Goal: Task Accomplishment & Management: Manage account settings

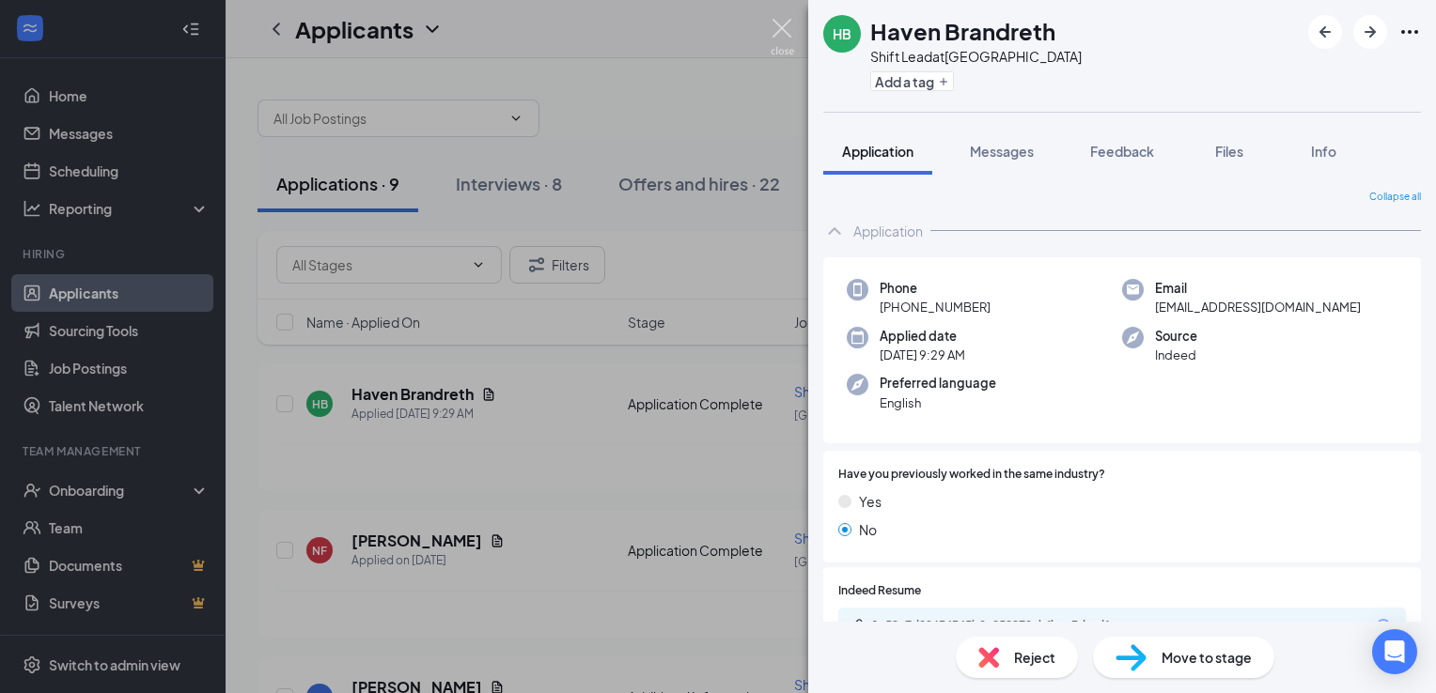
click at [780, 23] on img at bounding box center [781, 37] width 23 height 37
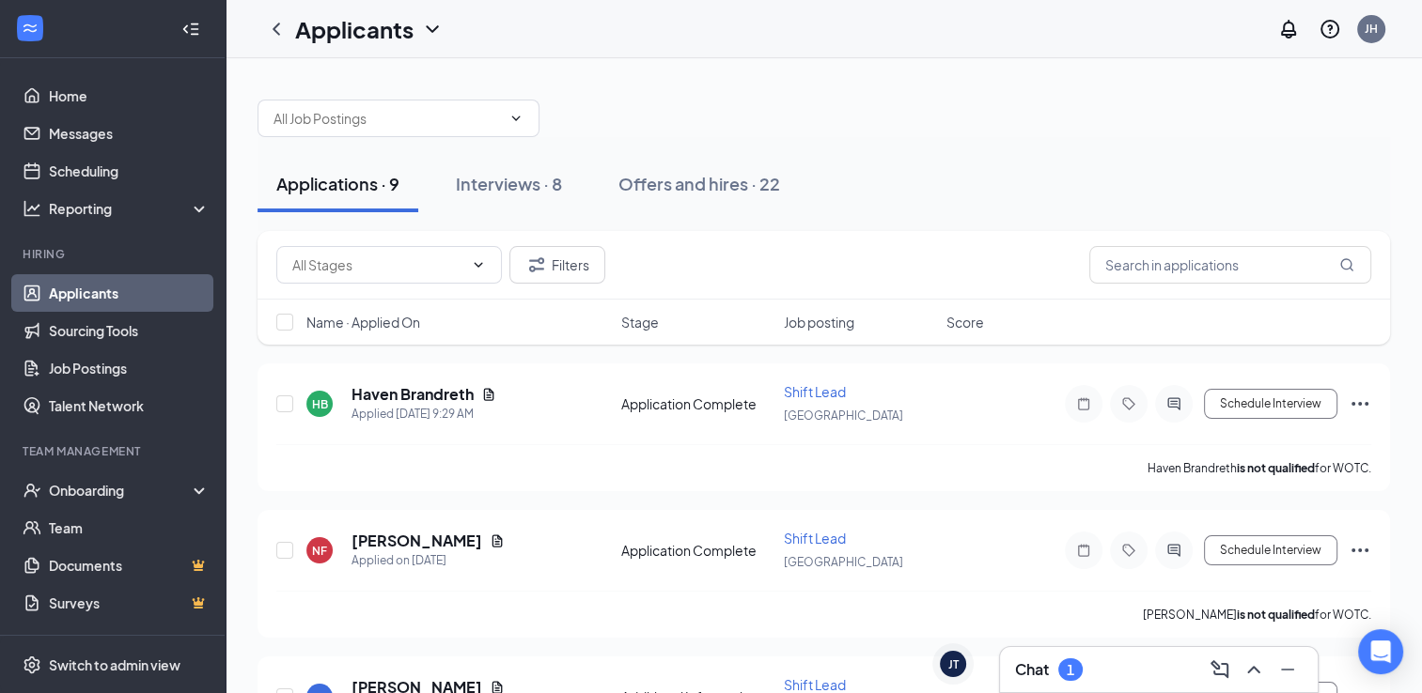
click at [1049, 674] on h3 "Chat" at bounding box center [1032, 670] width 34 height 21
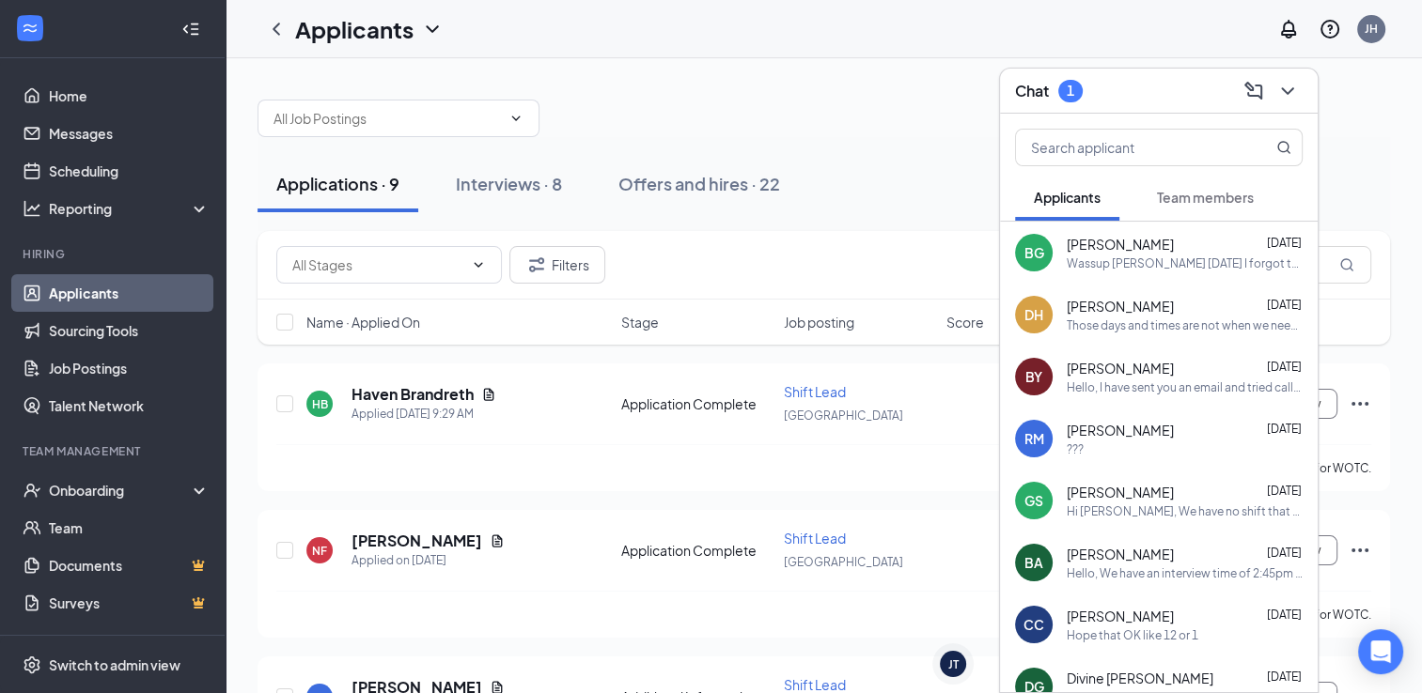
click at [1089, 266] on div "Wassup [PERSON_NAME] [DATE] I forgot to clock back in from break again I clocke…" at bounding box center [1184, 264] width 236 height 16
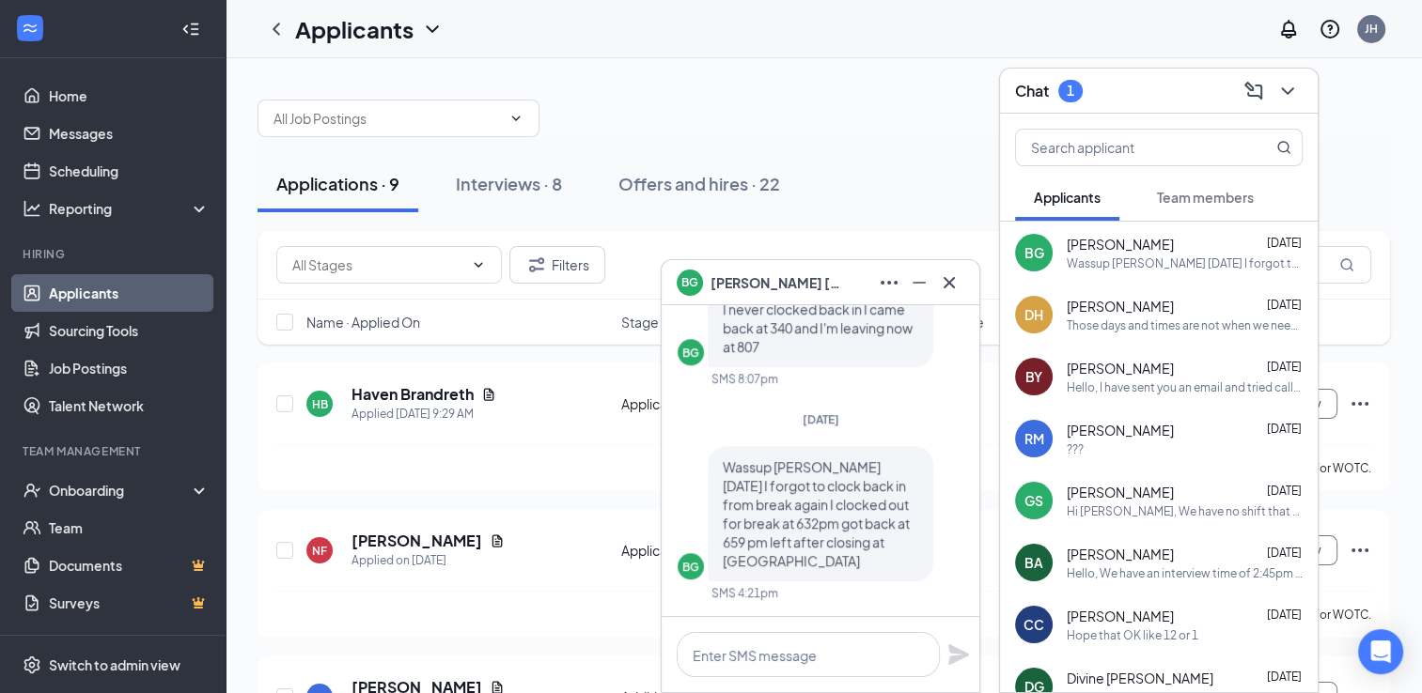
click at [1085, 303] on span "[PERSON_NAME]" at bounding box center [1119, 306] width 107 height 19
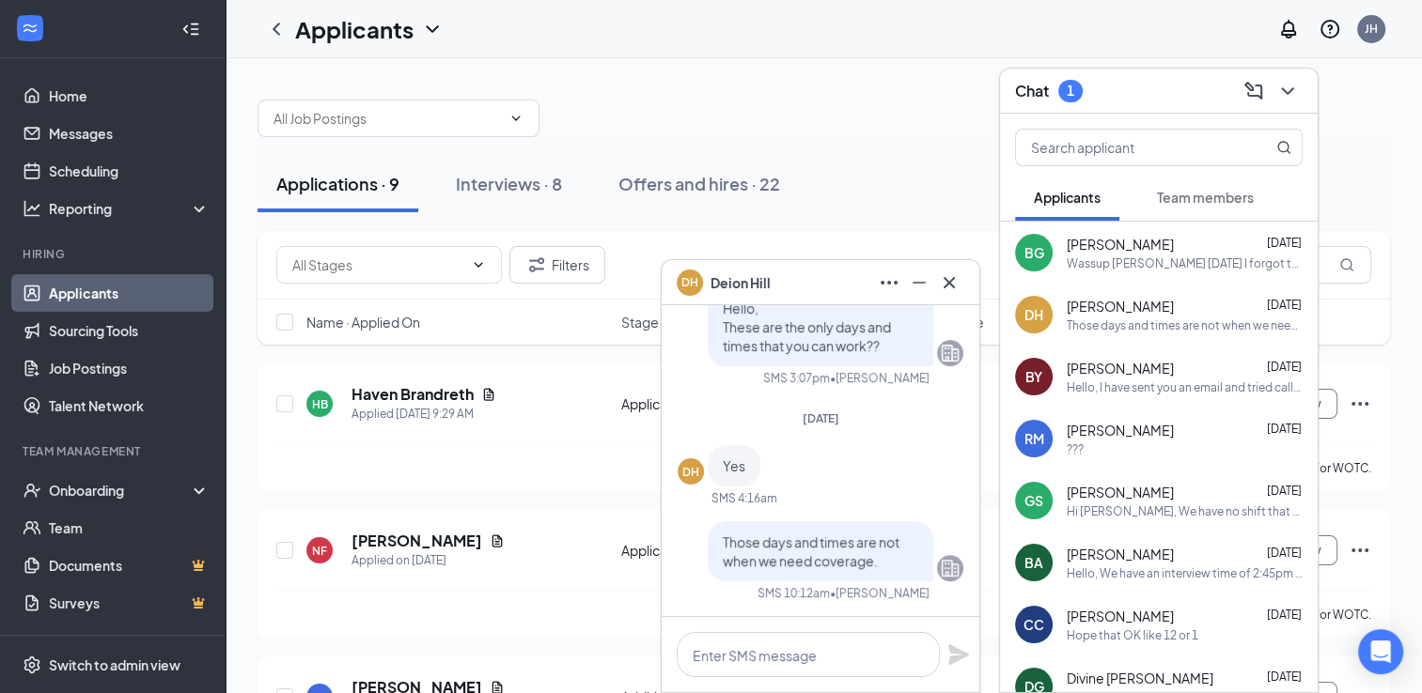
click at [1094, 377] on span "[PERSON_NAME]" at bounding box center [1119, 368] width 107 height 19
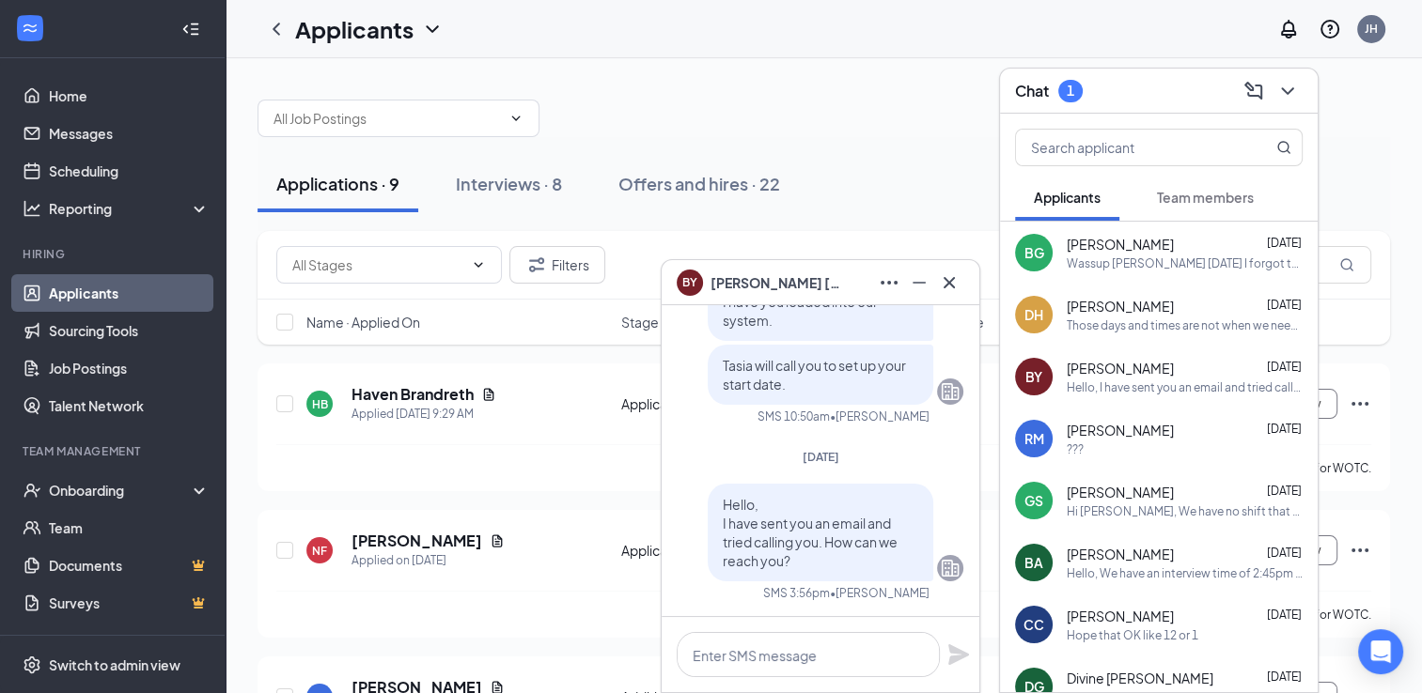
click at [1105, 443] on div "???" at bounding box center [1184, 450] width 236 height 16
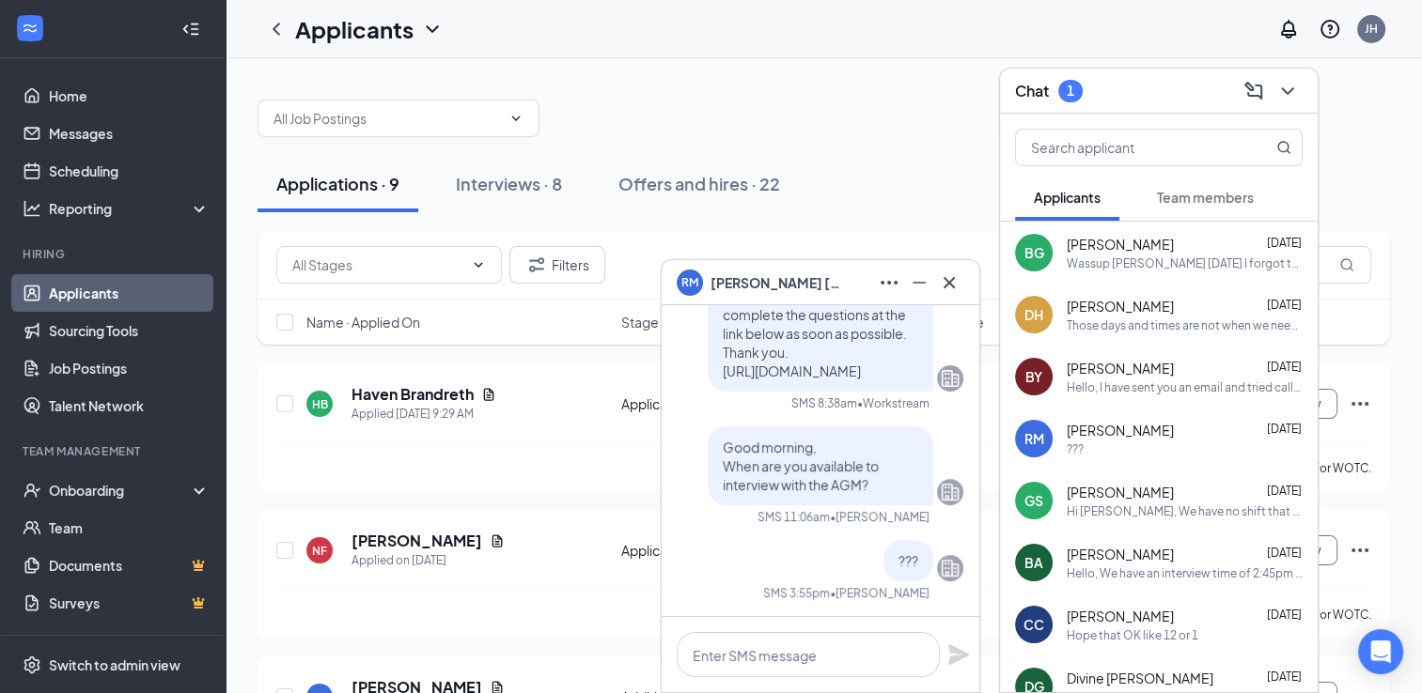
click at [1111, 505] on div "Hi [PERSON_NAME], We have no shift that would fit your availability." at bounding box center [1184, 512] width 236 height 16
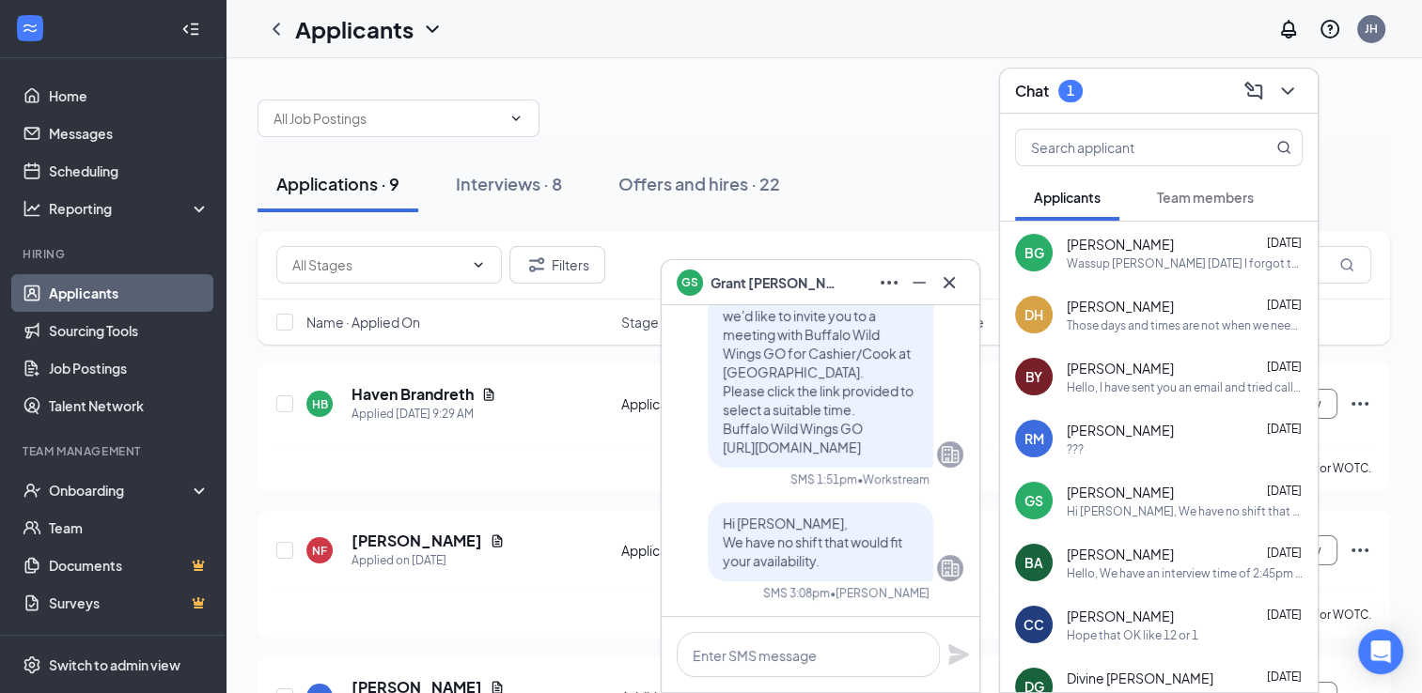
click at [1115, 557] on span "[PERSON_NAME]" at bounding box center [1119, 554] width 107 height 19
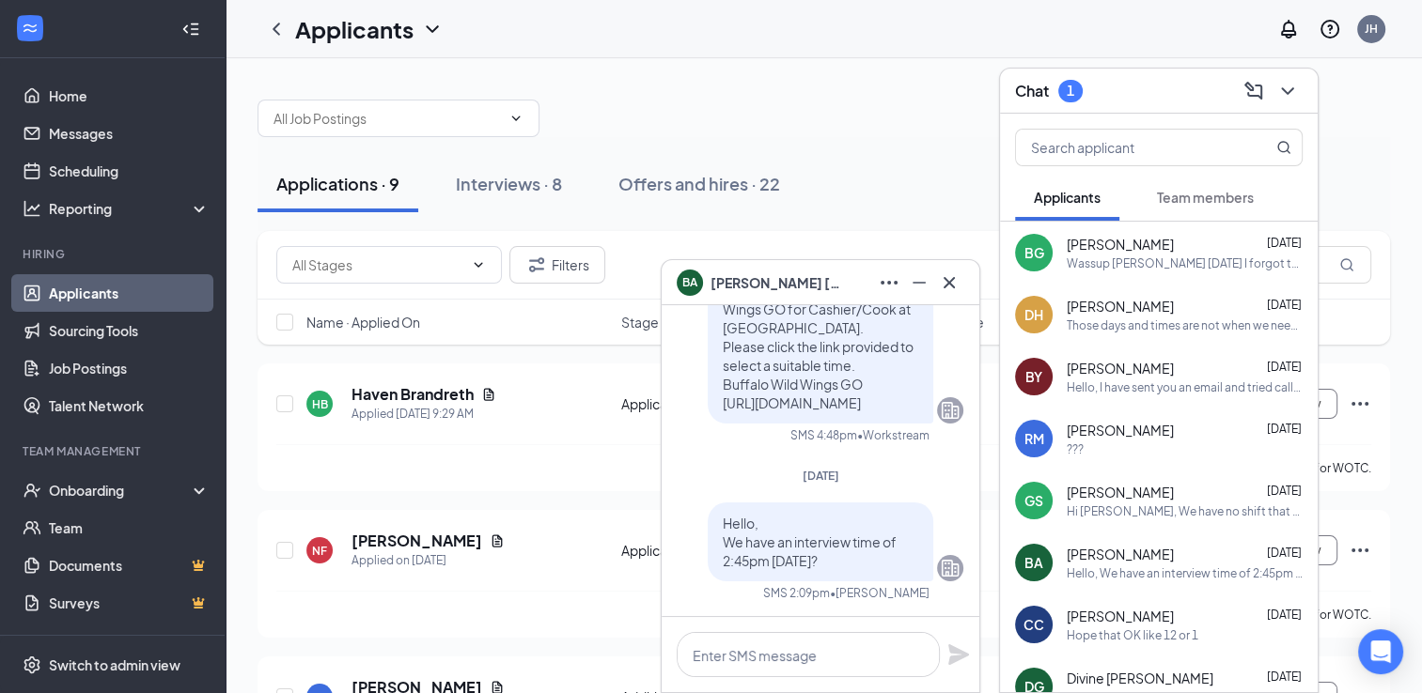
click at [1123, 617] on span "[PERSON_NAME]" at bounding box center [1119, 616] width 107 height 19
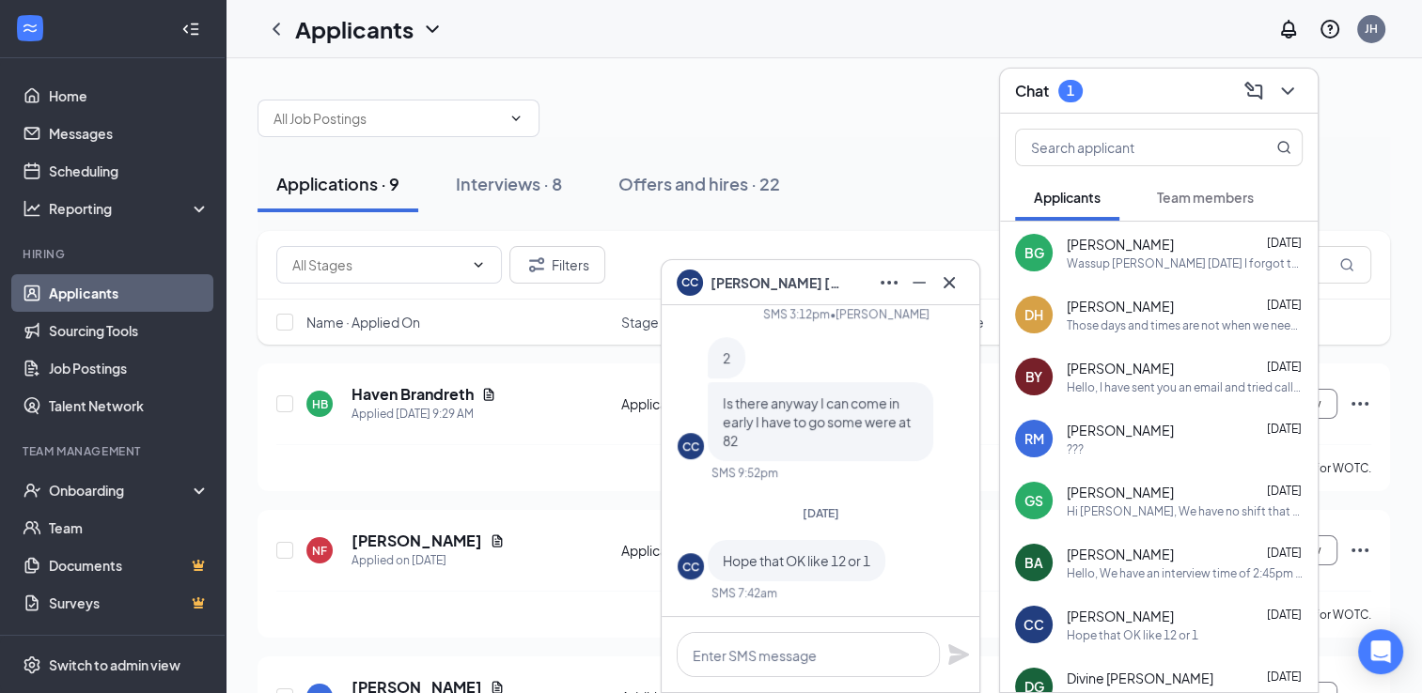
click at [1135, 674] on span "Divine [PERSON_NAME]" at bounding box center [1139, 678] width 147 height 19
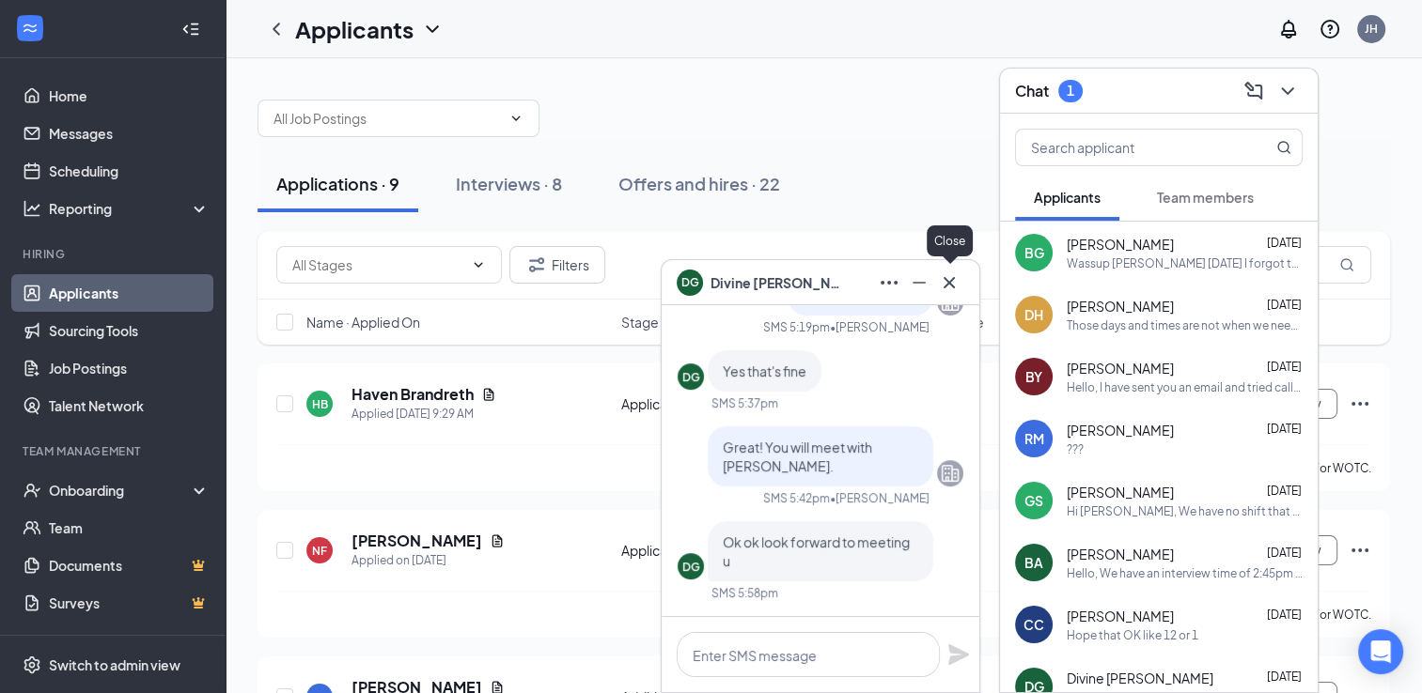
click at [954, 284] on icon "Cross" at bounding box center [949, 283] width 23 height 23
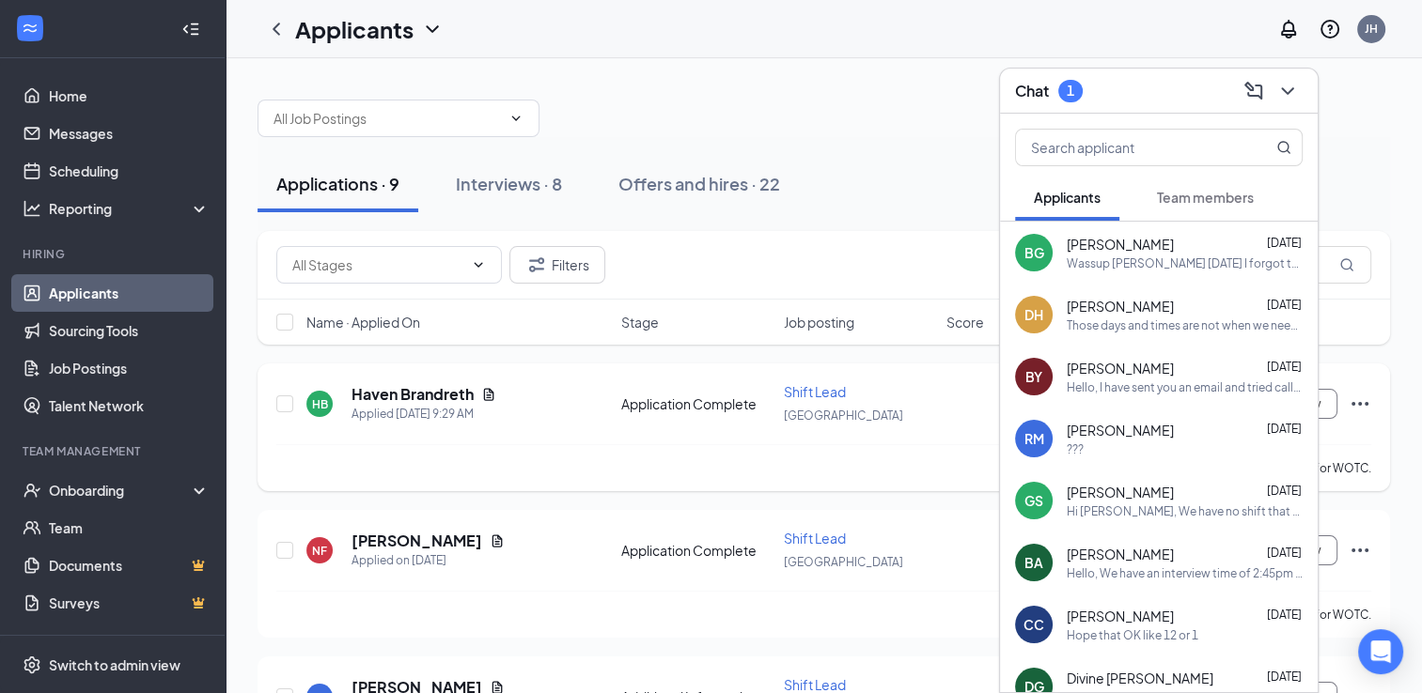
click at [932, 398] on div "Shift Lead" at bounding box center [859, 391] width 151 height 19
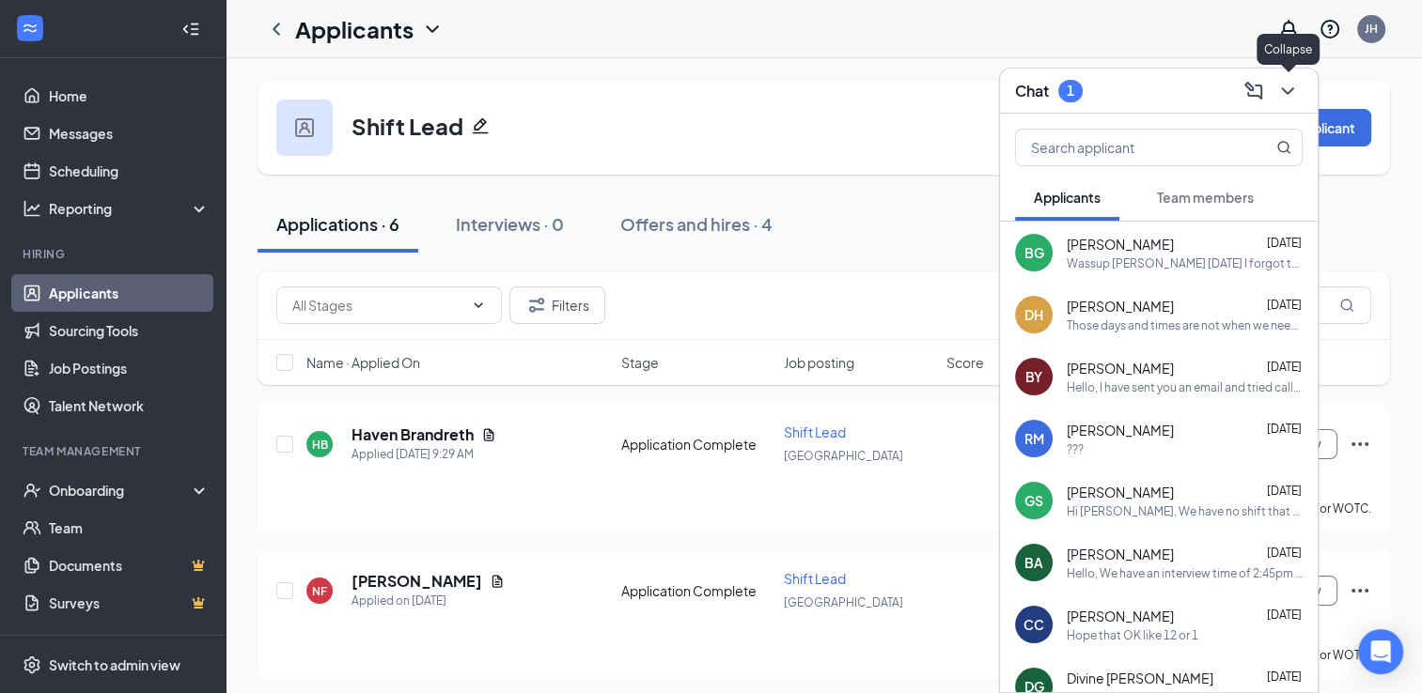
click at [1287, 90] on icon "ChevronDown" at bounding box center [1287, 91] width 23 height 23
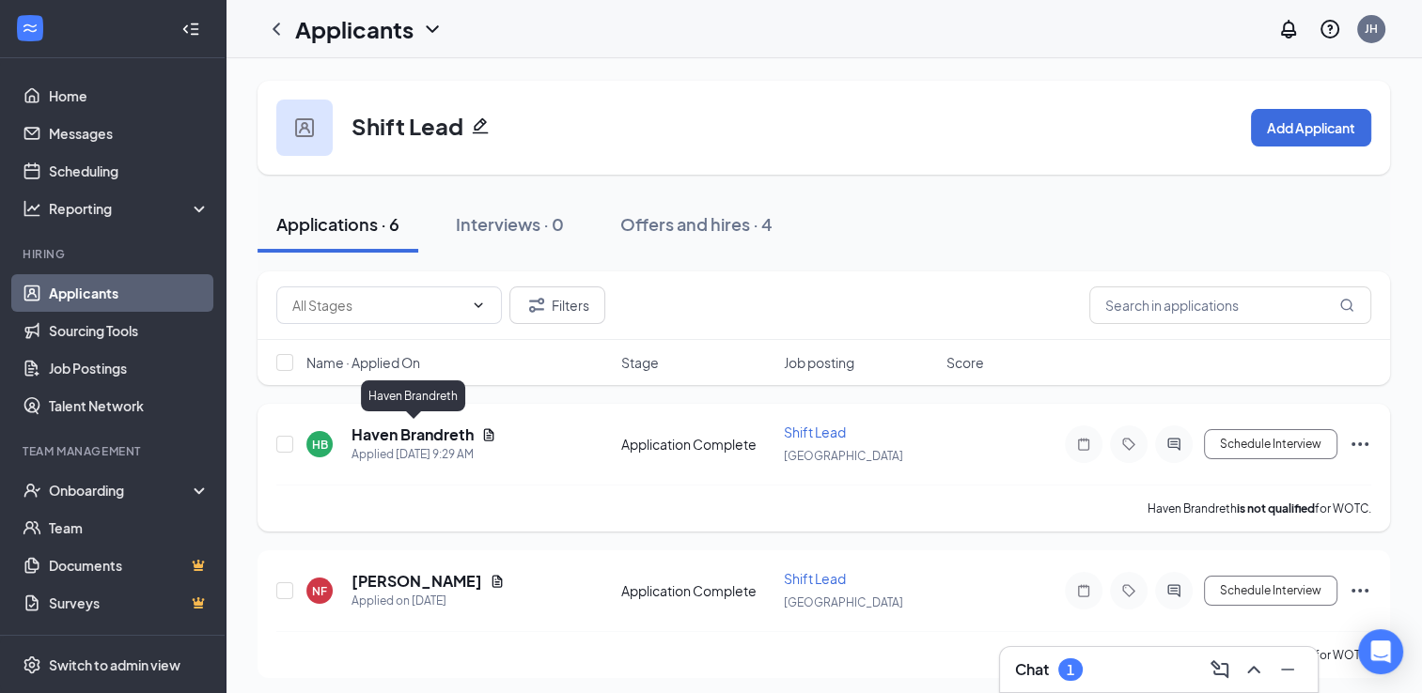
click at [435, 431] on h5 "Haven Brandreth" at bounding box center [412, 435] width 122 height 21
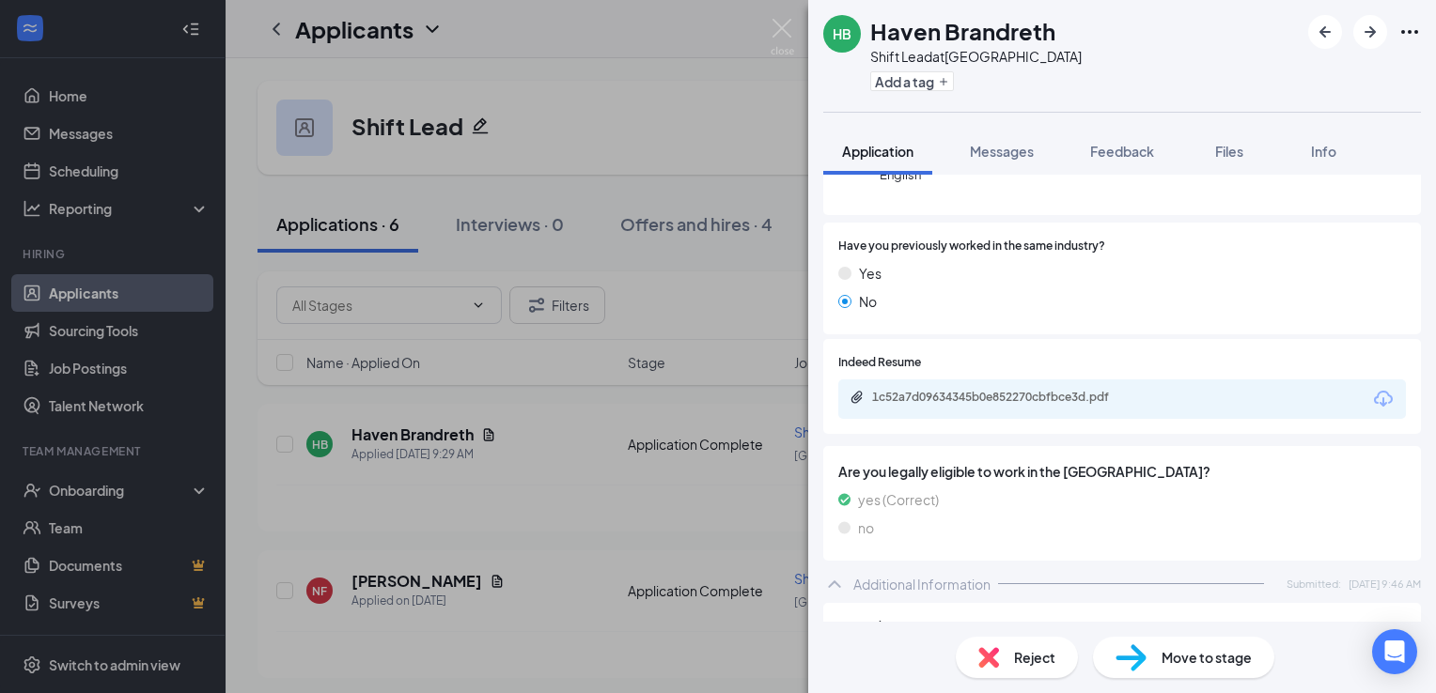
scroll to position [176, 0]
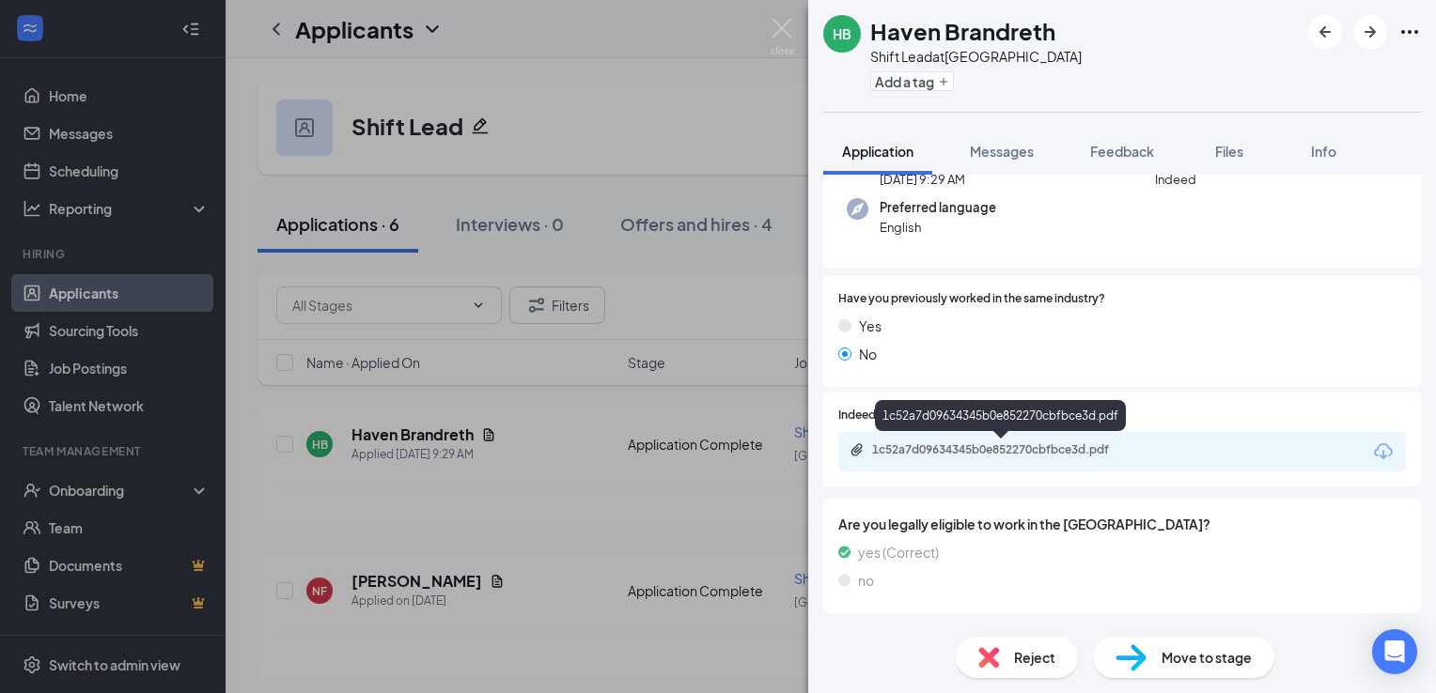
click at [966, 446] on div "1c52a7d09634345b0e852270cbfbce3d.pdf" at bounding box center [1003, 450] width 263 height 15
click at [994, 145] on span "Messages" at bounding box center [1002, 151] width 64 height 17
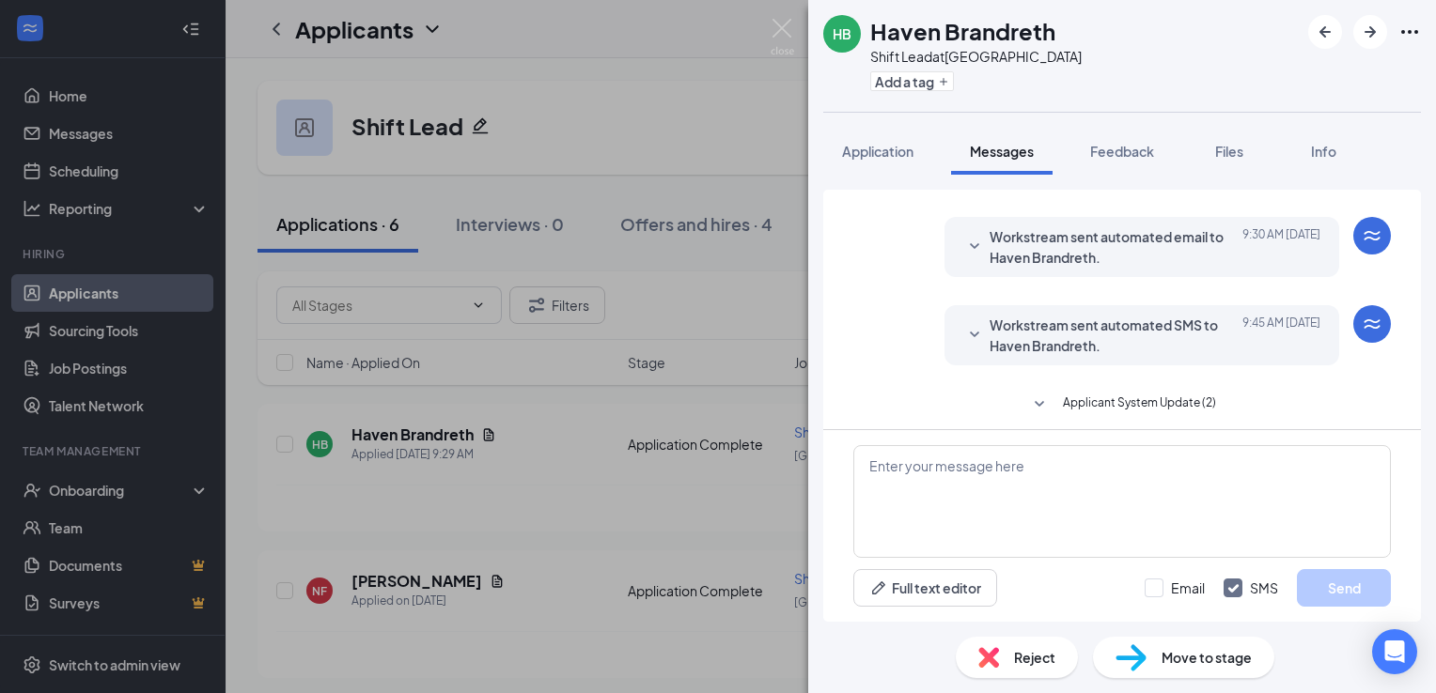
scroll to position [45, 0]
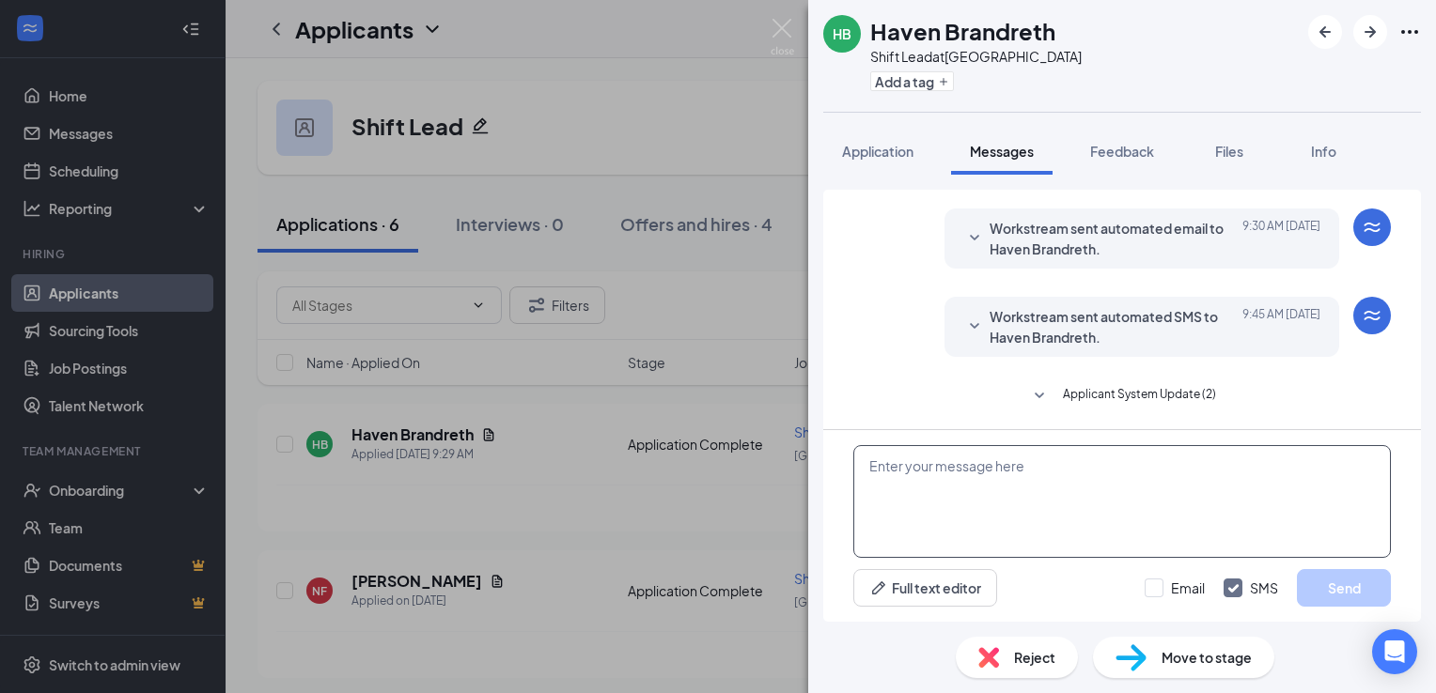
click at [995, 483] on textarea at bounding box center [1121, 501] width 537 height 113
type textarea "Good afternoon, When are available for an interview?"
click at [1356, 598] on button "Send" at bounding box center [1344, 588] width 94 height 38
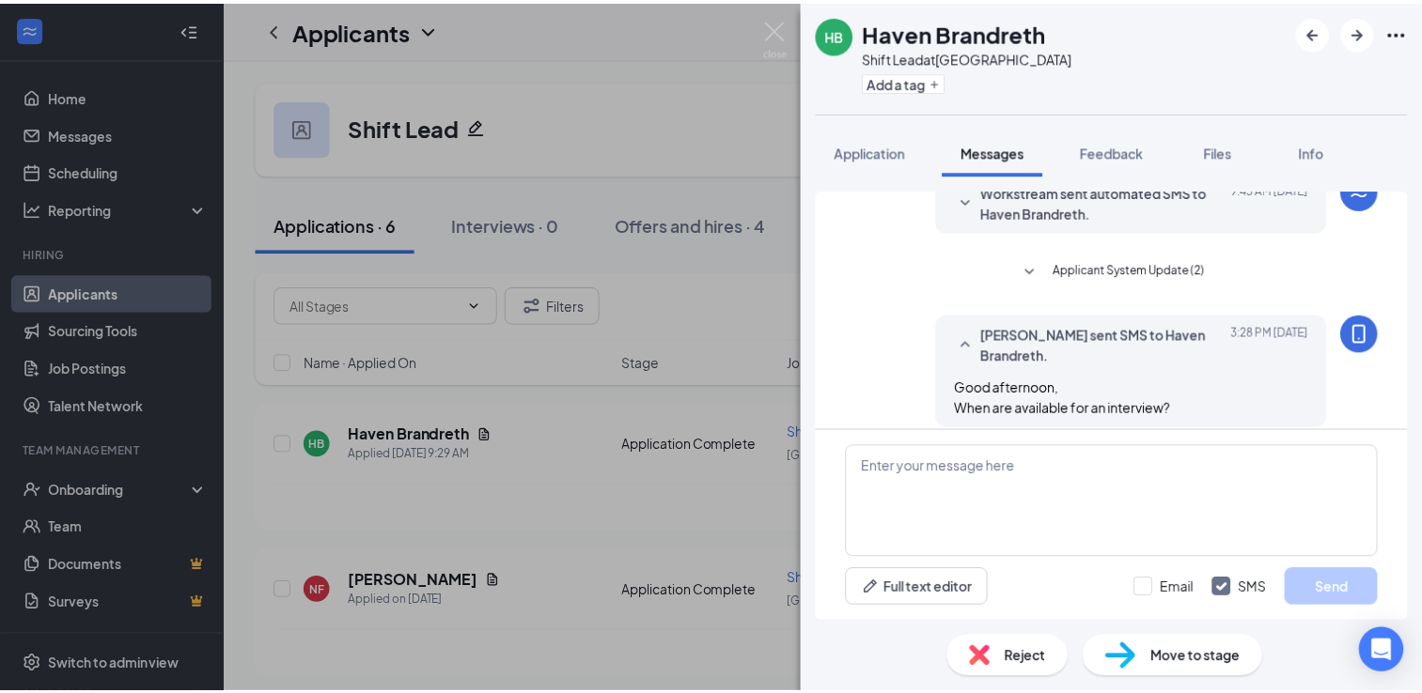
scroll to position [186, 0]
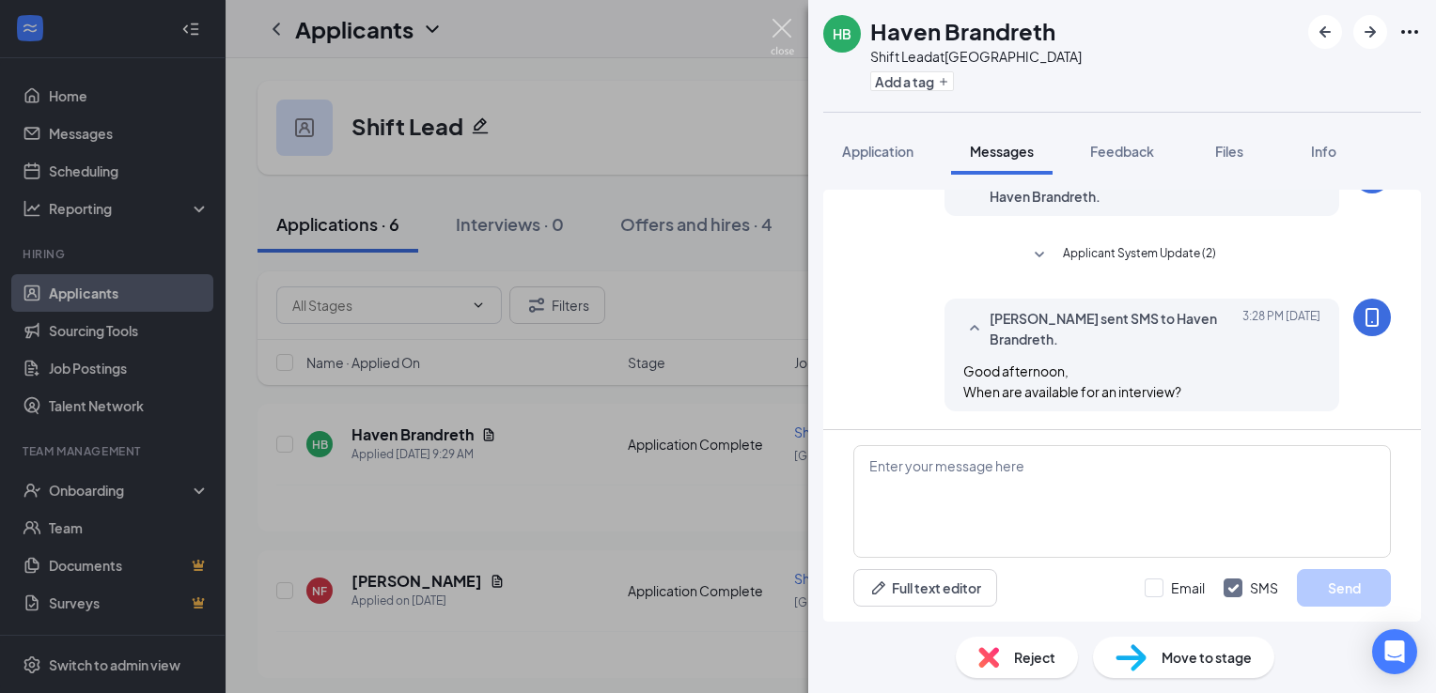
click at [773, 21] on img at bounding box center [781, 37] width 23 height 37
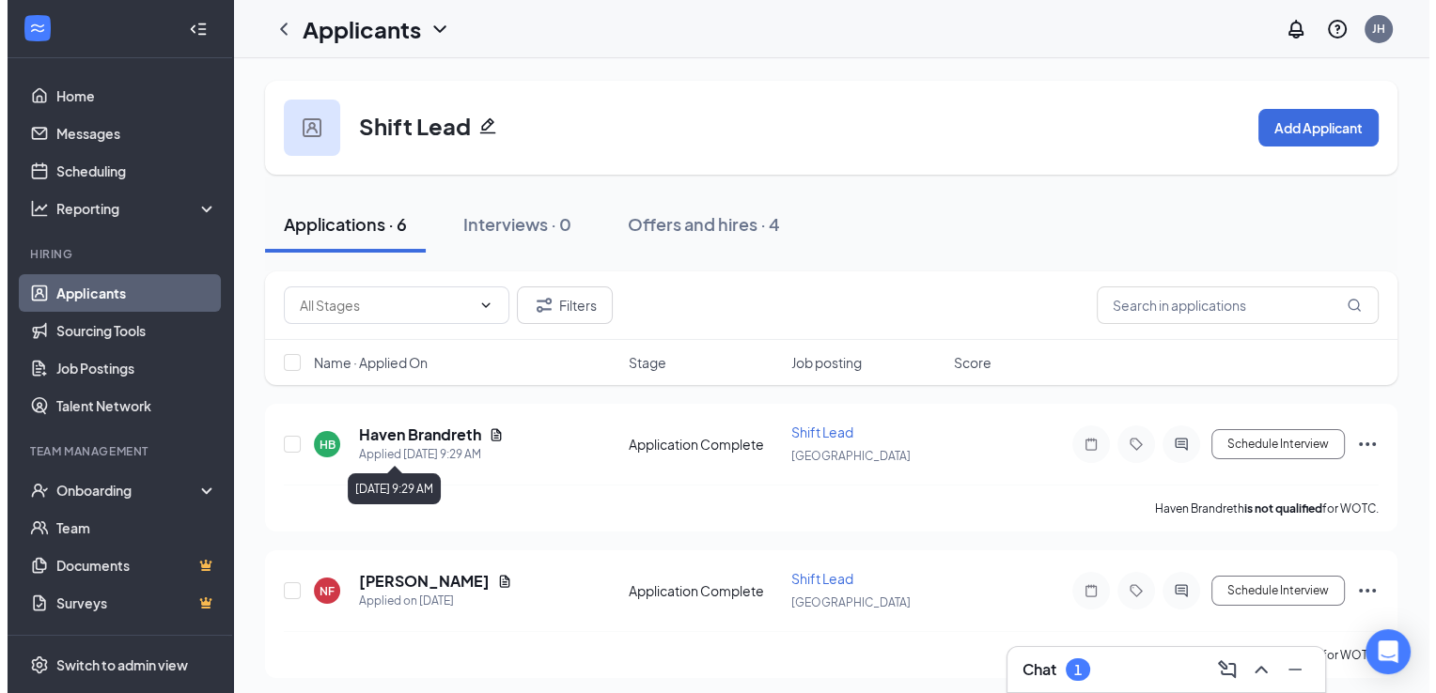
scroll to position [94, 0]
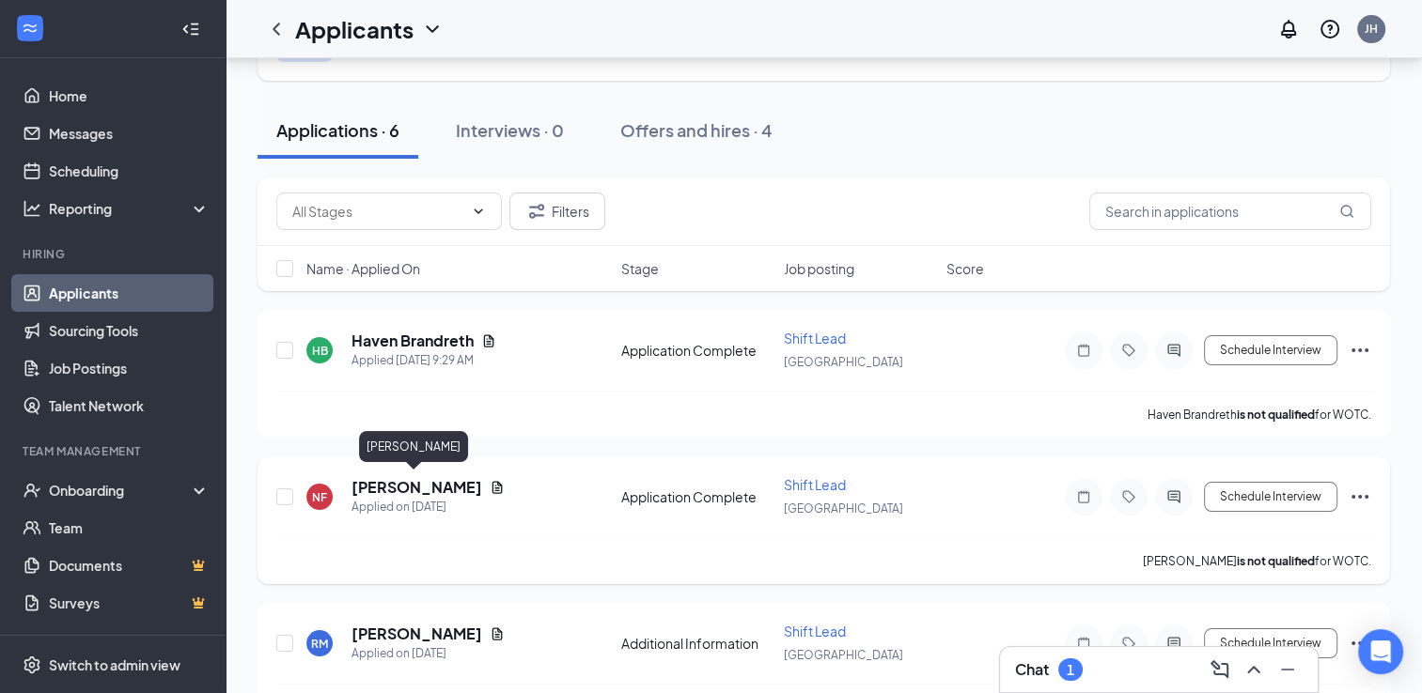
click at [443, 483] on h5 "[PERSON_NAME]" at bounding box center [416, 487] width 131 height 21
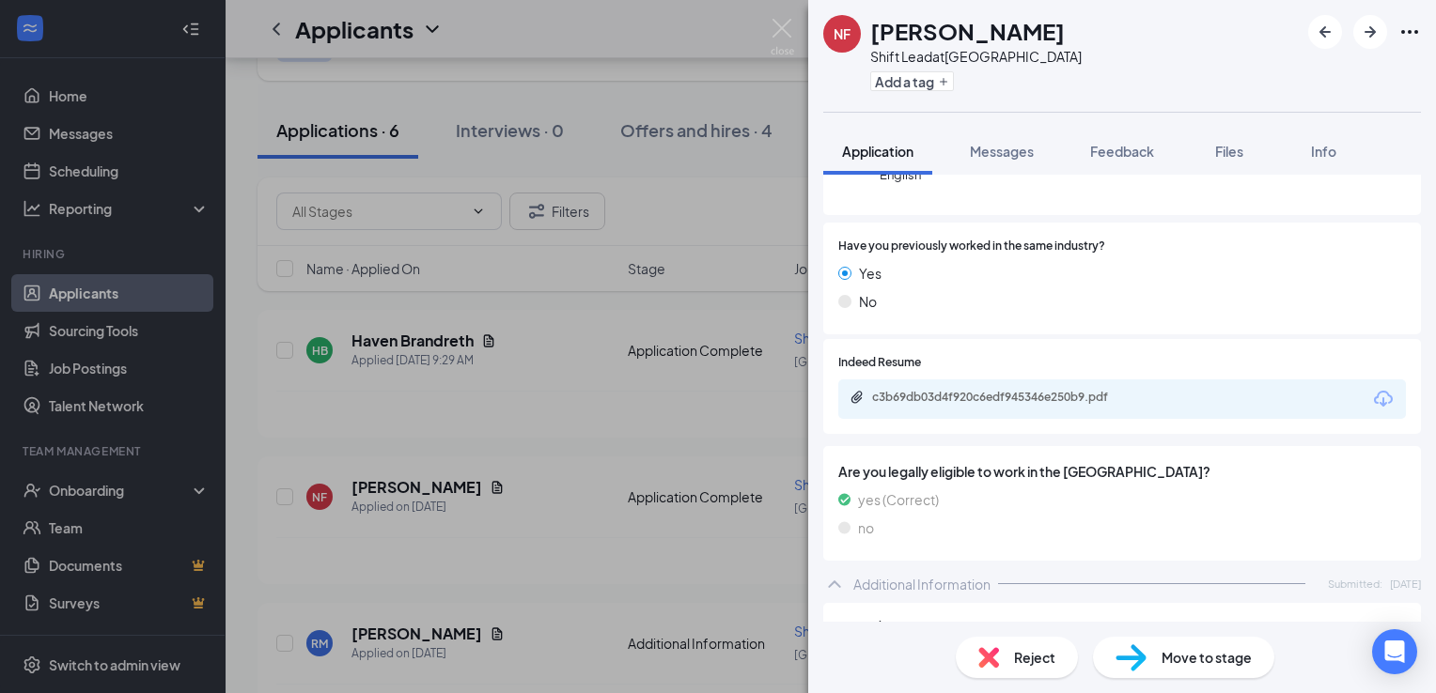
scroll to position [176, 0]
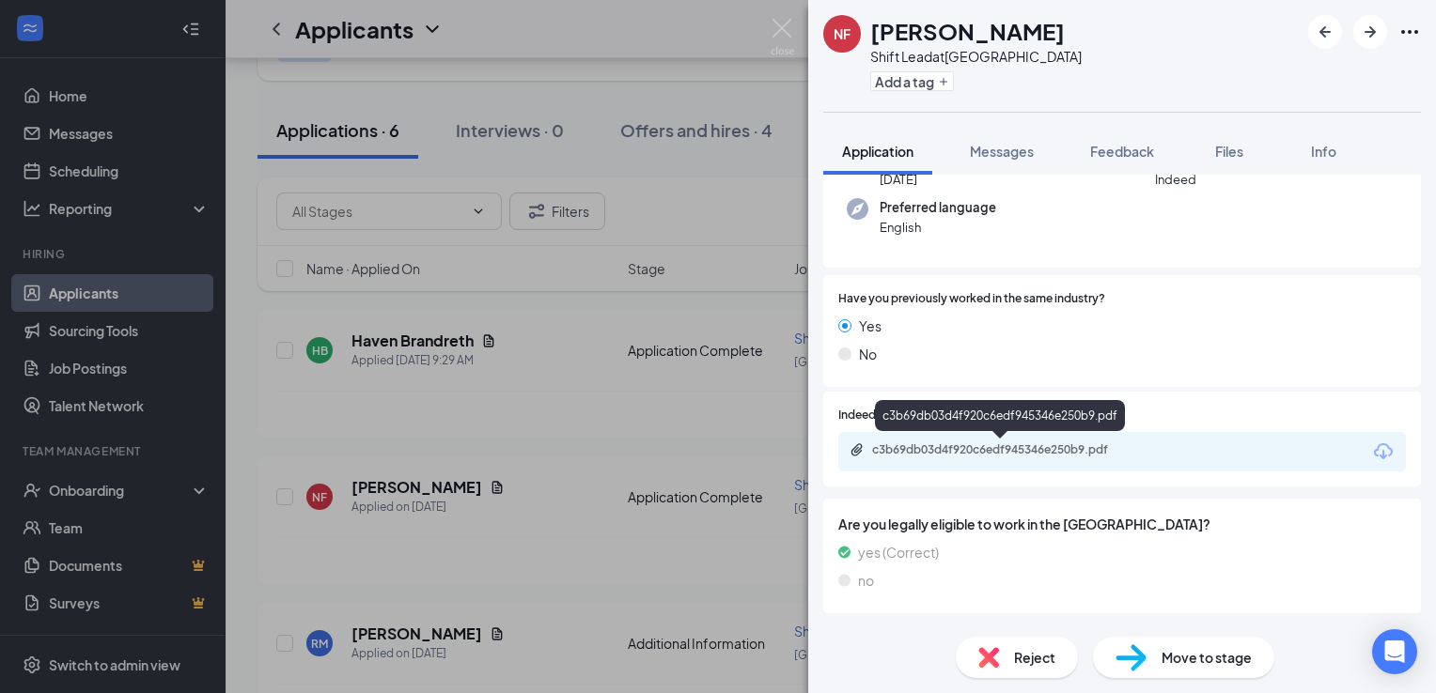
click at [972, 454] on div "c3b69db03d4f920c6edf945346e250b9.pdf" at bounding box center [1003, 450] width 263 height 15
click at [1022, 654] on span "Reject" at bounding box center [1034, 657] width 41 height 21
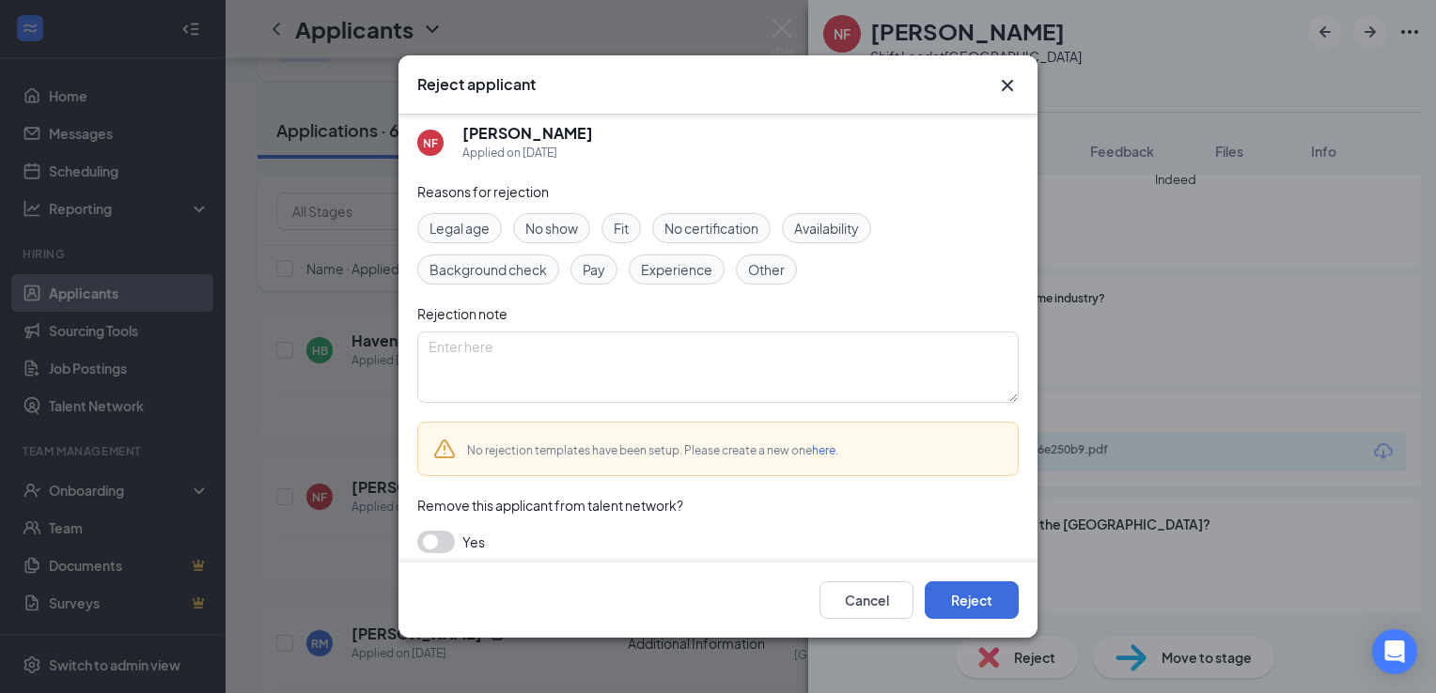
scroll to position [19, 0]
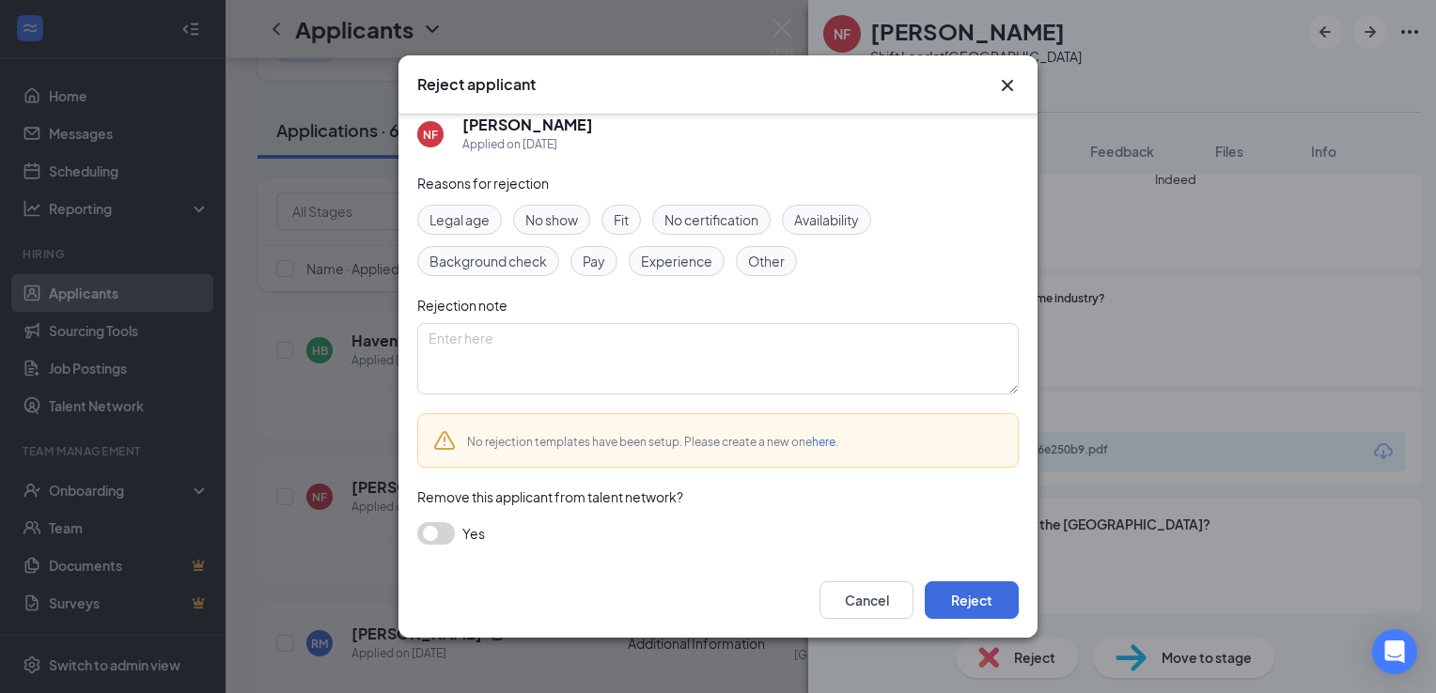
click at [433, 531] on button "button" at bounding box center [436, 533] width 38 height 23
click at [962, 596] on button "Reject" at bounding box center [972, 601] width 94 height 38
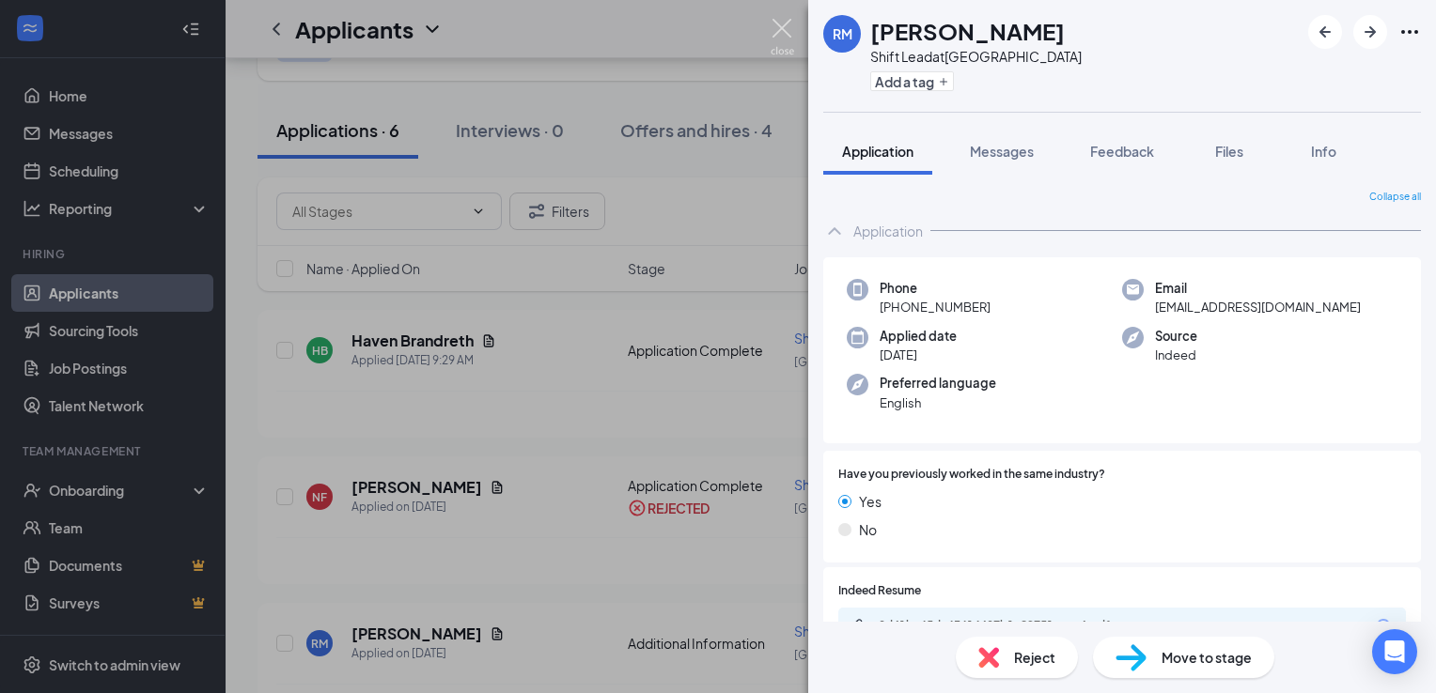
click at [790, 21] on img at bounding box center [781, 37] width 23 height 37
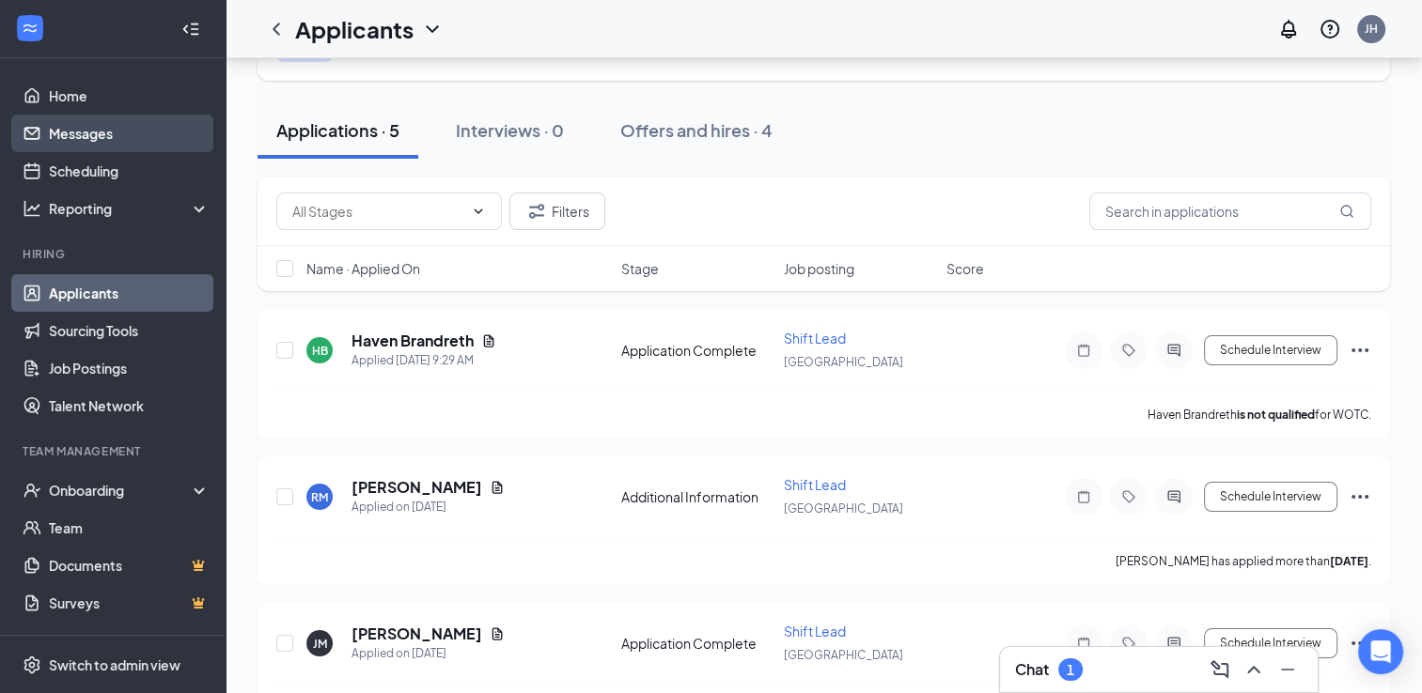
click at [78, 133] on link "Messages" at bounding box center [129, 134] width 161 height 38
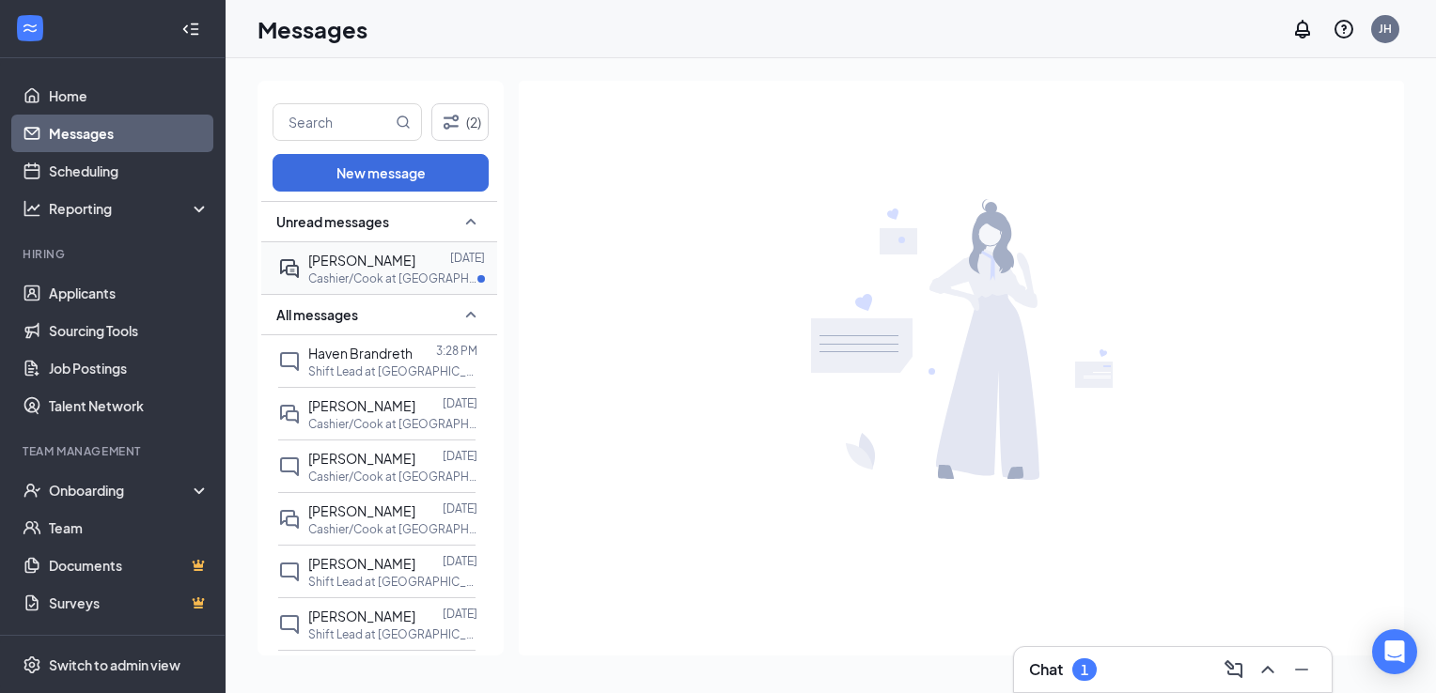
click at [328, 265] on span "[PERSON_NAME]" at bounding box center [361, 260] width 107 height 17
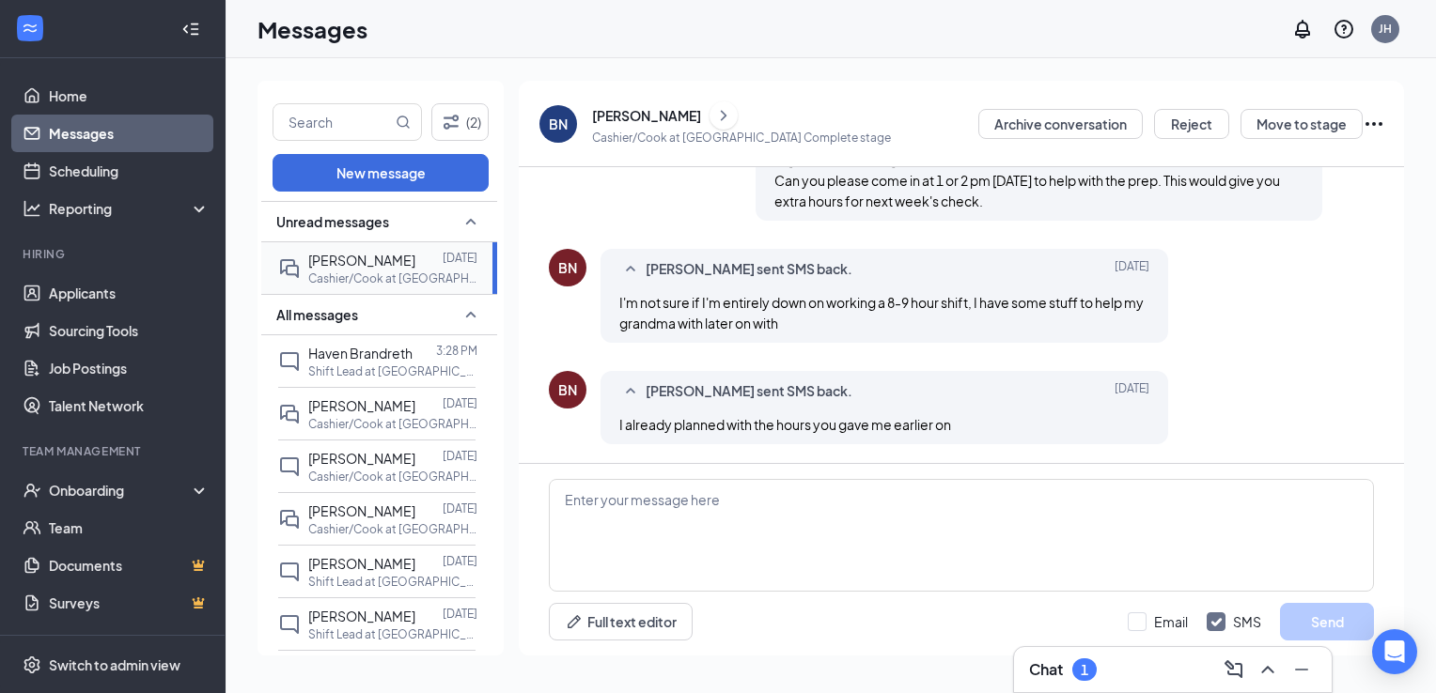
scroll to position [770, 0]
click at [375, 458] on span "[PERSON_NAME]" at bounding box center [361, 458] width 107 height 17
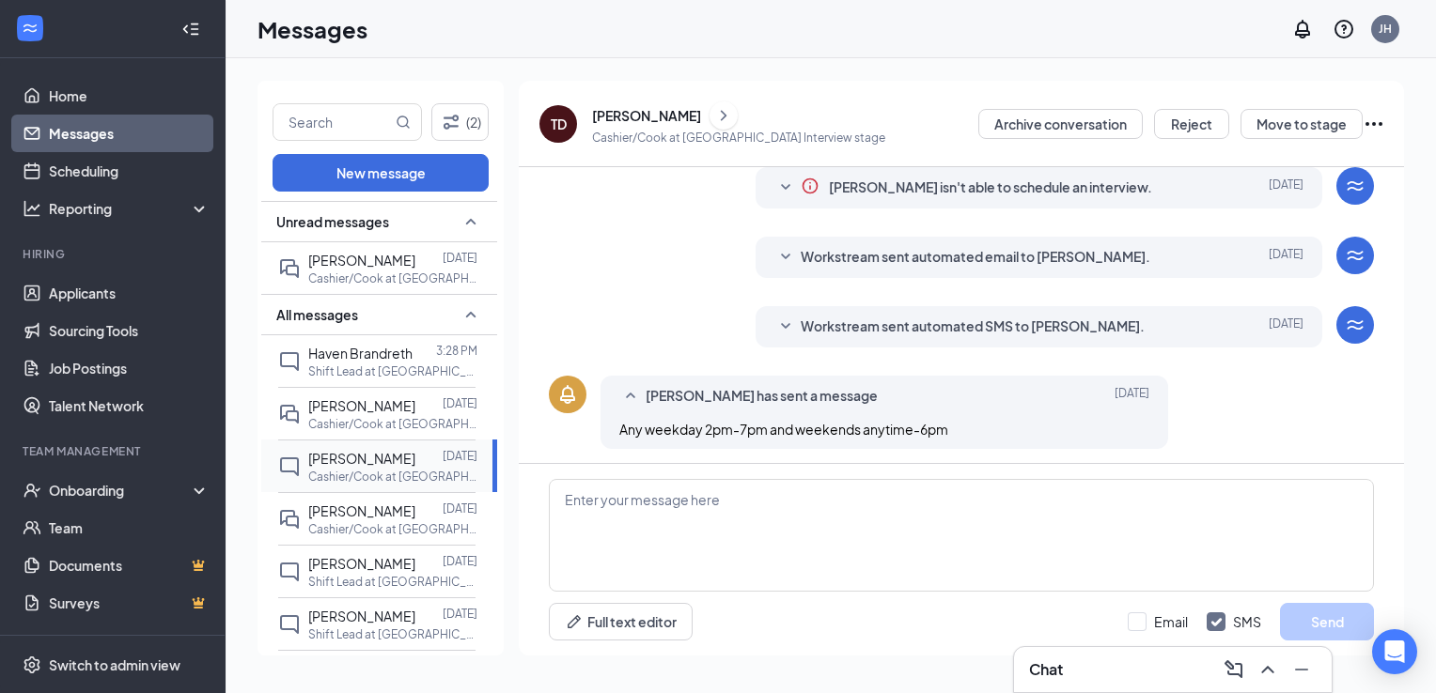
scroll to position [261, 0]
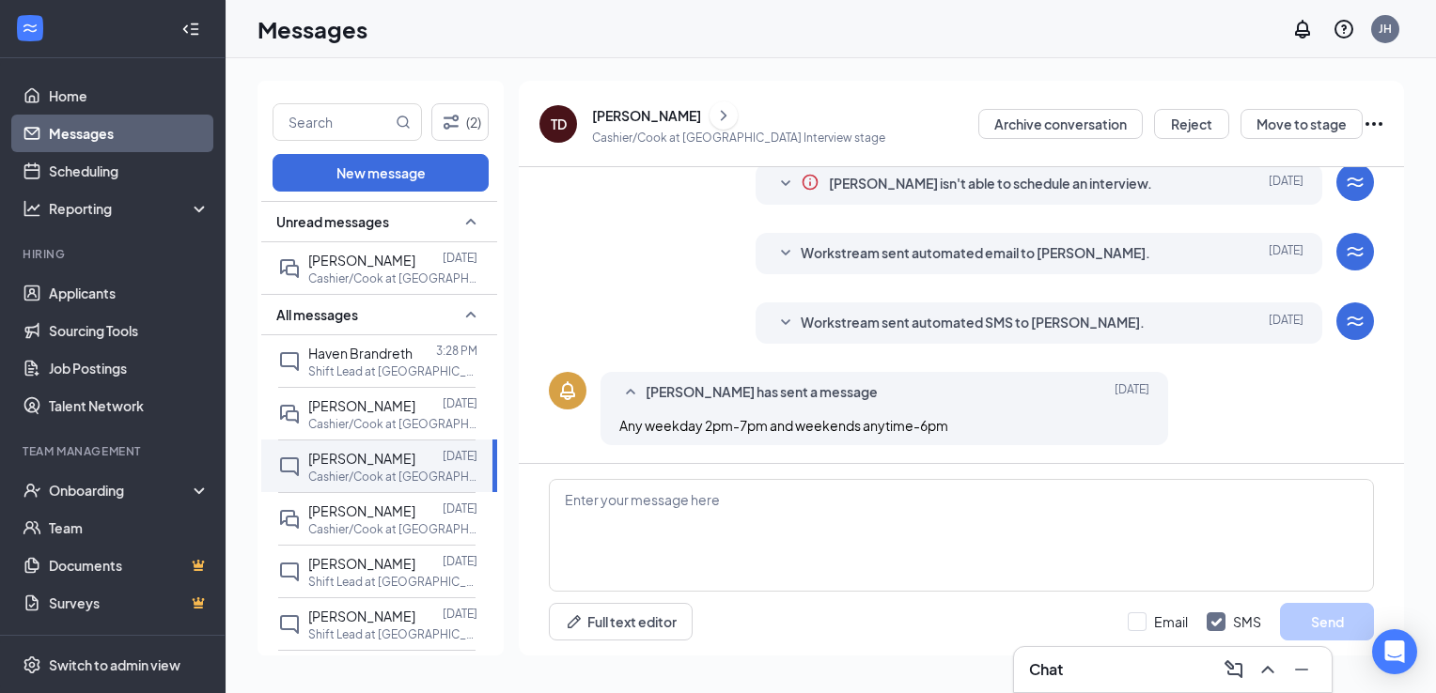
click at [648, 111] on div "[PERSON_NAME]" at bounding box center [646, 115] width 109 height 19
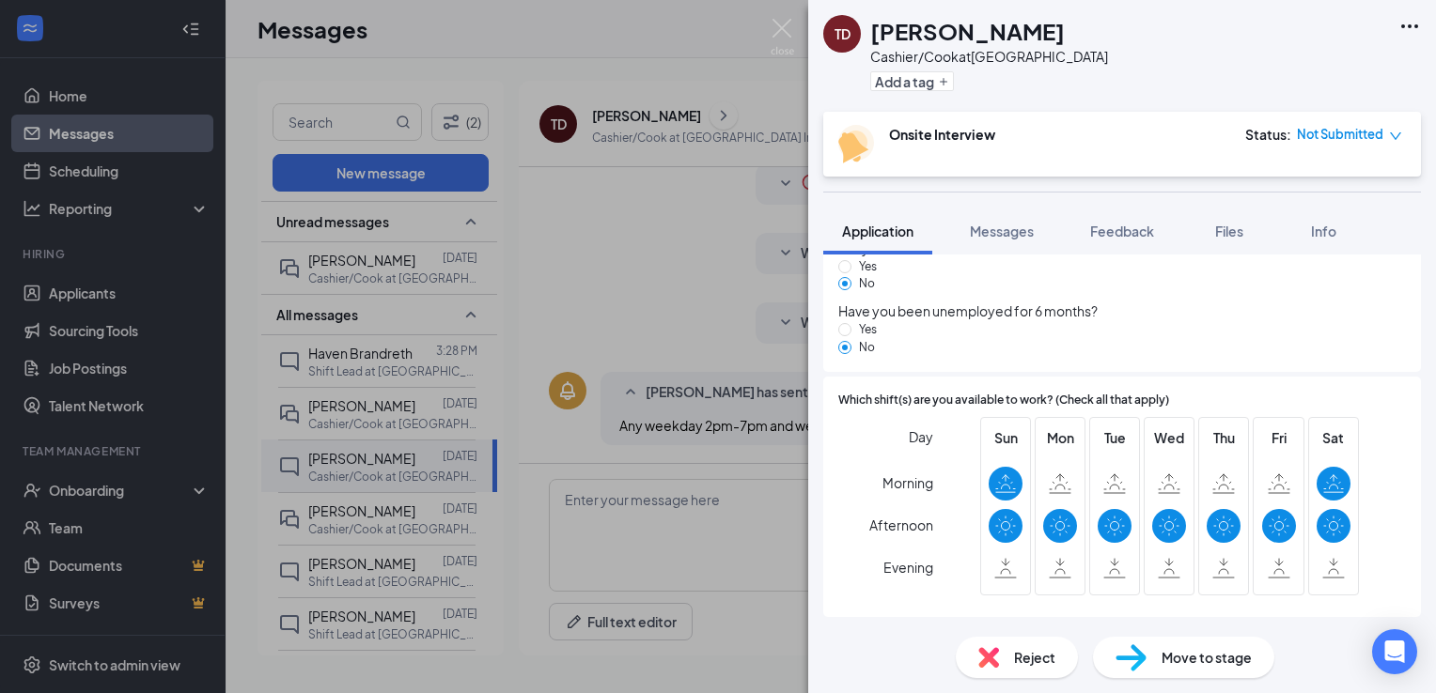
scroll to position [1108, 0]
click at [1028, 659] on span "Reject" at bounding box center [1034, 657] width 41 height 21
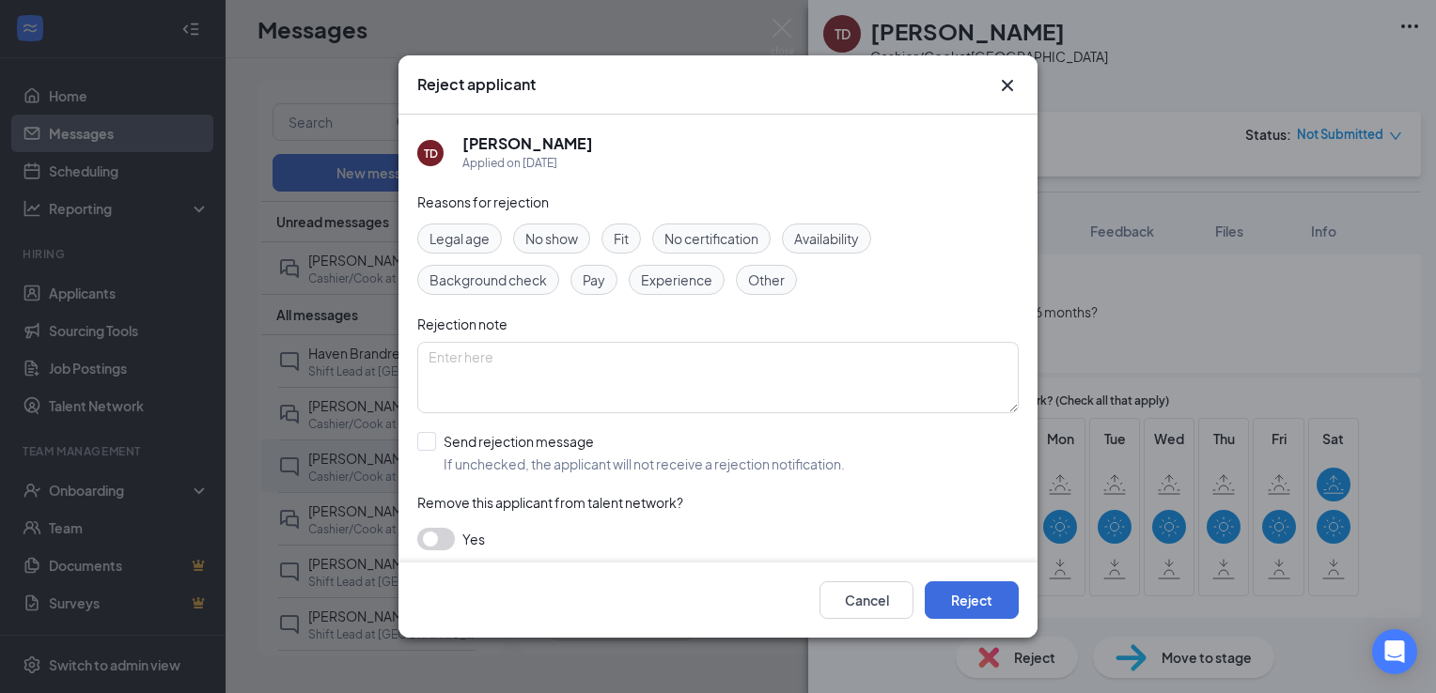
click at [835, 239] on span "Availability" at bounding box center [826, 238] width 65 height 21
click at [629, 382] on textarea at bounding box center [717, 377] width 601 height 71
type textarea "Y"
type textarea "Hello, Your availability does not match our current needs."
click at [431, 441] on input "Send rejection message If unchecked, the applicant will not receive a rejection…" at bounding box center [631, 452] width 428 height 41
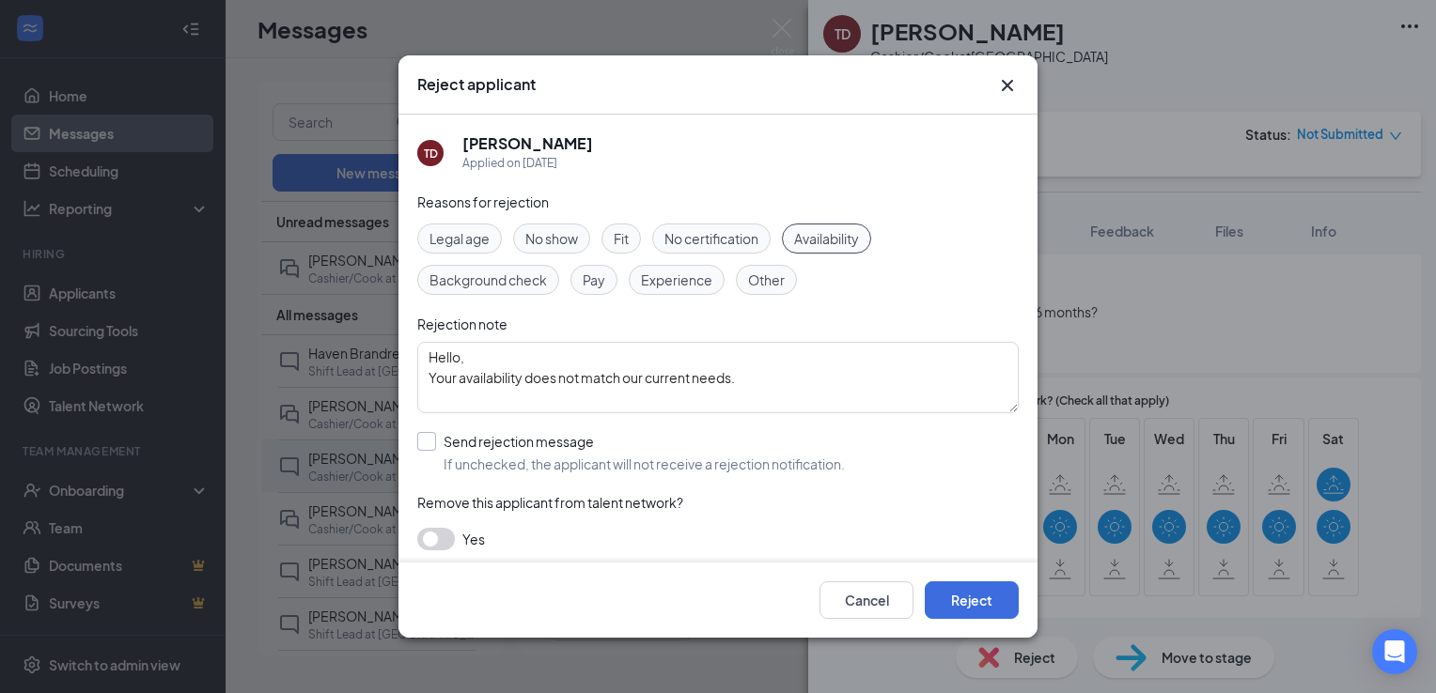
checkbox input "true"
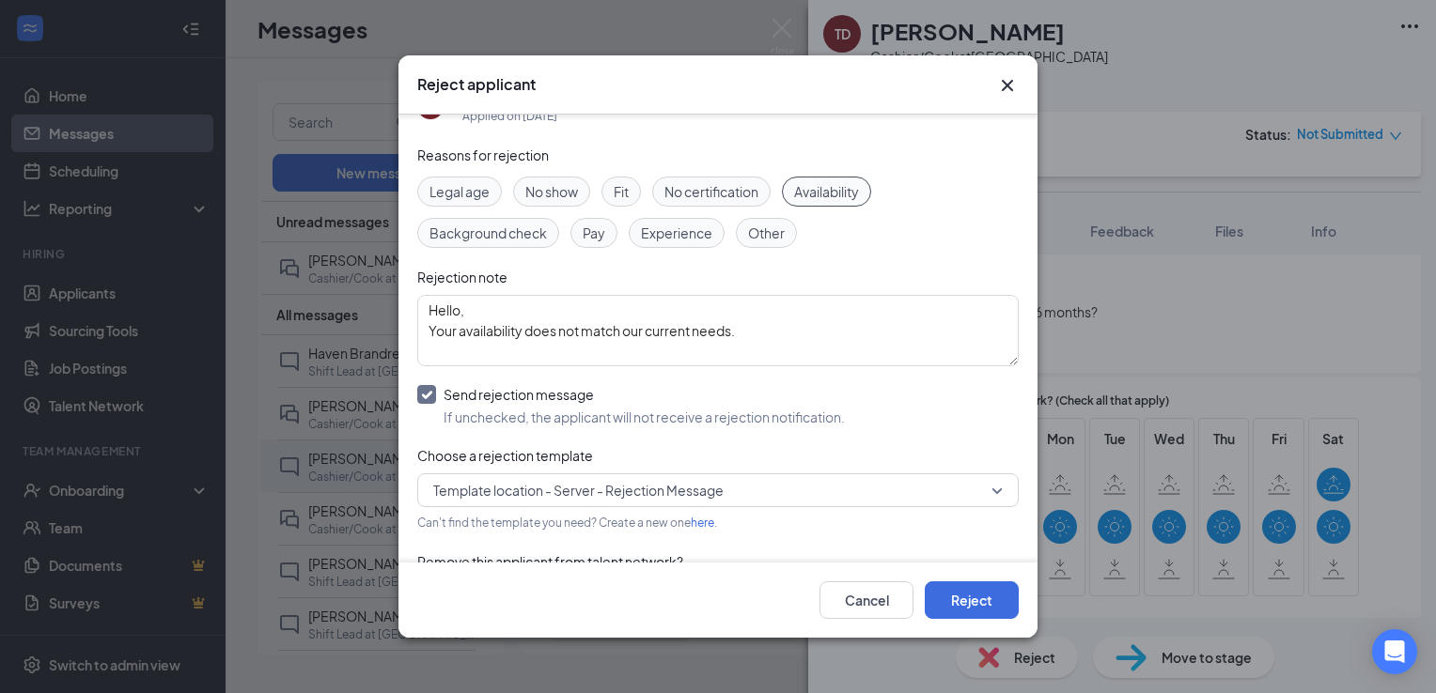
scroll to position [111, 0]
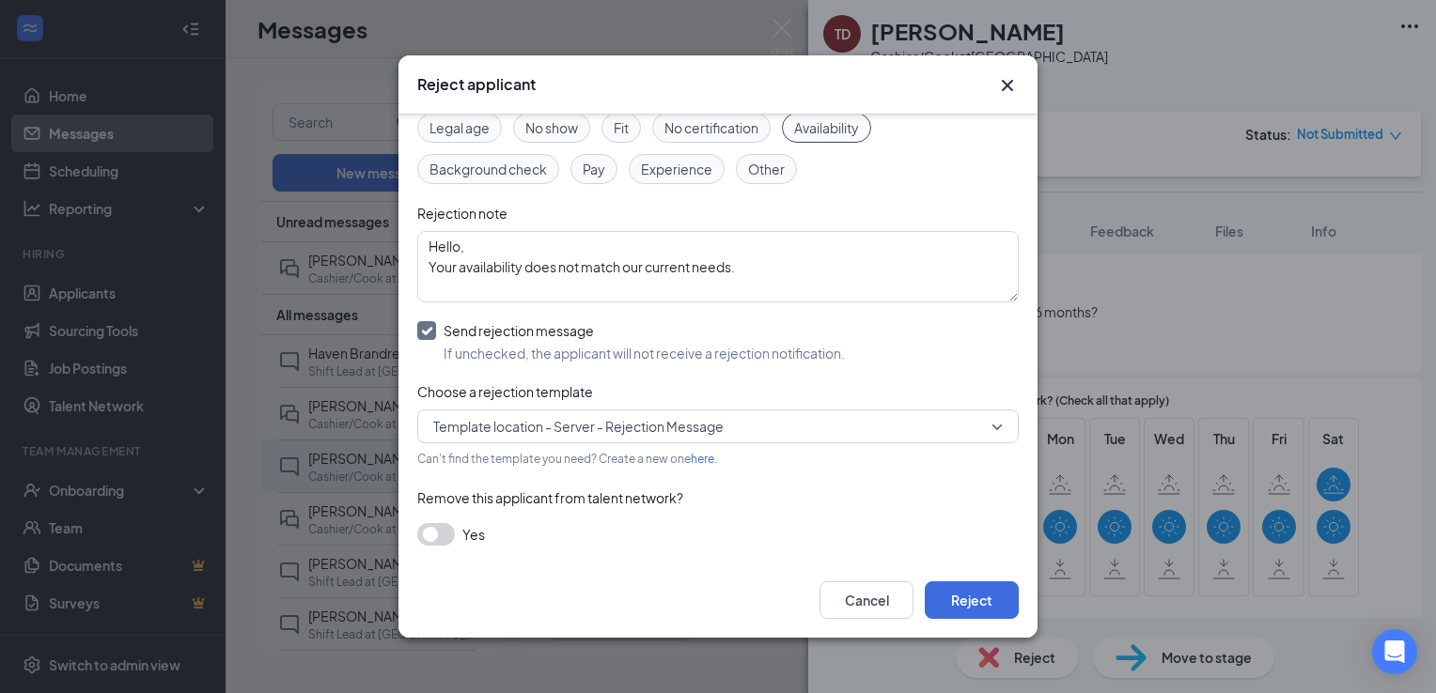
click at [440, 524] on button "button" at bounding box center [436, 534] width 38 height 23
click at [987, 597] on button "Reject" at bounding box center [972, 601] width 94 height 38
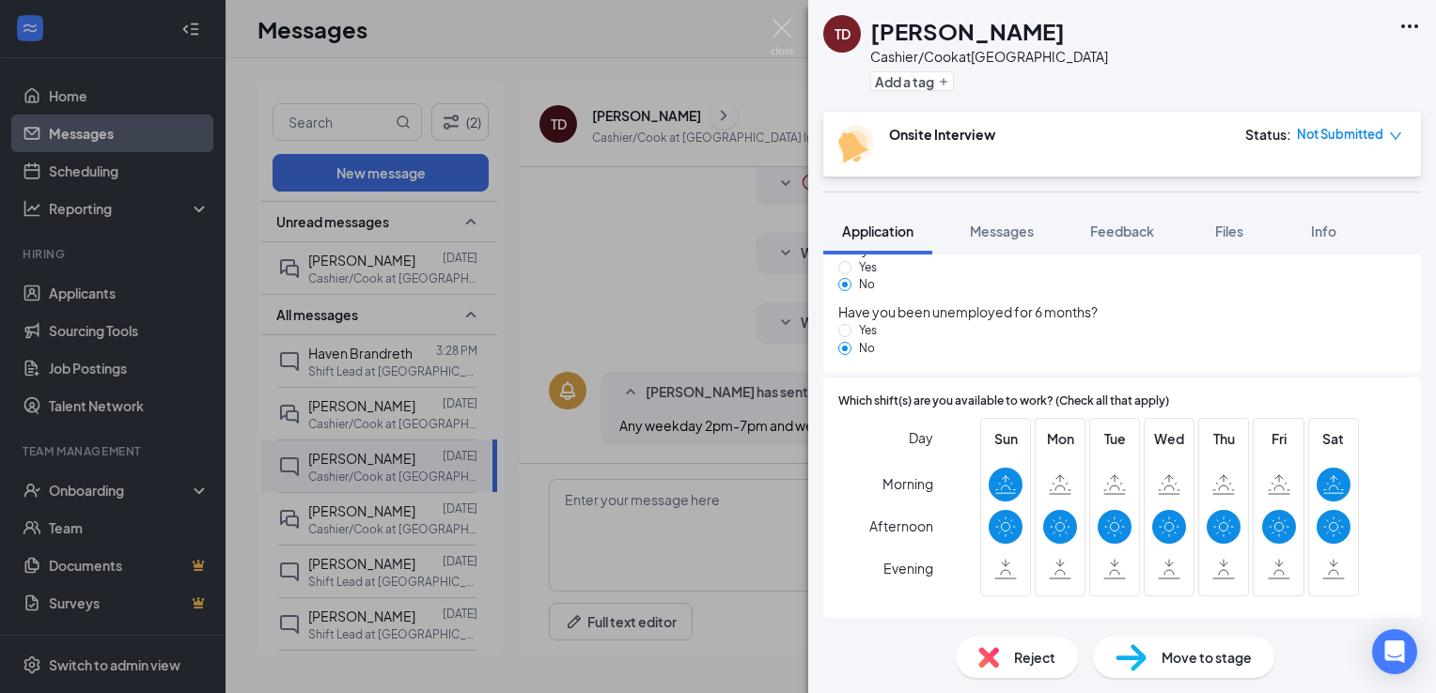
click at [383, 517] on div "[PERSON_NAME] Cashier/Cook at [GEOGRAPHIC_DATA] Add a tag Onsite Interview Stat…" at bounding box center [718, 346] width 1436 height 693
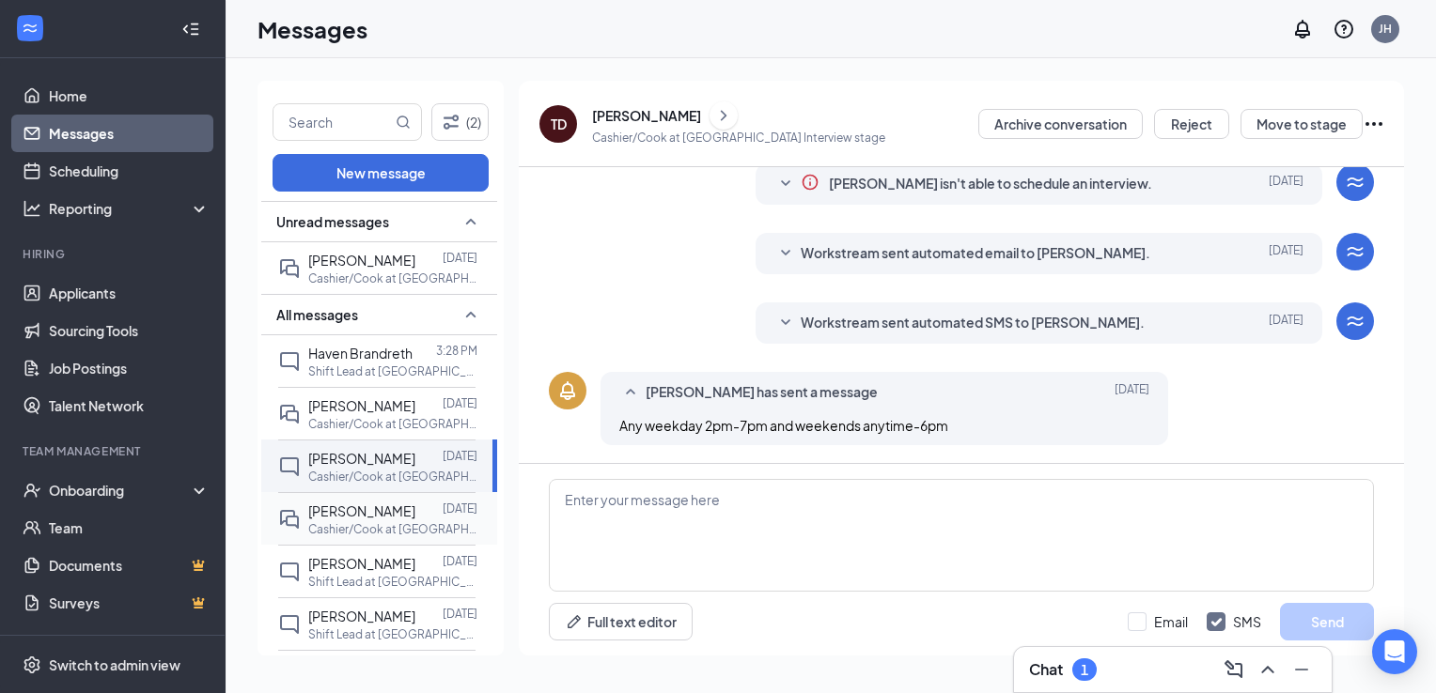
click at [370, 521] on p "Cashier/Cook at [GEOGRAPHIC_DATA]" at bounding box center [392, 529] width 169 height 16
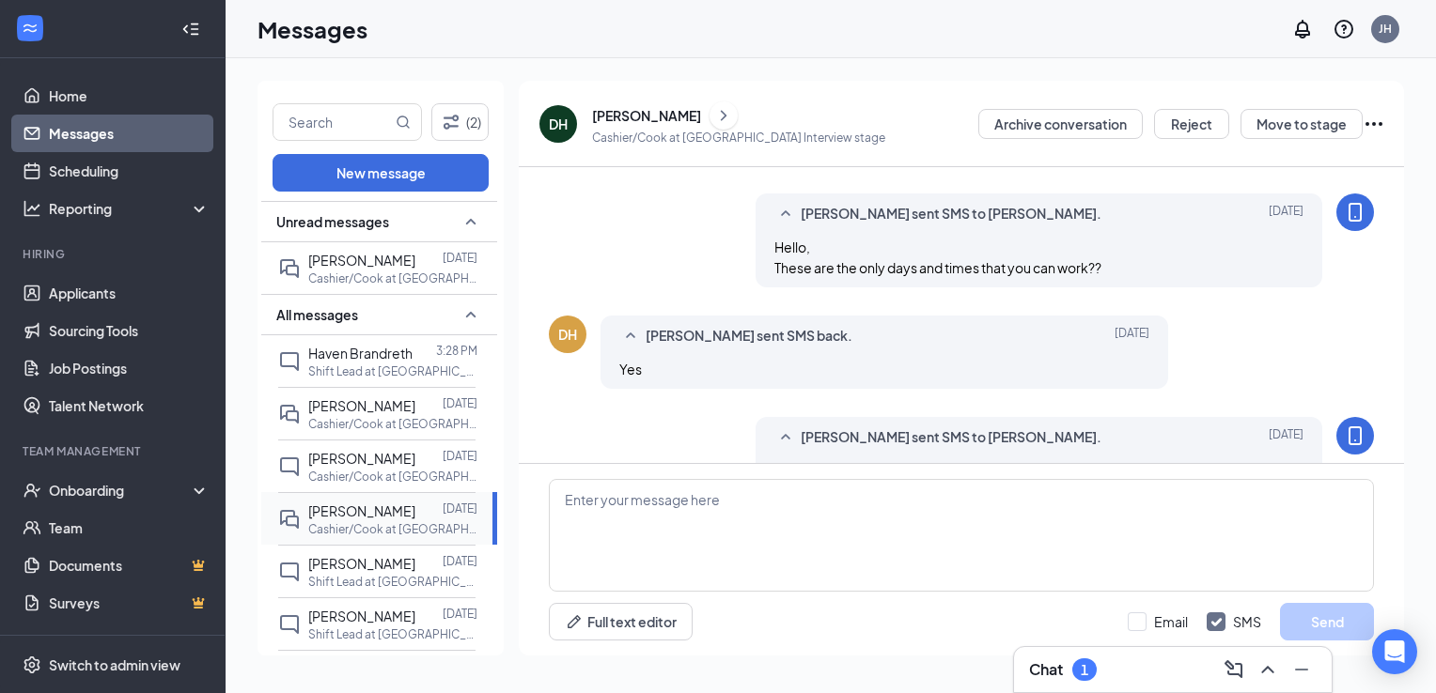
scroll to position [522, 0]
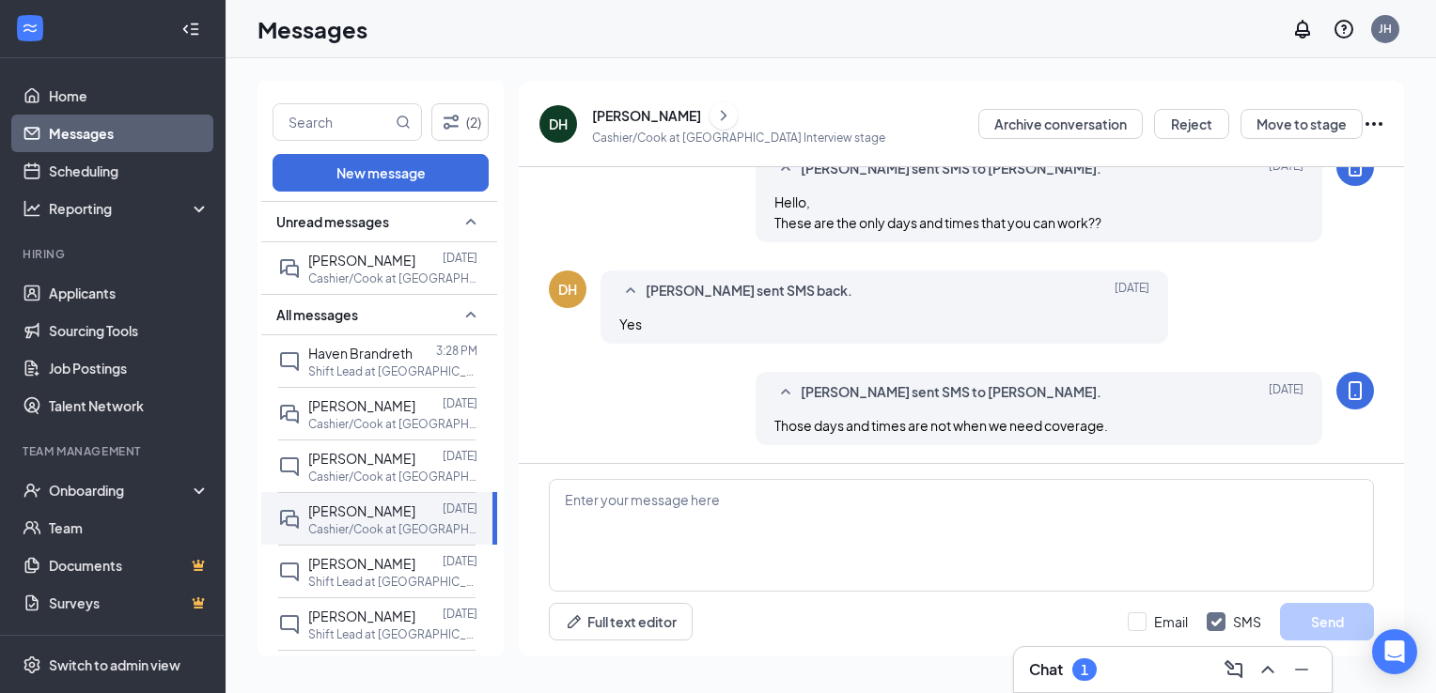
click at [618, 112] on div "[PERSON_NAME]" at bounding box center [646, 115] width 109 height 19
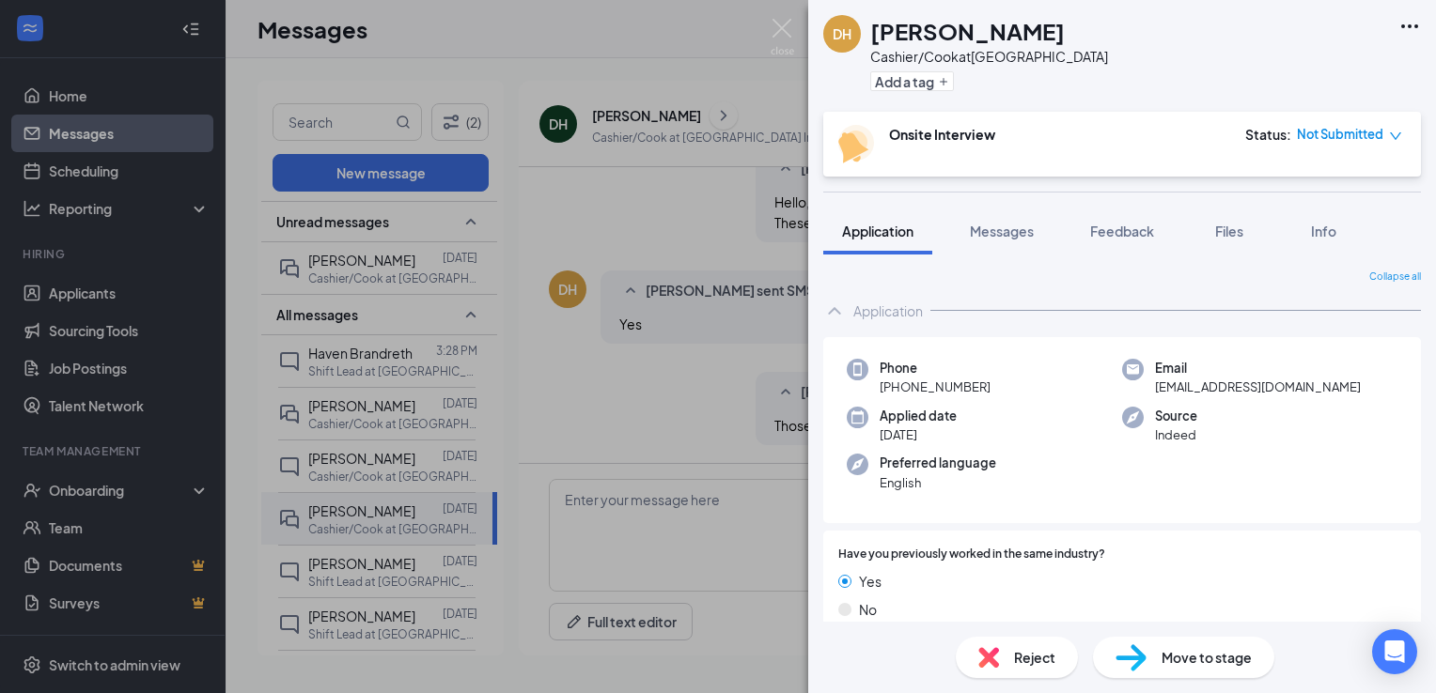
click at [1034, 670] on div "Reject" at bounding box center [1017, 657] width 122 height 41
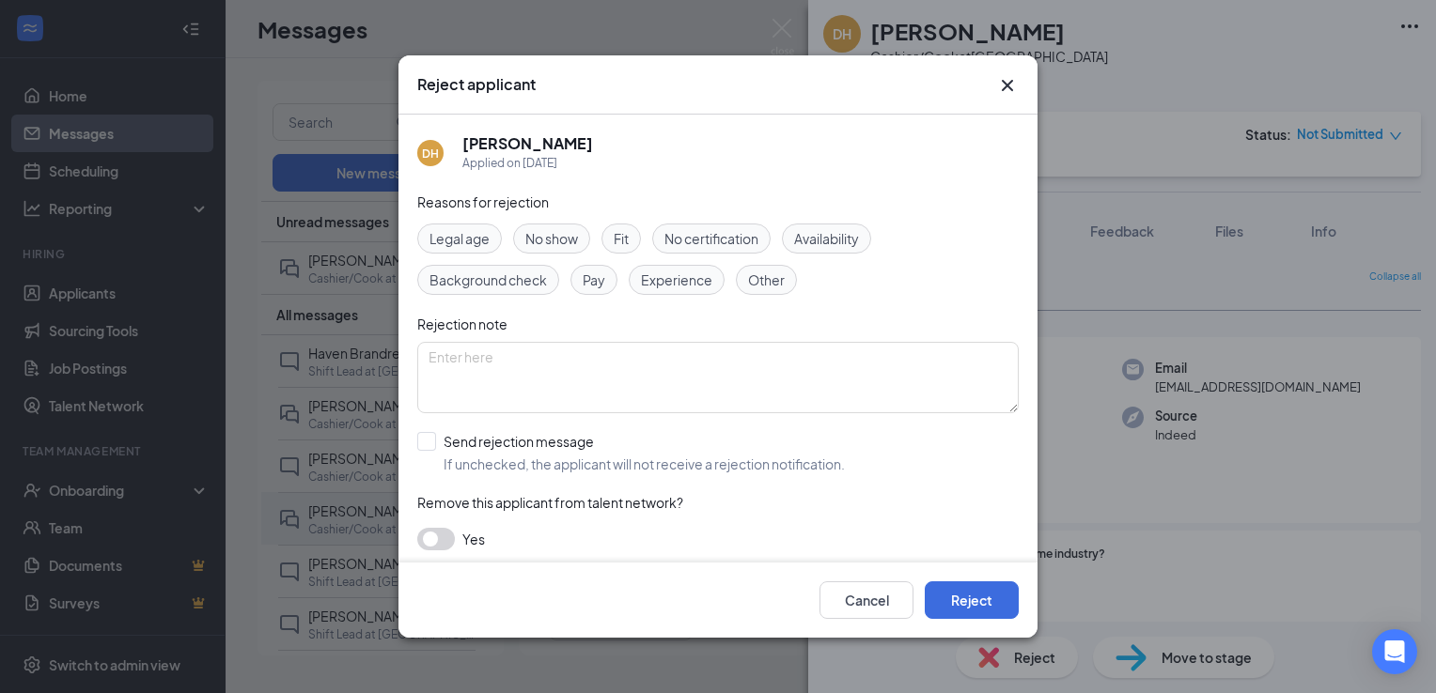
click at [627, 231] on span "Fit" at bounding box center [621, 238] width 15 height 21
click at [834, 231] on span "Availability" at bounding box center [826, 238] width 65 height 21
click at [435, 532] on button "button" at bounding box center [436, 539] width 38 height 23
click at [911, 575] on div "Cancel Reject" at bounding box center [717, 600] width 639 height 75
click at [951, 593] on button "Reject" at bounding box center [972, 601] width 94 height 38
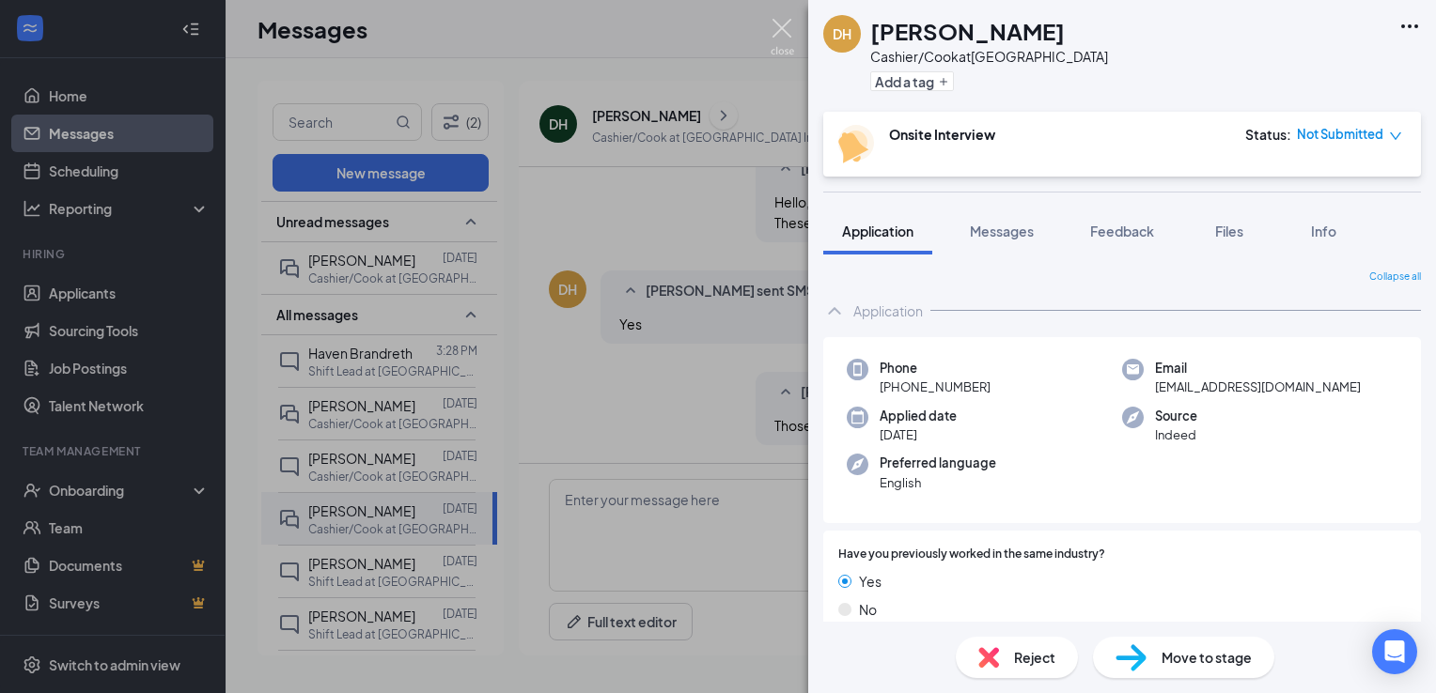
click at [779, 30] on img at bounding box center [781, 37] width 23 height 37
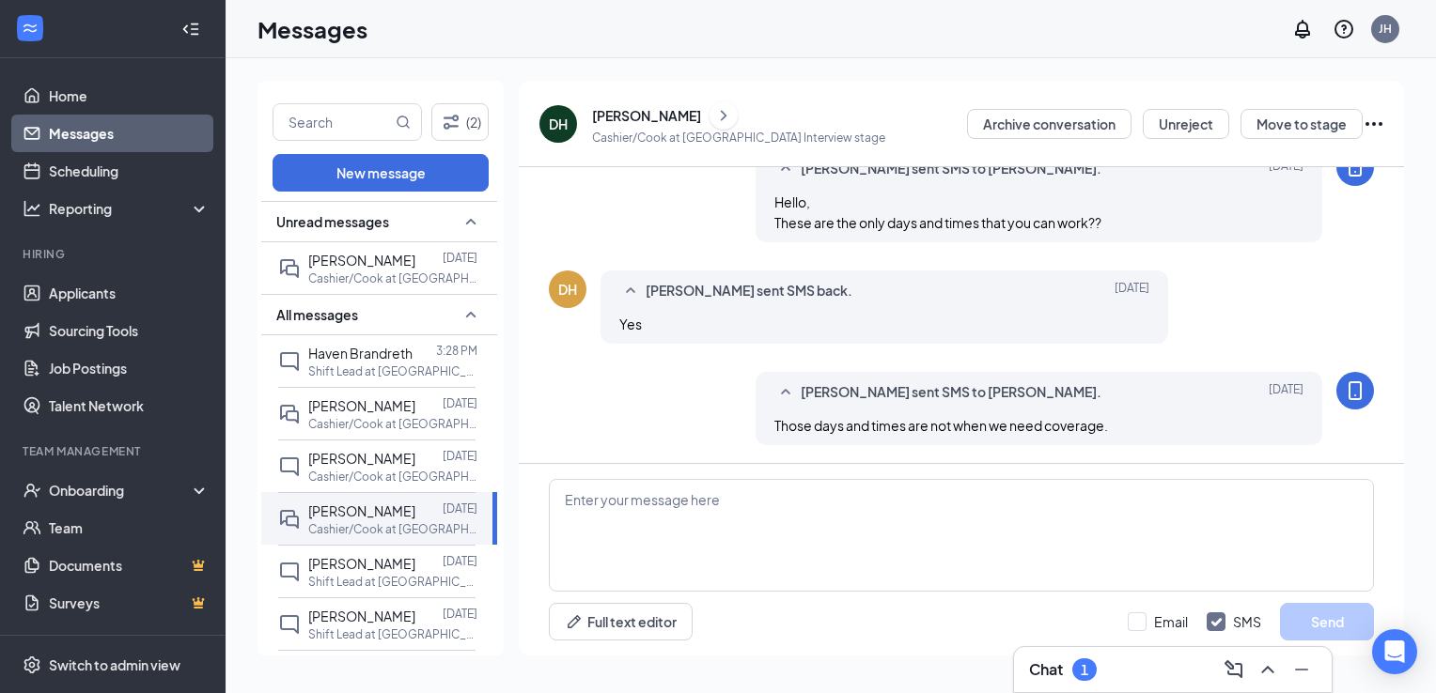
click at [1058, 675] on h3 "Chat" at bounding box center [1046, 670] width 34 height 21
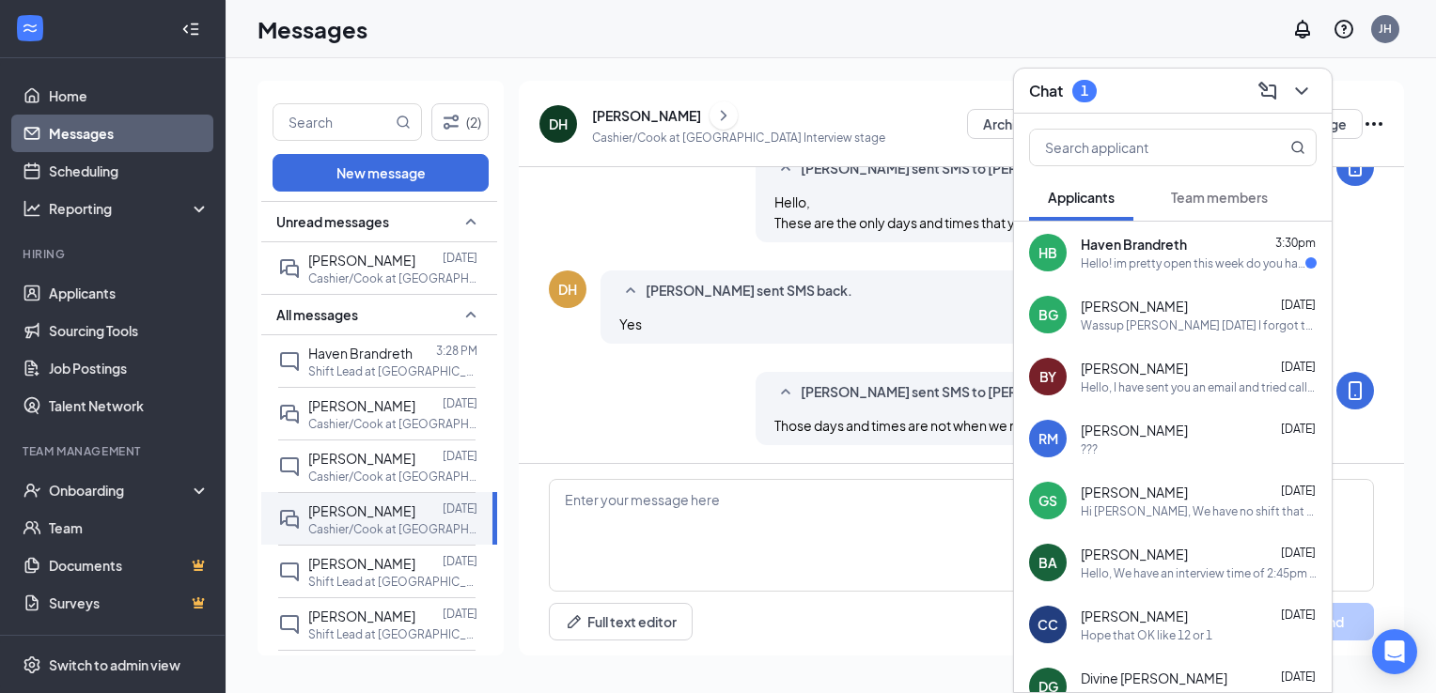
click at [1184, 266] on div "Hello! im pretty open this week do you have certain dates to pick from?" at bounding box center [1193, 264] width 225 height 16
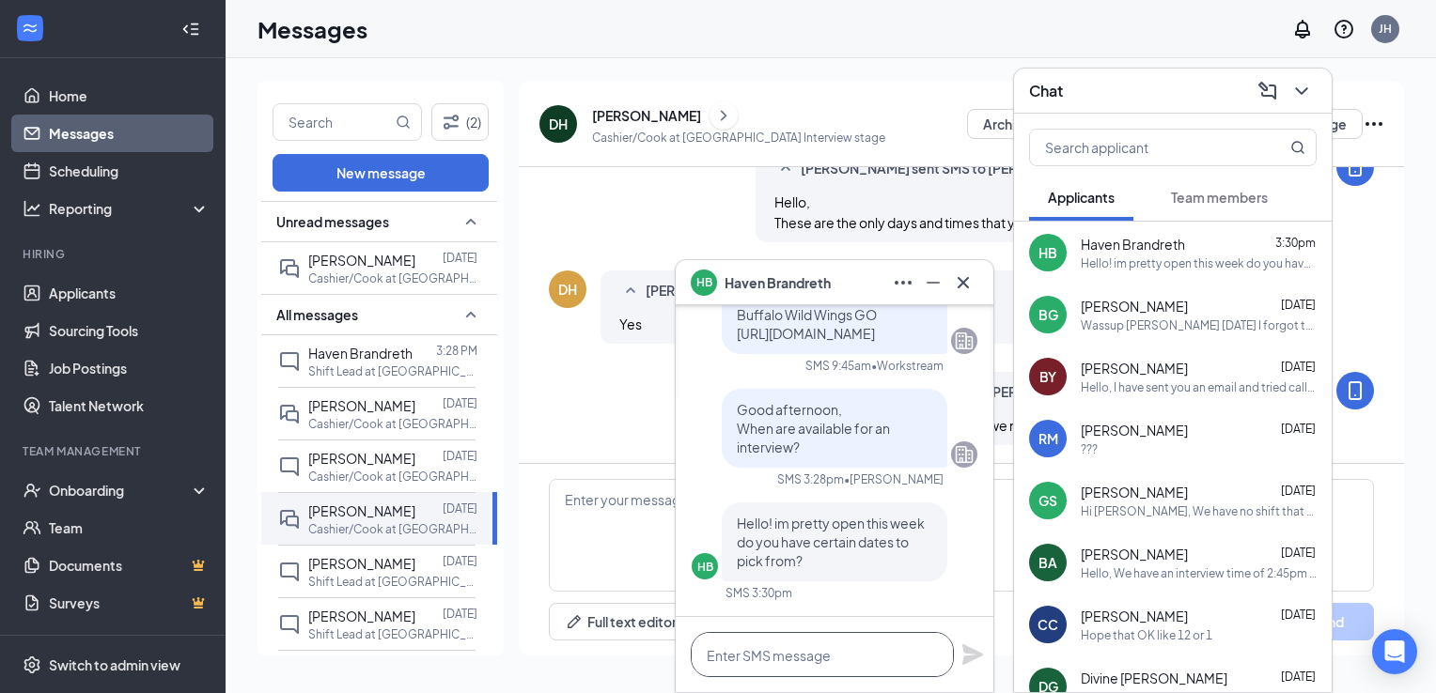
click at [804, 647] on textarea at bounding box center [822, 654] width 263 height 45
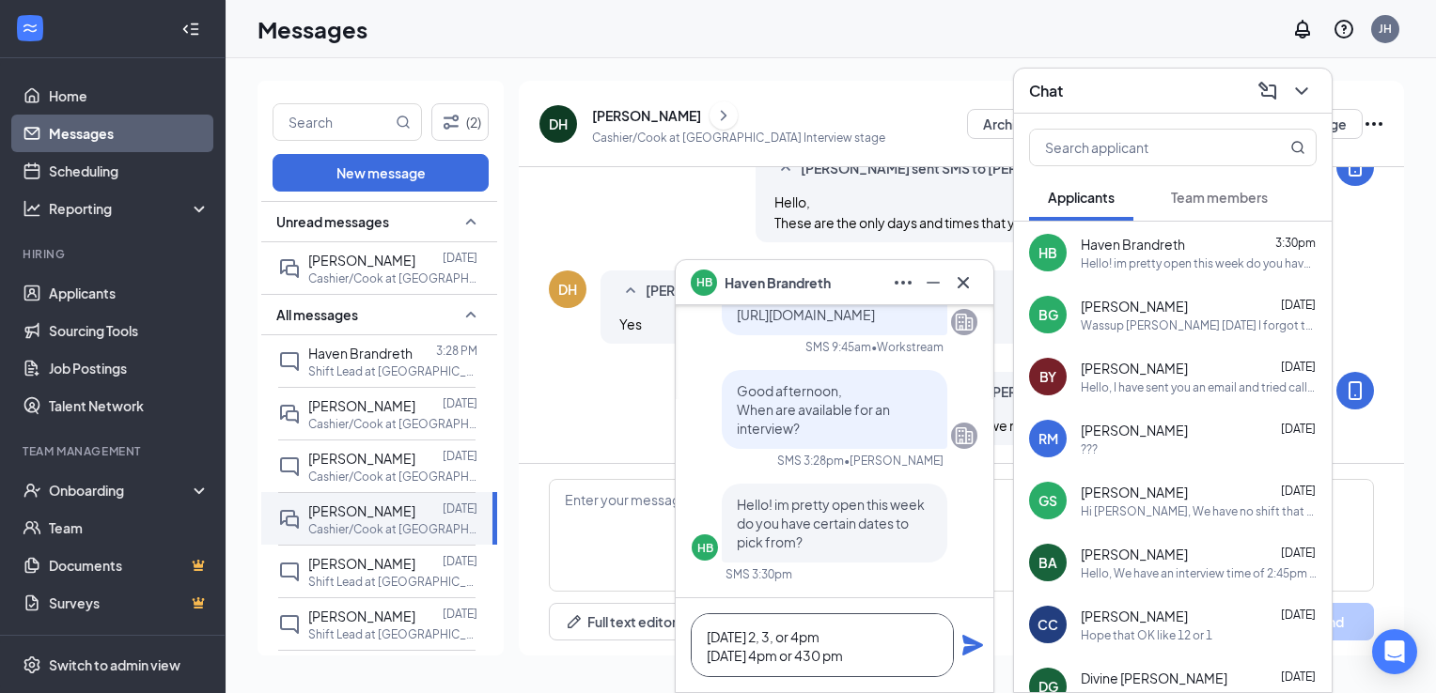
type textarea "[DATE] 2, 3, or 4pm [DATE] 4pm or 430 pm"
click at [967, 653] on icon "Plane" at bounding box center [972, 645] width 21 height 21
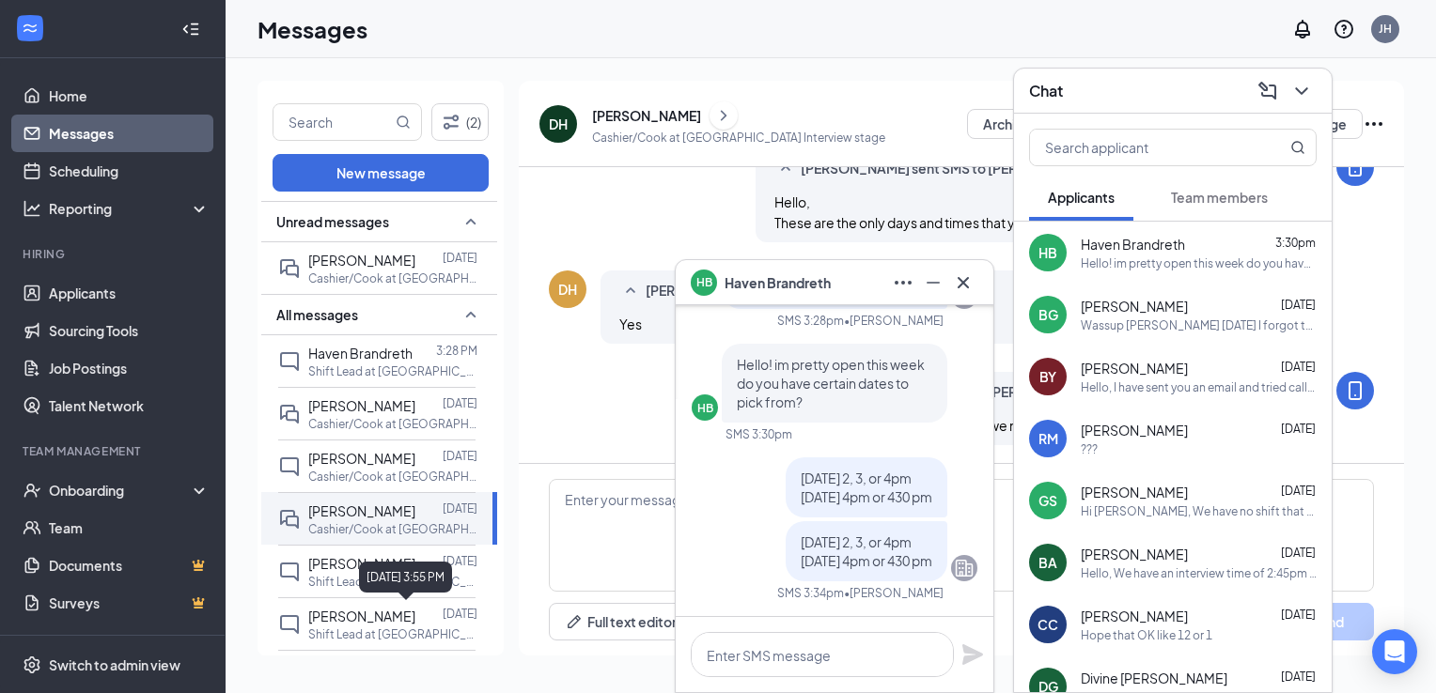
click at [370, 569] on div "[DATE] 3:55 PM" at bounding box center [405, 577] width 93 height 31
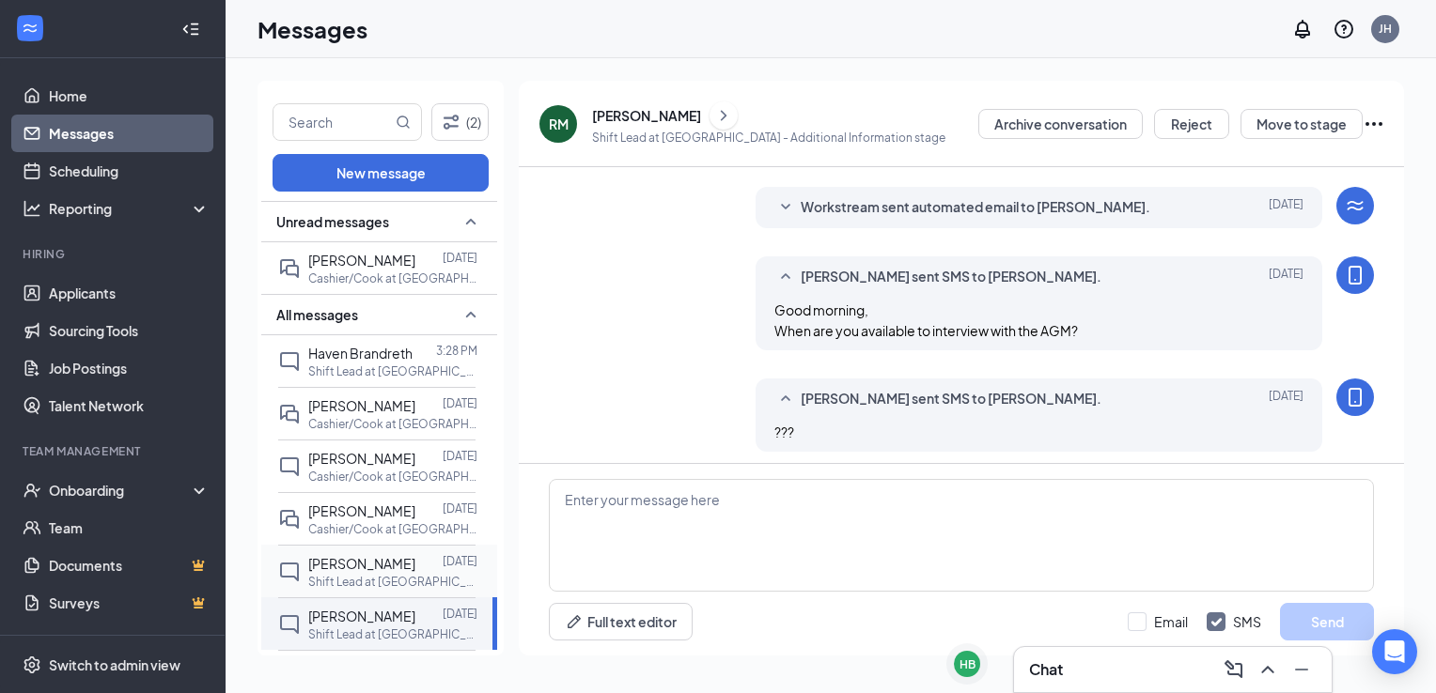
scroll to position [398, 0]
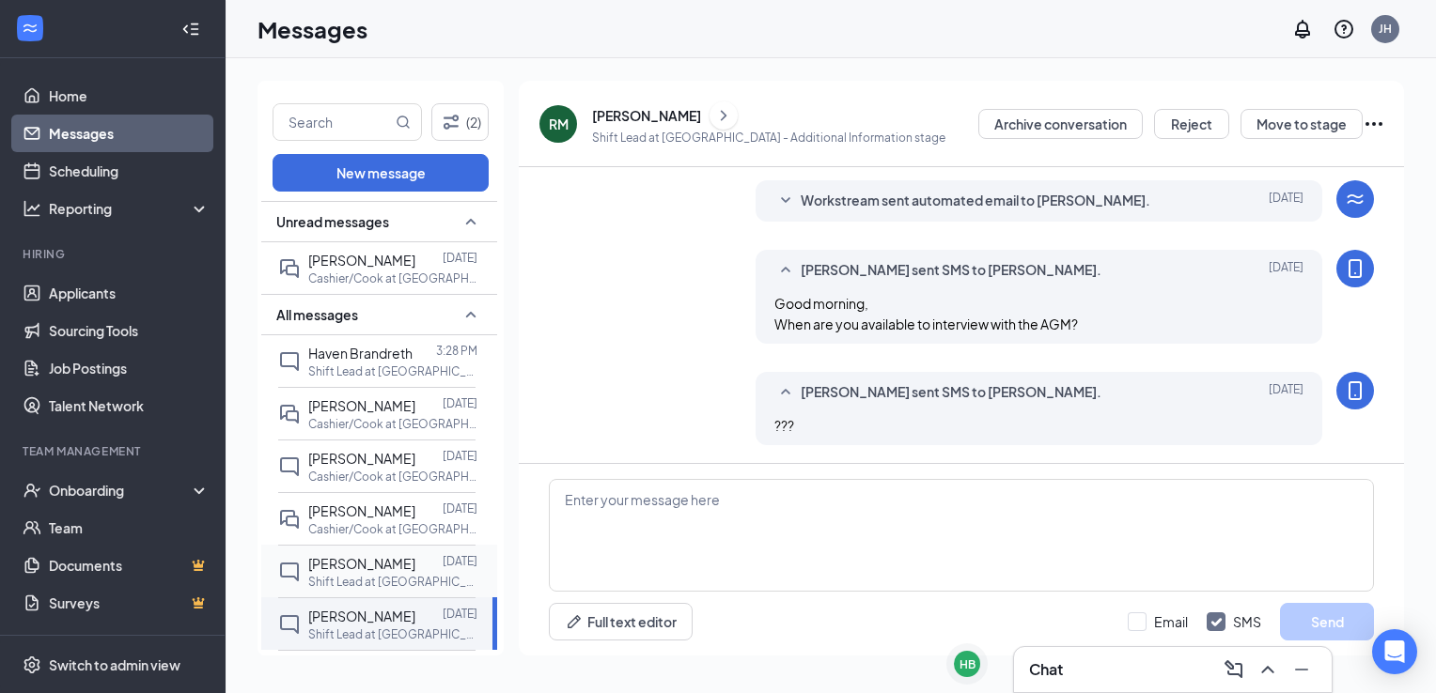
click at [322, 566] on span "[PERSON_NAME]" at bounding box center [361, 563] width 107 height 17
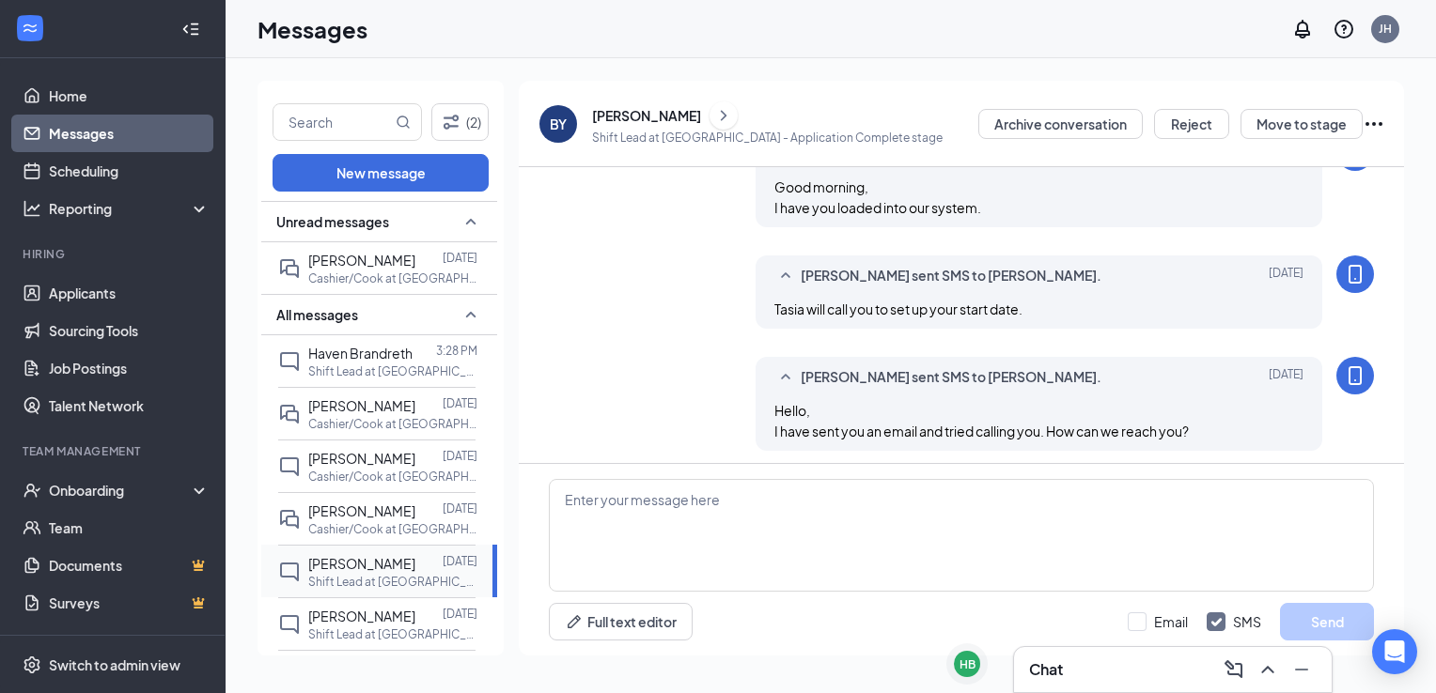
scroll to position [816, 0]
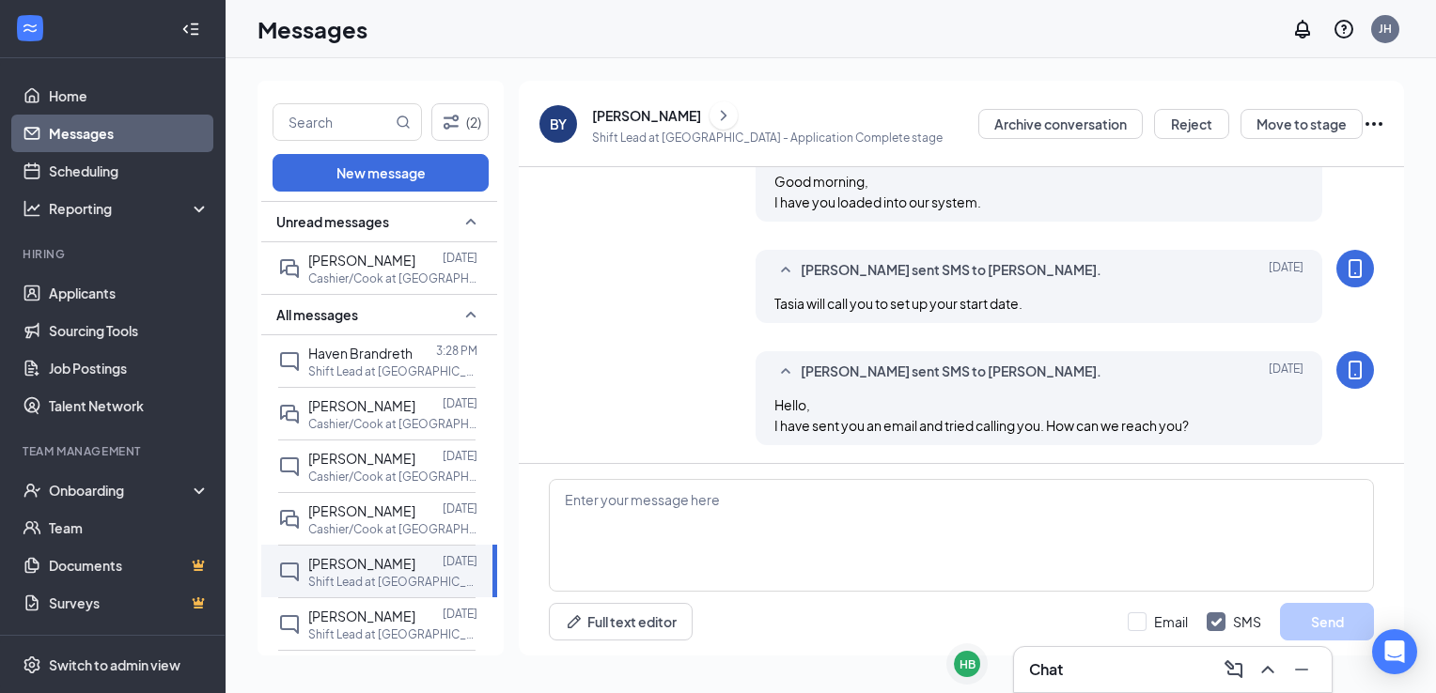
click at [663, 117] on div "[PERSON_NAME]" at bounding box center [646, 115] width 109 height 19
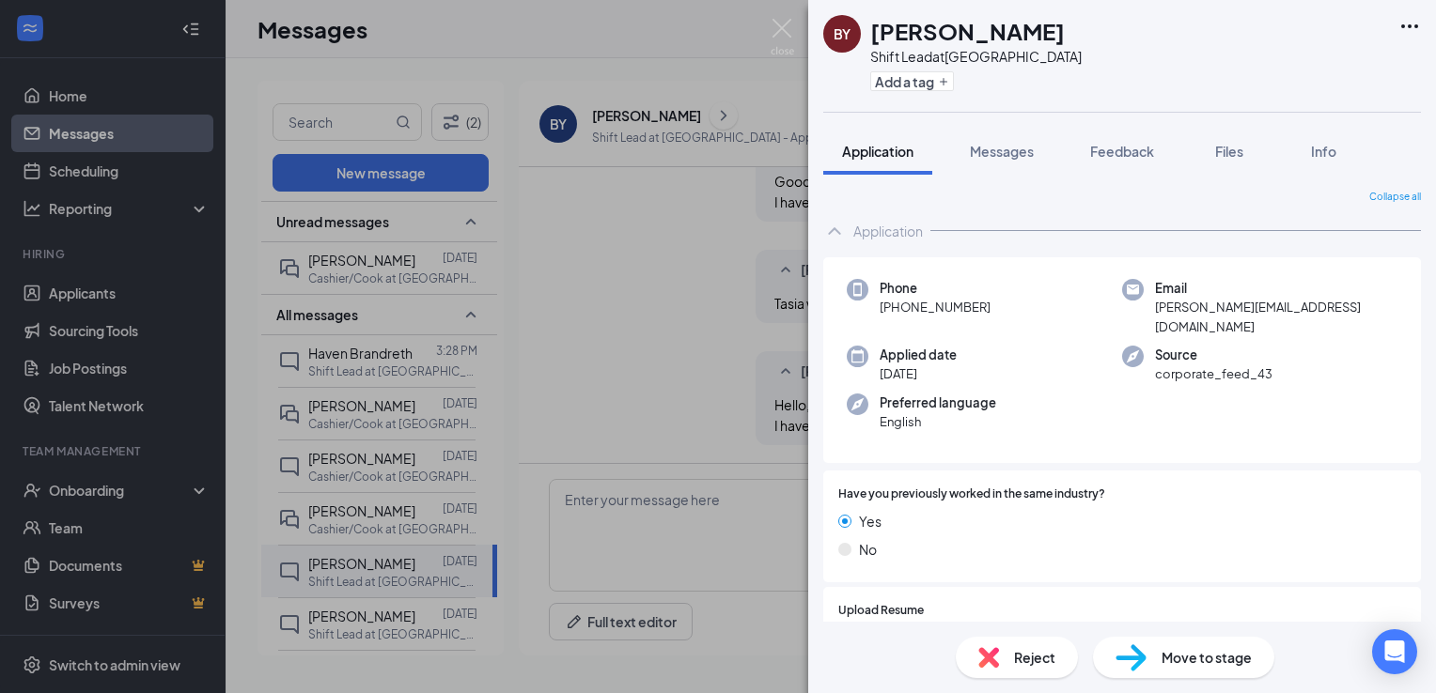
drag, startPoint x: 1087, startPoint y: 28, endPoint x: 874, endPoint y: 18, distance: 213.5
click at [874, 18] on div "BY [PERSON_NAME] Shift Lead at [GEOGRAPHIC_DATA] Add a tag" at bounding box center [1122, 56] width 628 height 112
copy h1 "[PERSON_NAME]"
click at [779, 26] on img at bounding box center [781, 37] width 23 height 37
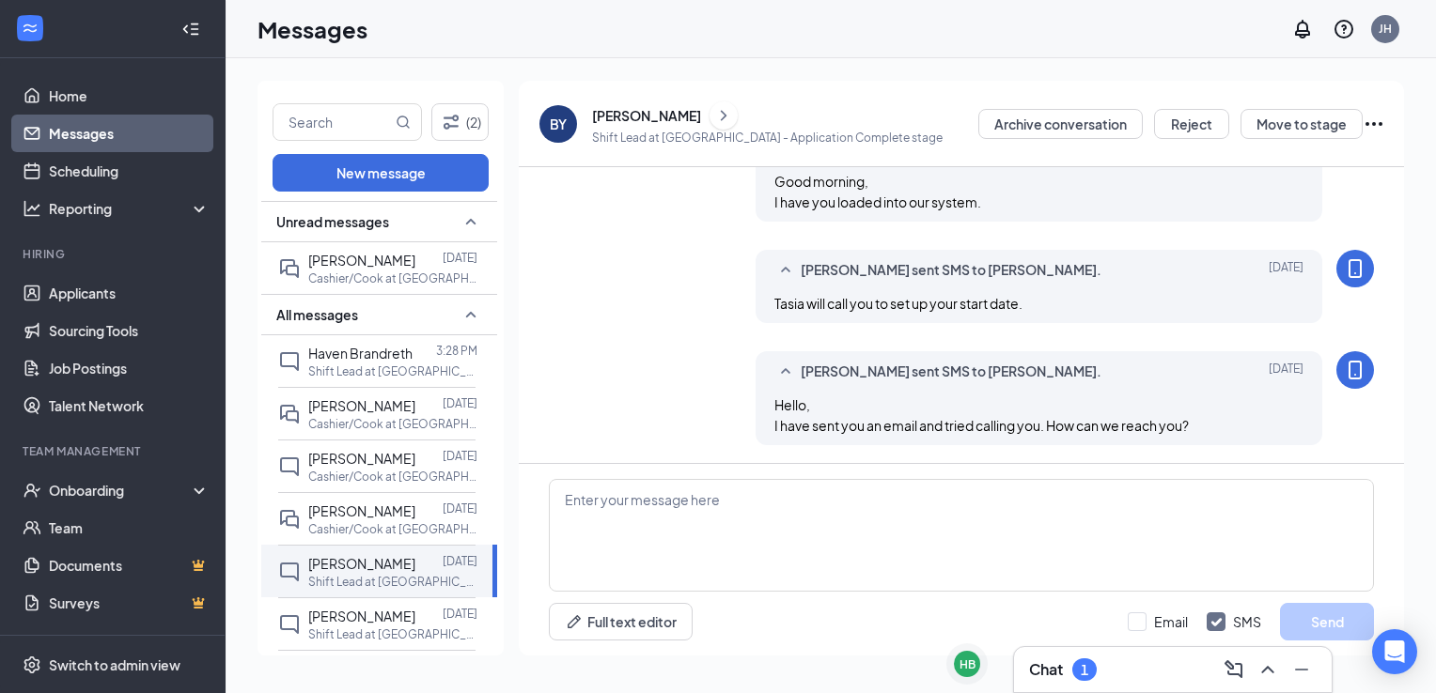
click at [1119, 682] on div "Chat 1" at bounding box center [1173, 670] width 288 height 30
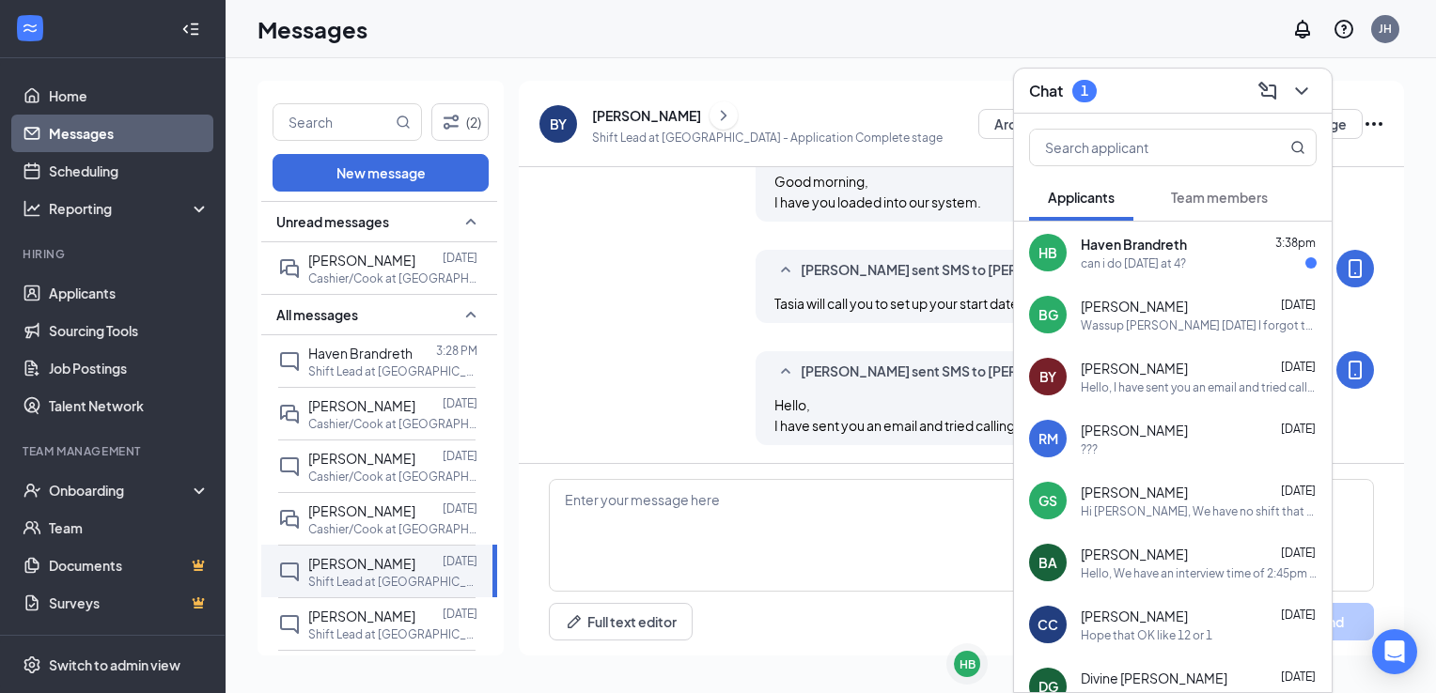
click at [1144, 269] on div "can i do [DATE] at 4?" at bounding box center [1133, 264] width 105 height 16
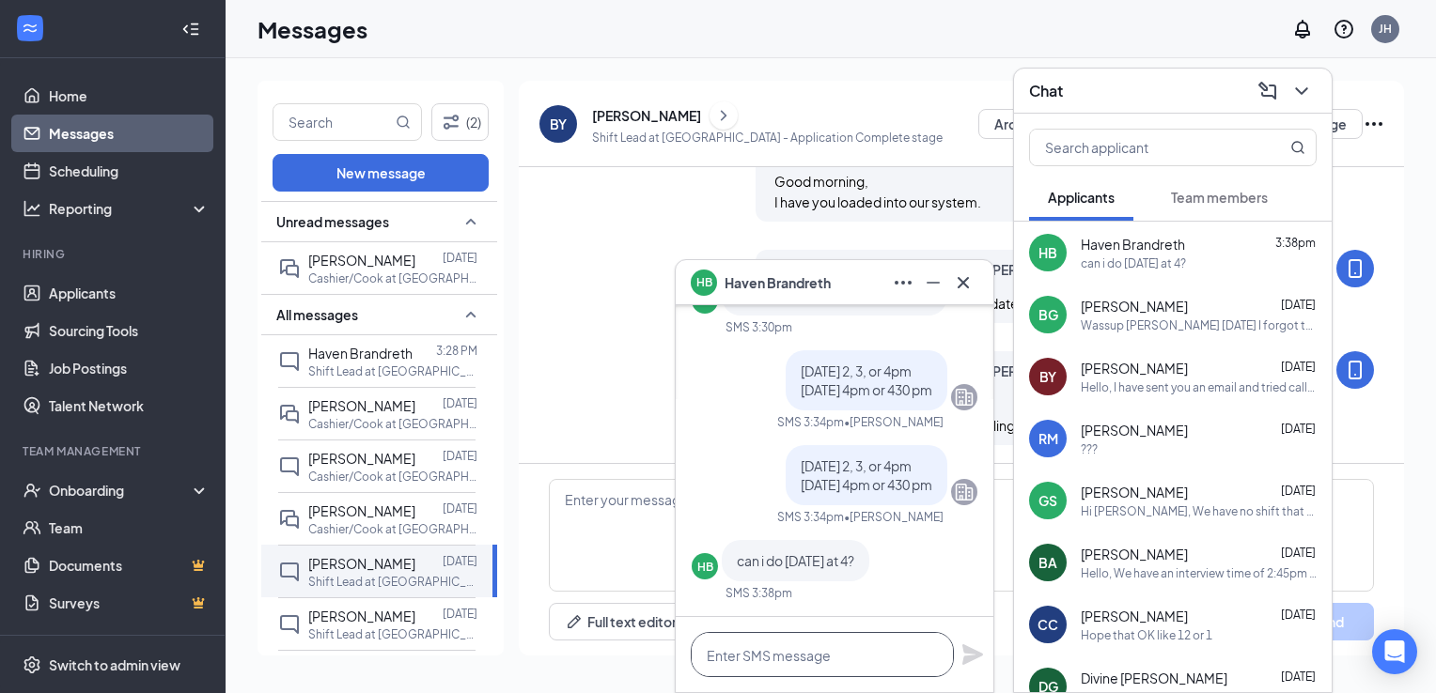
click at [802, 654] on textarea at bounding box center [822, 654] width 263 height 45
type textarea "ok. You will Meet with [PERSON_NAME]"
click at [973, 652] on icon "Plane" at bounding box center [972, 655] width 21 height 21
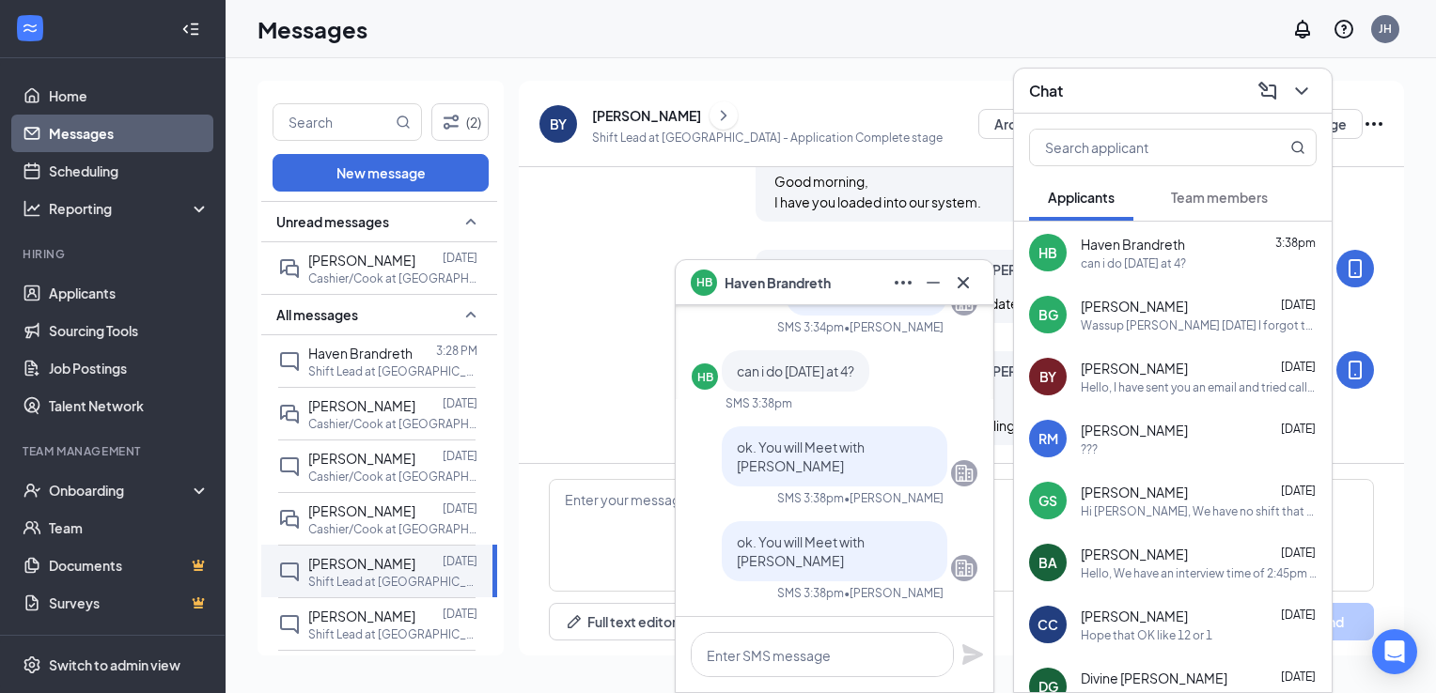
click at [59, 130] on link "Messages" at bounding box center [129, 134] width 161 height 38
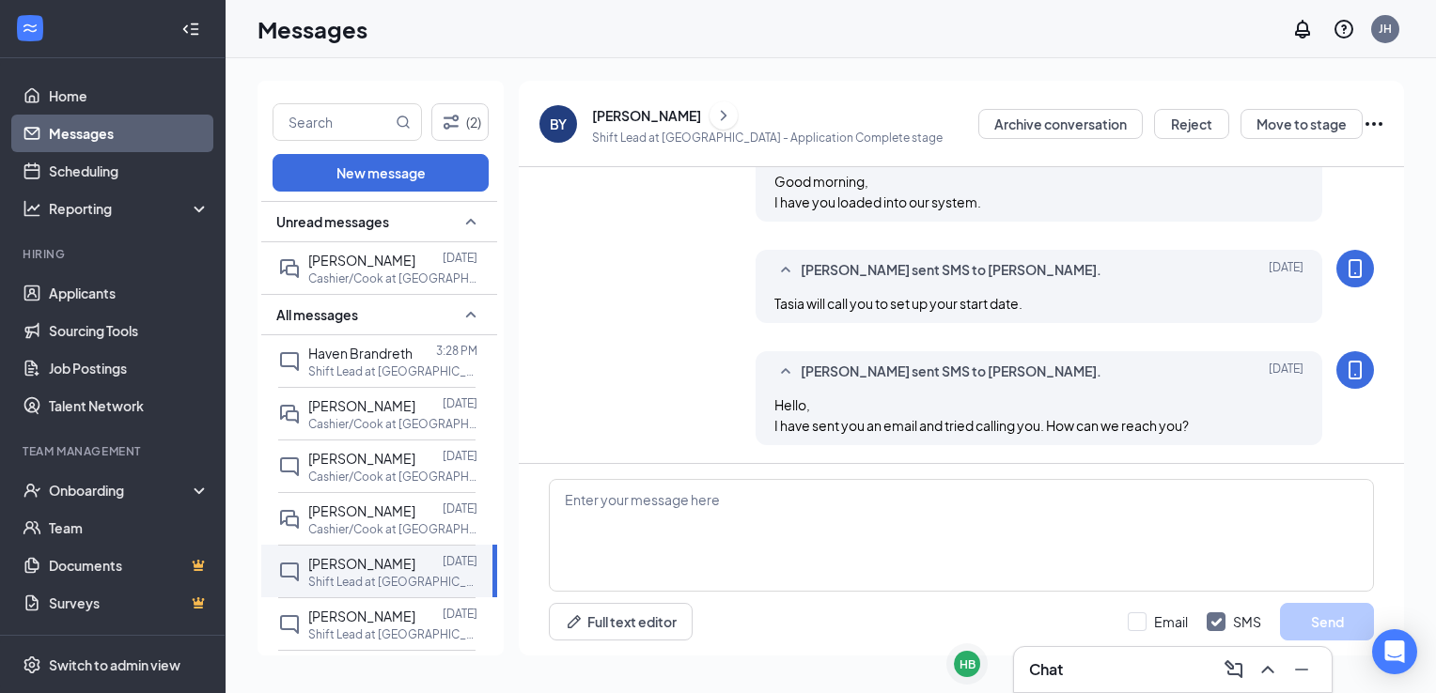
click at [60, 130] on link "Messages" at bounding box center [129, 134] width 161 height 38
click at [338, 355] on span "Haven Brandreth" at bounding box center [360, 353] width 104 height 17
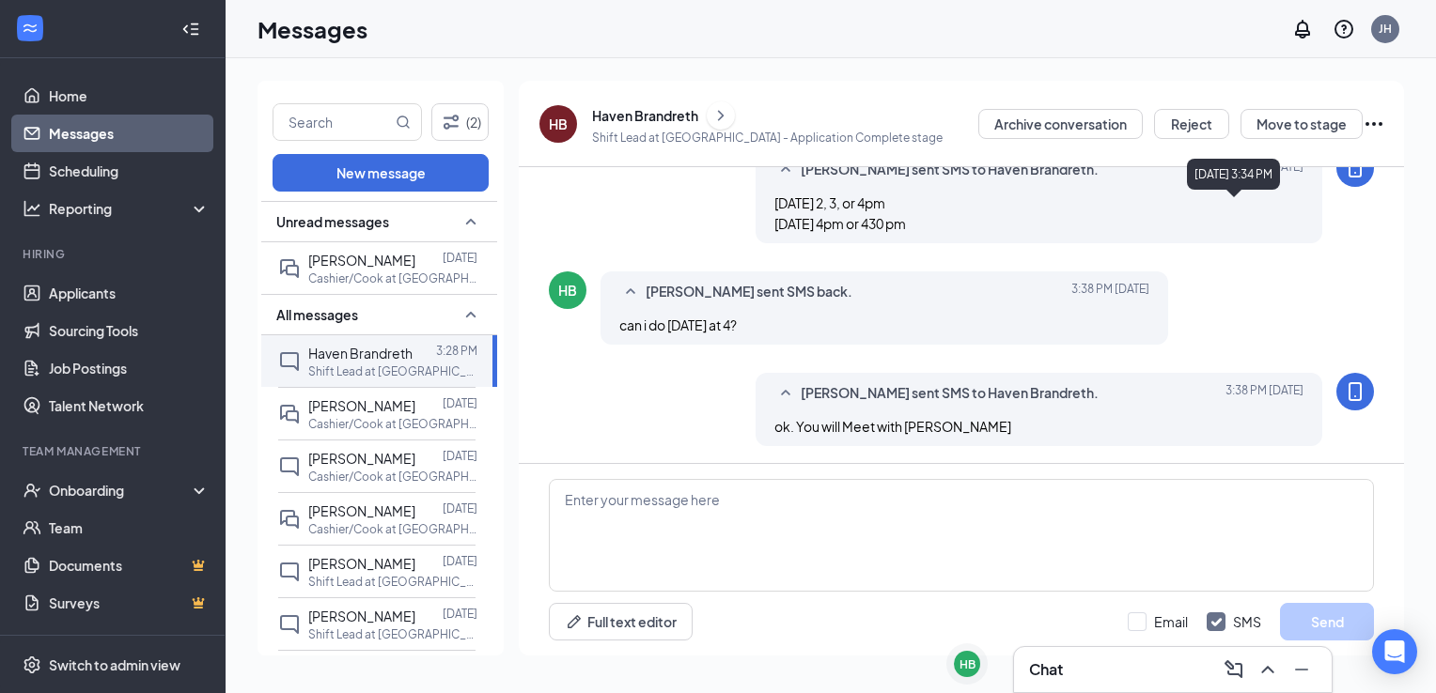
scroll to position [560, 0]
click at [1375, 117] on icon "Ellipses" at bounding box center [1373, 124] width 23 height 23
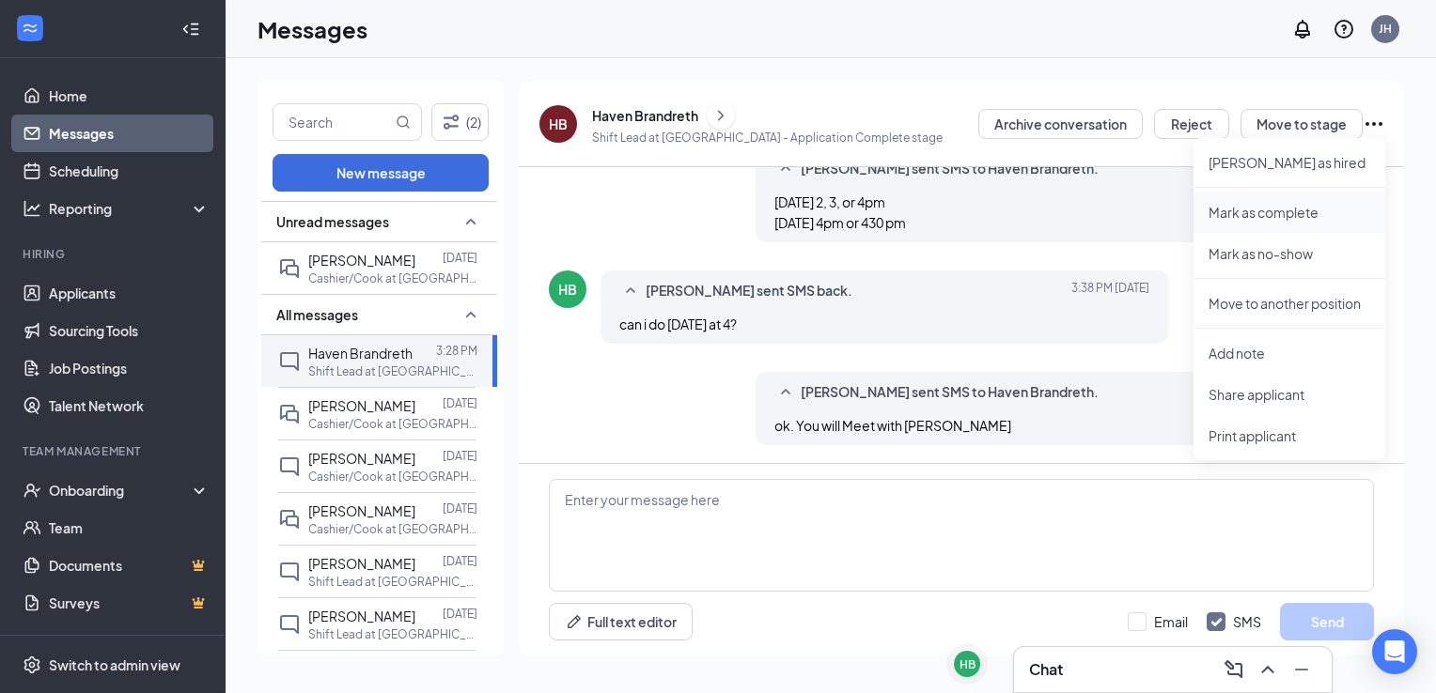
click at [1278, 212] on p "Mark as complete" at bounding box center [1289, 212] width 162 height 19
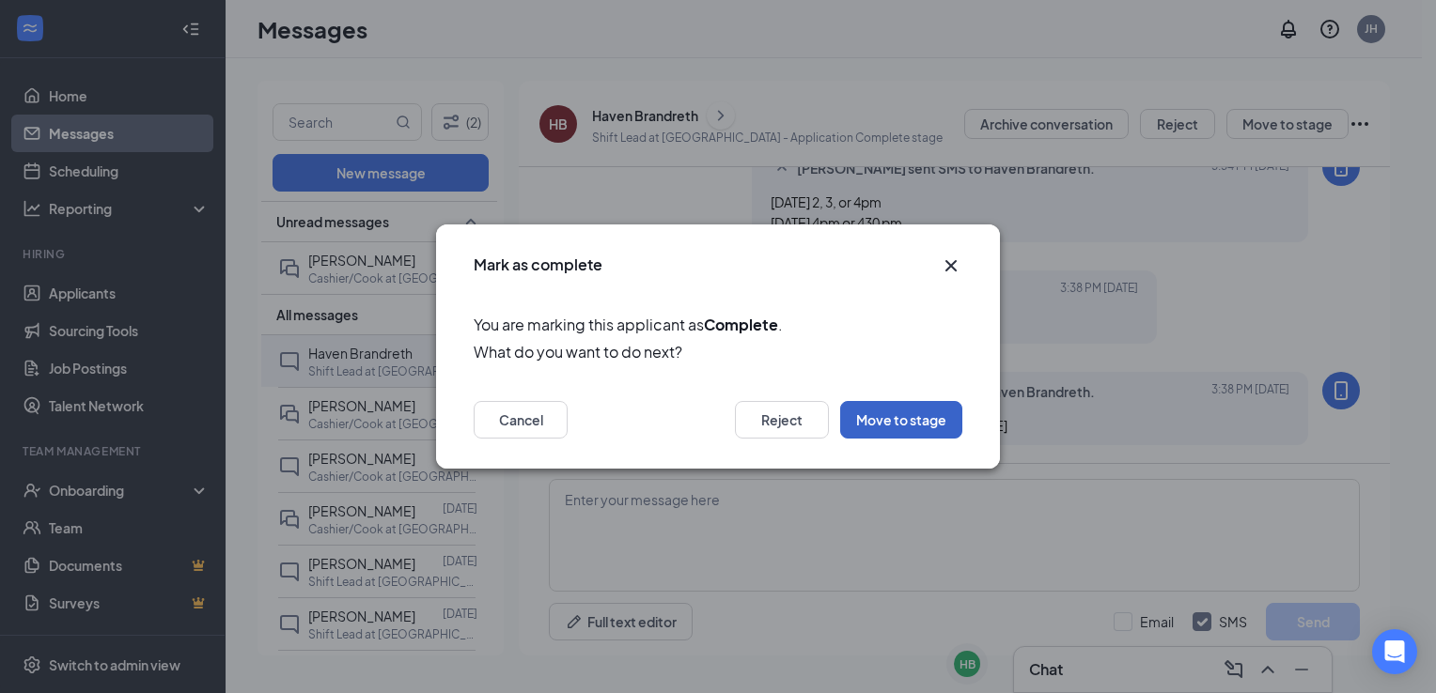
click at [894, 420] on button "Move to stage" at bounding box center [901, 420] width 122 height 38
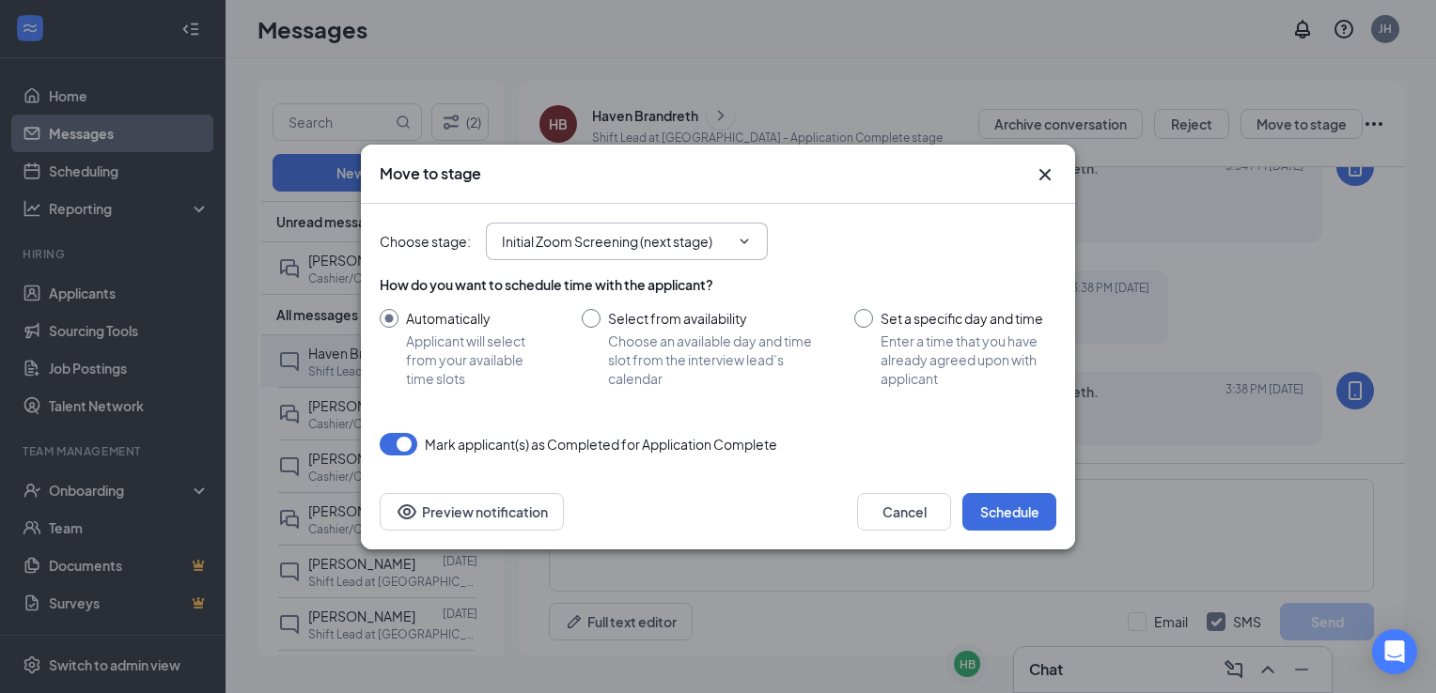
click at [741, 241] on icon "ChevronDown" at bounding box center [744, 241] width 15 height 15
click at [747, 238] on icon "ChevronDown" at bounding box center [744, 241] width 15 height 15
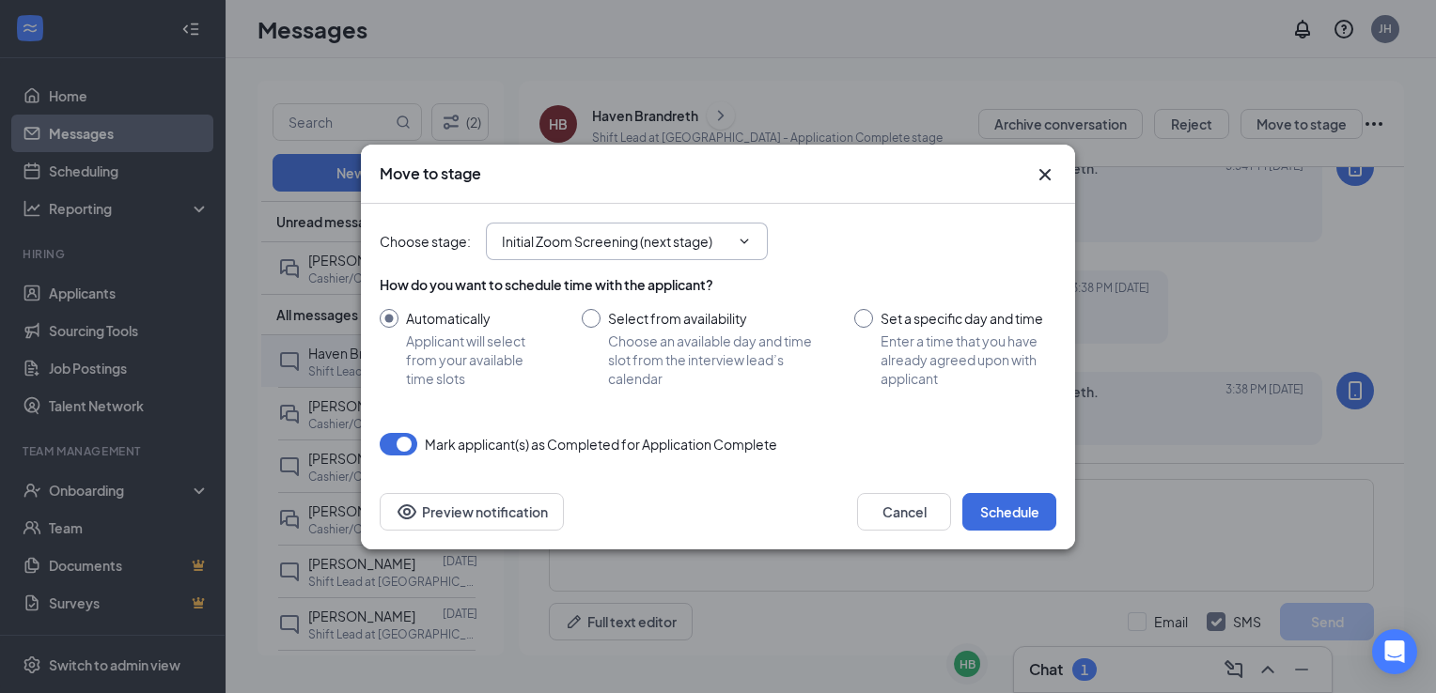
click at [649, 242] on input "Initial Zoom Screening (next stage)" at bounding box center [615, 241] width 227 height 21
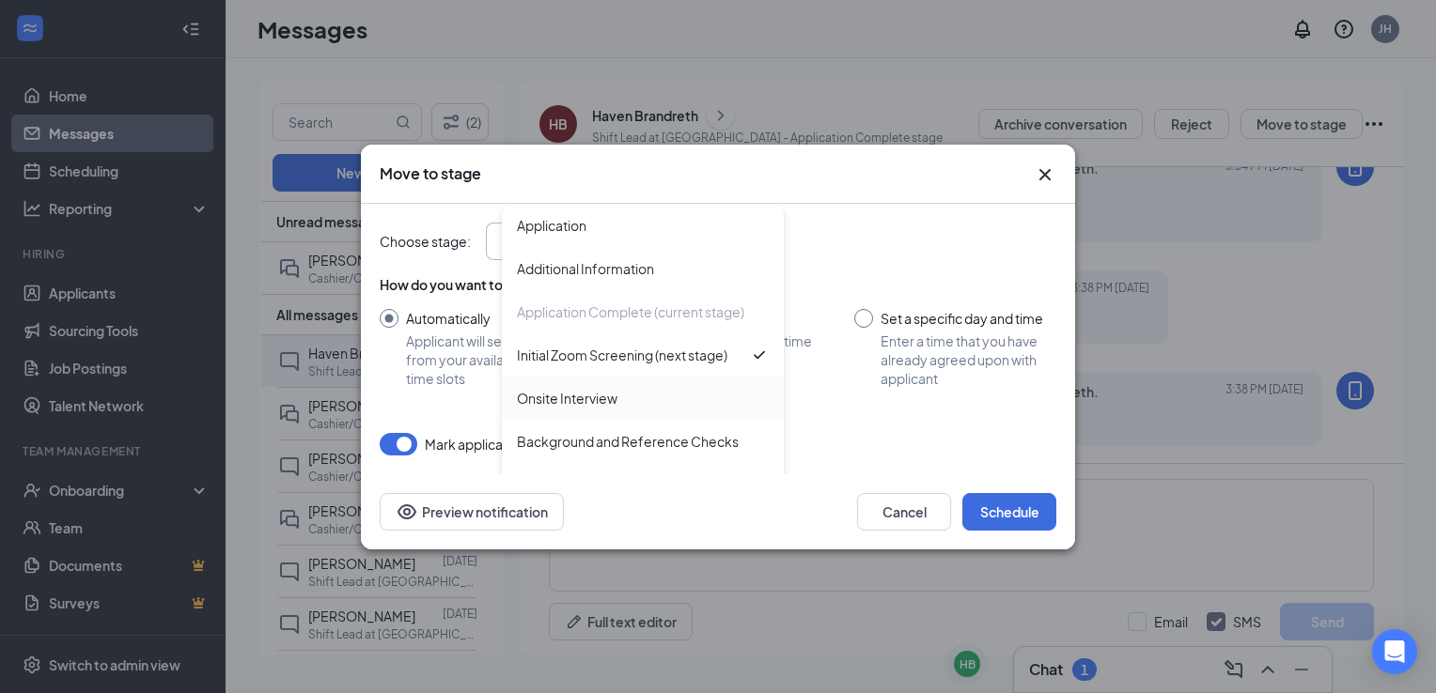
click at [558, 397] on div "Onsite Interview" at bounding box center [567, 398] width 101 height 21
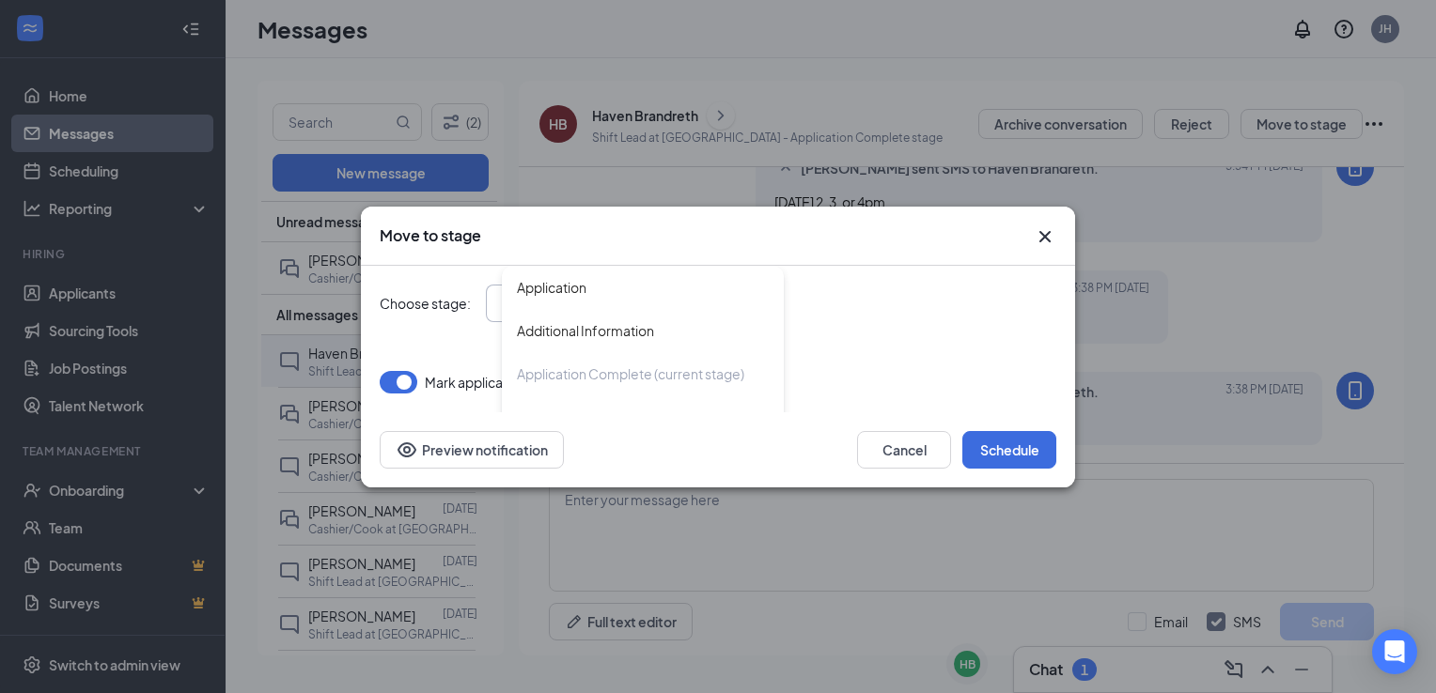
type input "Onsite Interview"
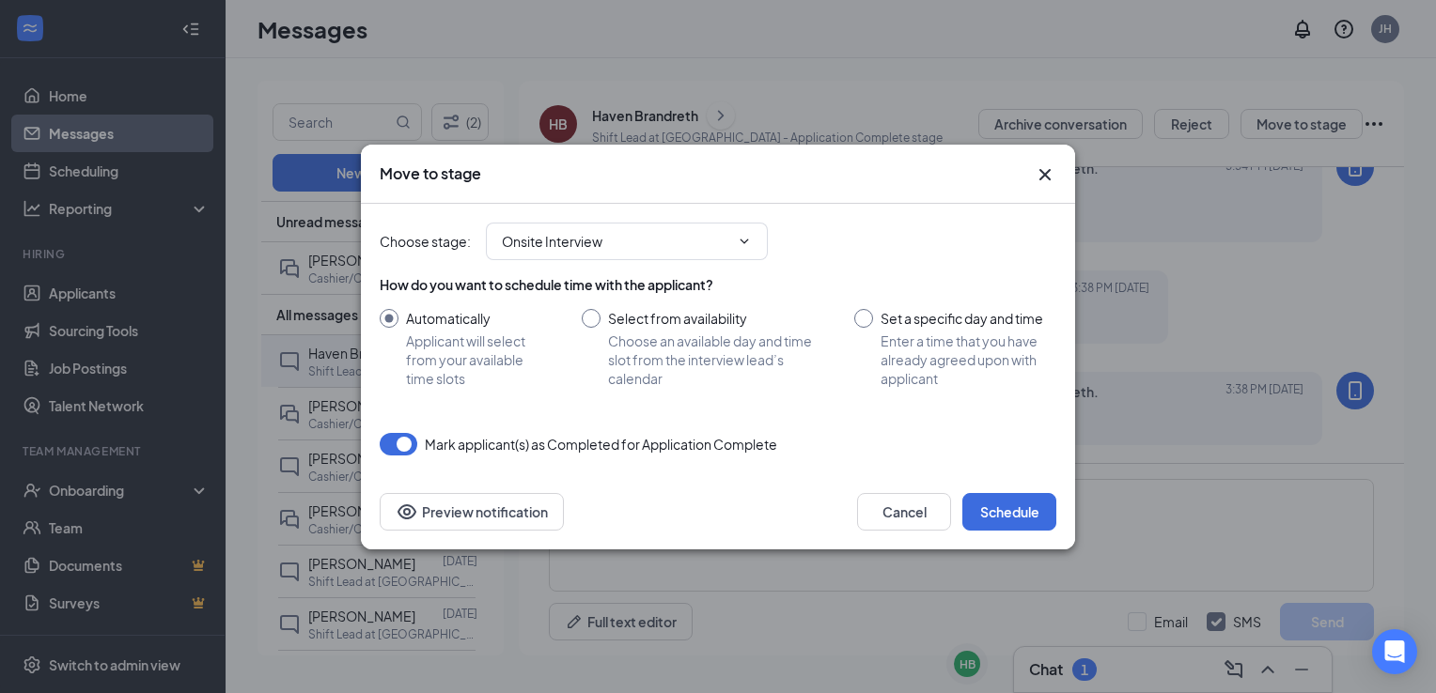
click at [857, 314] on input "Set a specific day and time Enter a time that you have already agreed upon with…" at bounding box center [955, 348] width 202 height 79
radio input "true"
radio input "false"
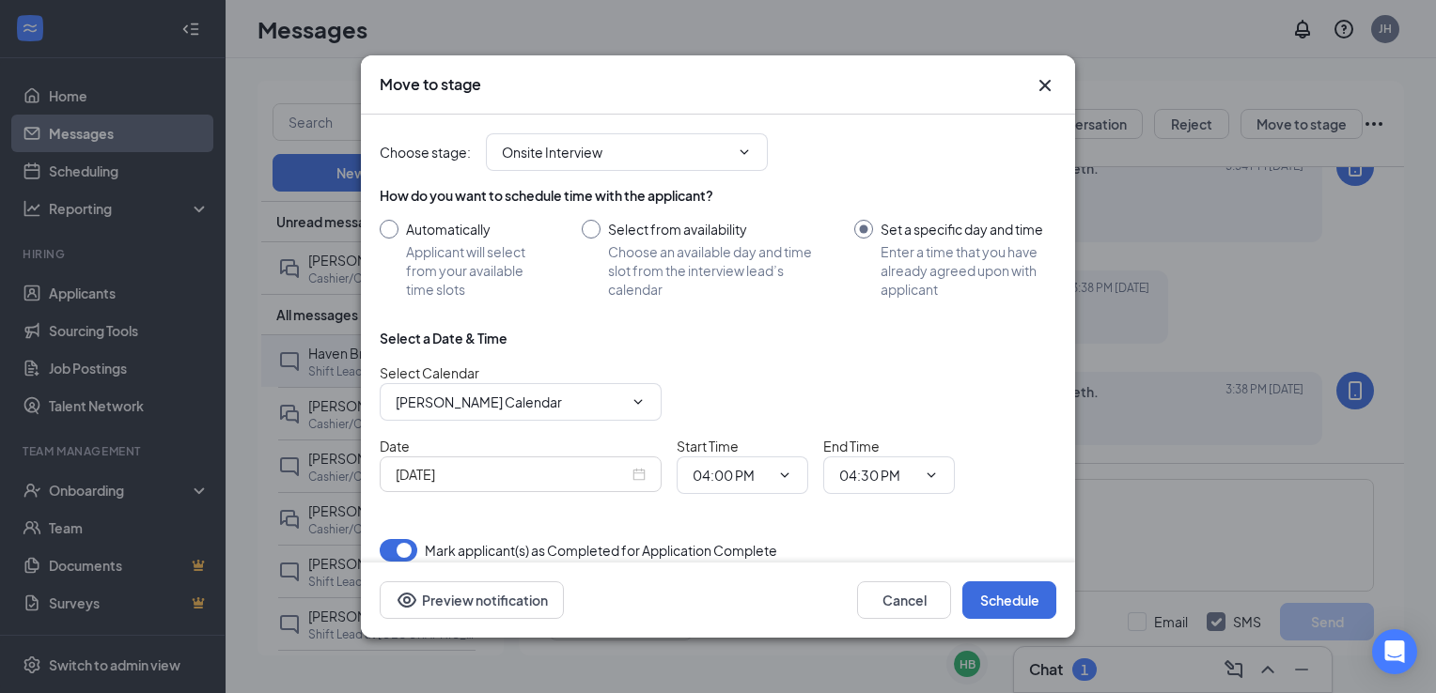
click at [574, 472] on input "[DATE]" at bounding box center [512, 474] width 233 height 21
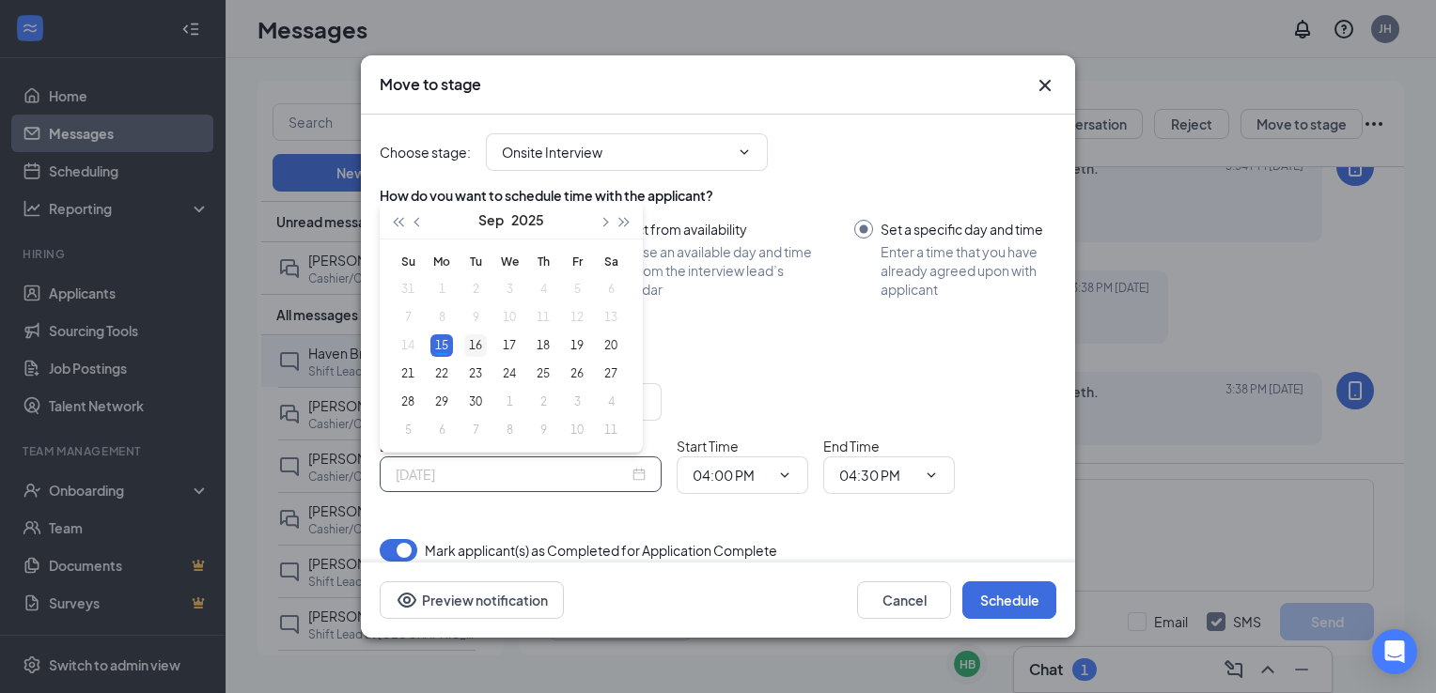
type input "[DATE]"
click at [477, 345] on div "16" at bounding box center [475, 345] width 23 height 23
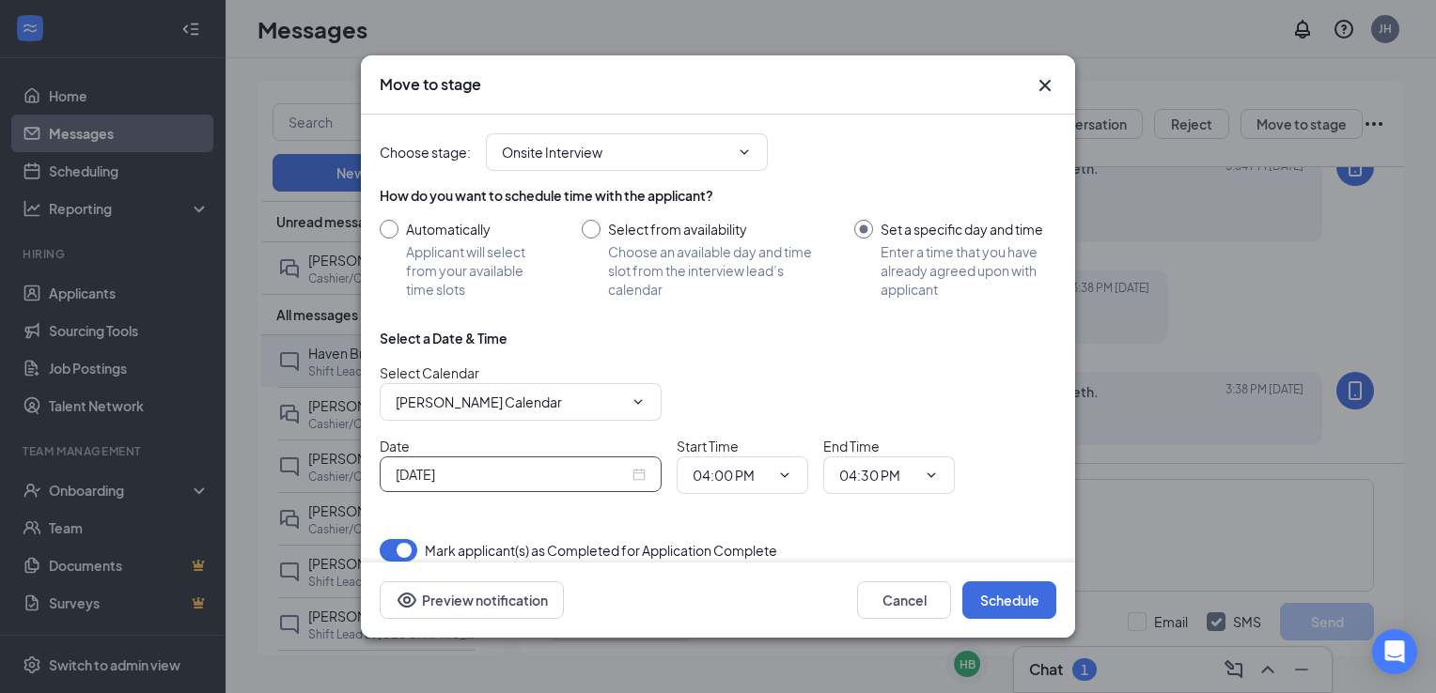
scroll to position [16, 0]
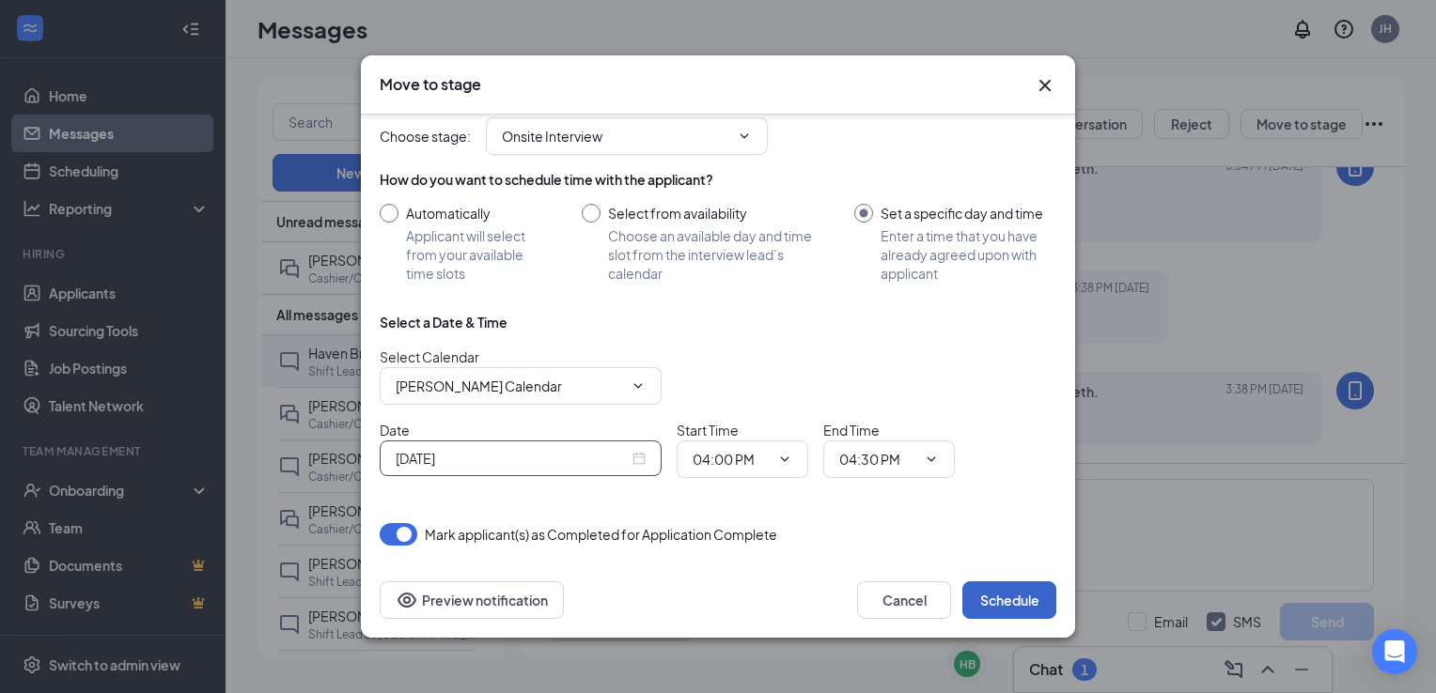
click at [999, 598] on button "Schedule" at bounding box center [1009, 601] width 94 height 38
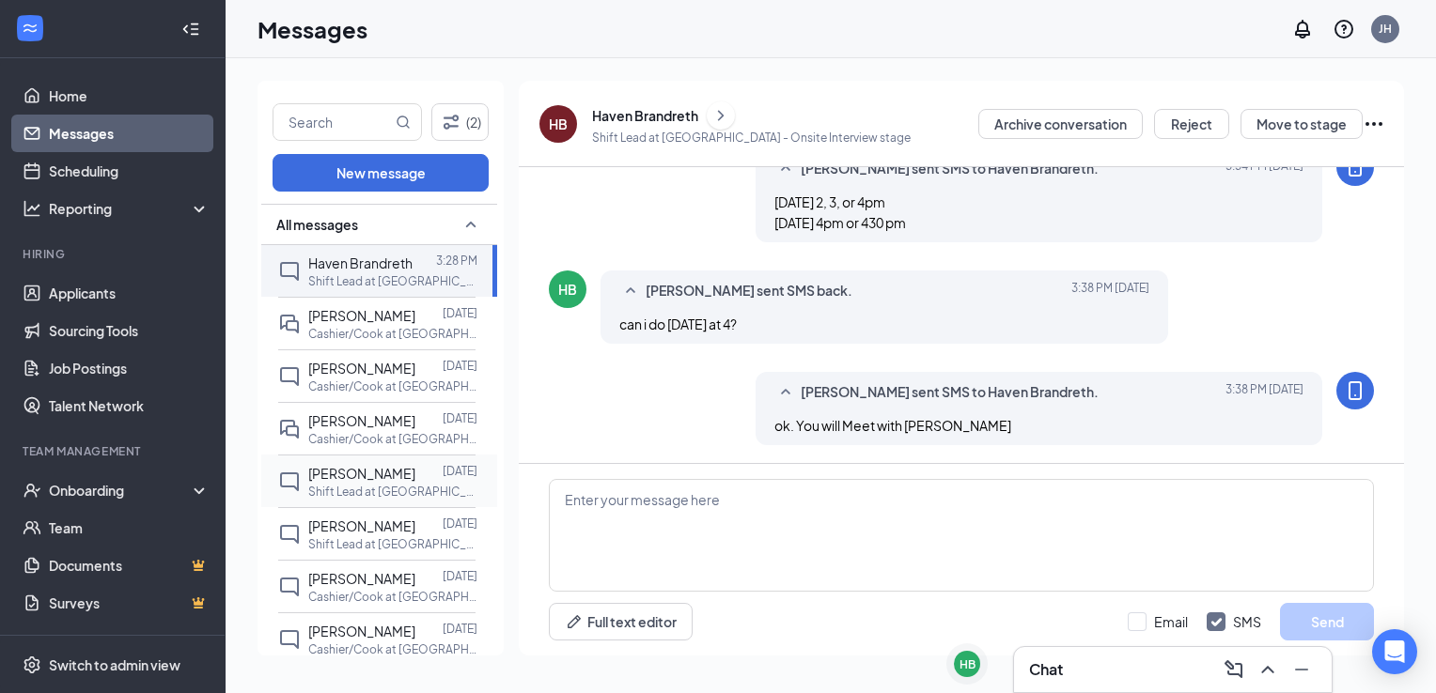
scroll to position [94, 0]
click at [344, 506] on div "[PERSON_NAME] [DATE] Shift Lead at [GEOGRAPHIC_DATA]" at bounding box center [376, 530] width 197 height 53
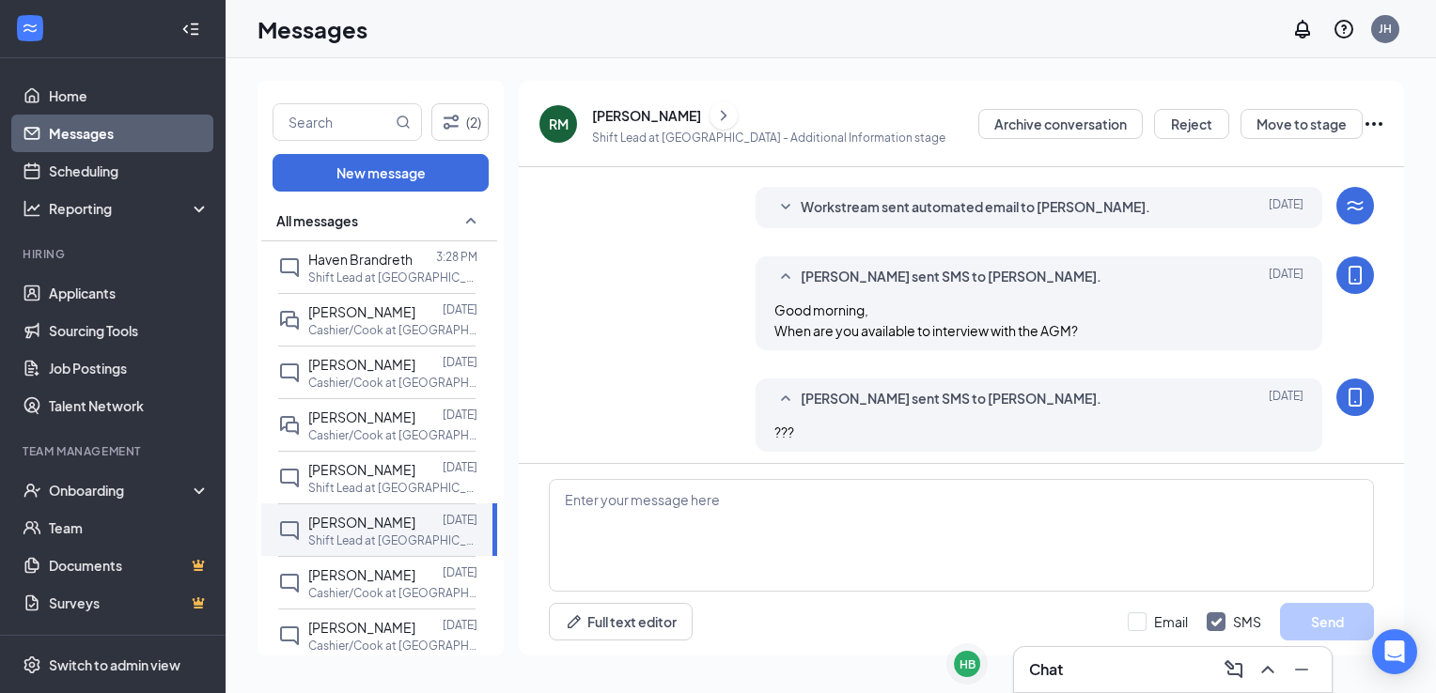
scroll to position [398, 0]
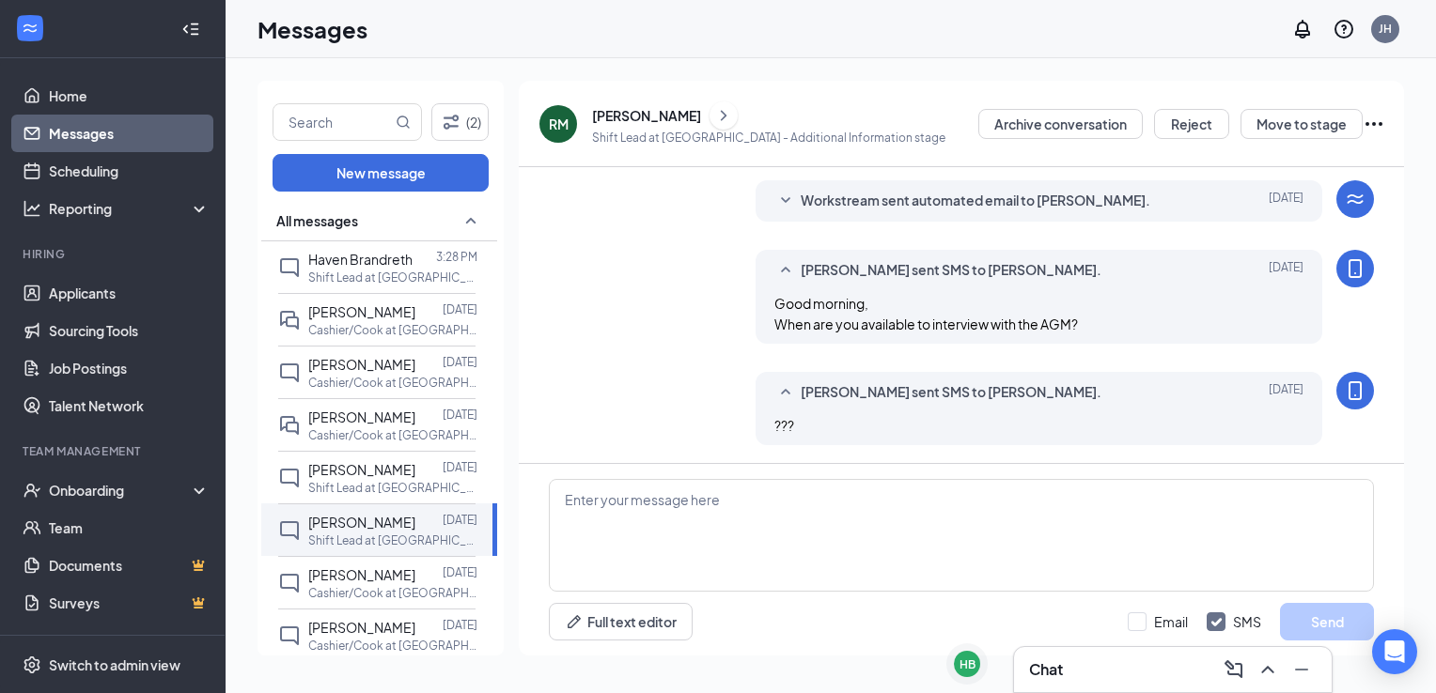
click at [645, 104] on div "[PERSON_NAME]" at bounding box center [768, 115] width 353 height 28
click at [632, 116] on div "[PERSON_NAME]" at bounding box center [646, 115] width 109 height 19
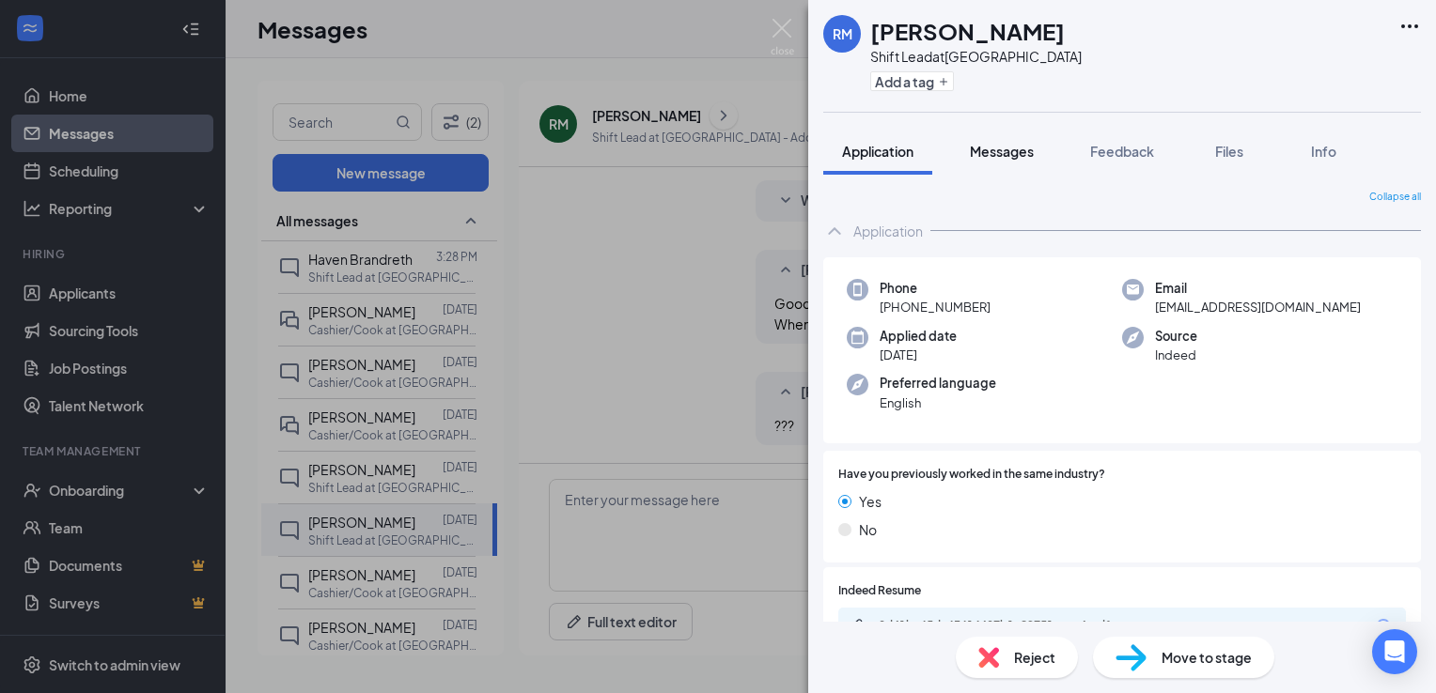
click at [985, 152] on span "Messages" at bounding box center [1002, 151] width 64 height 17
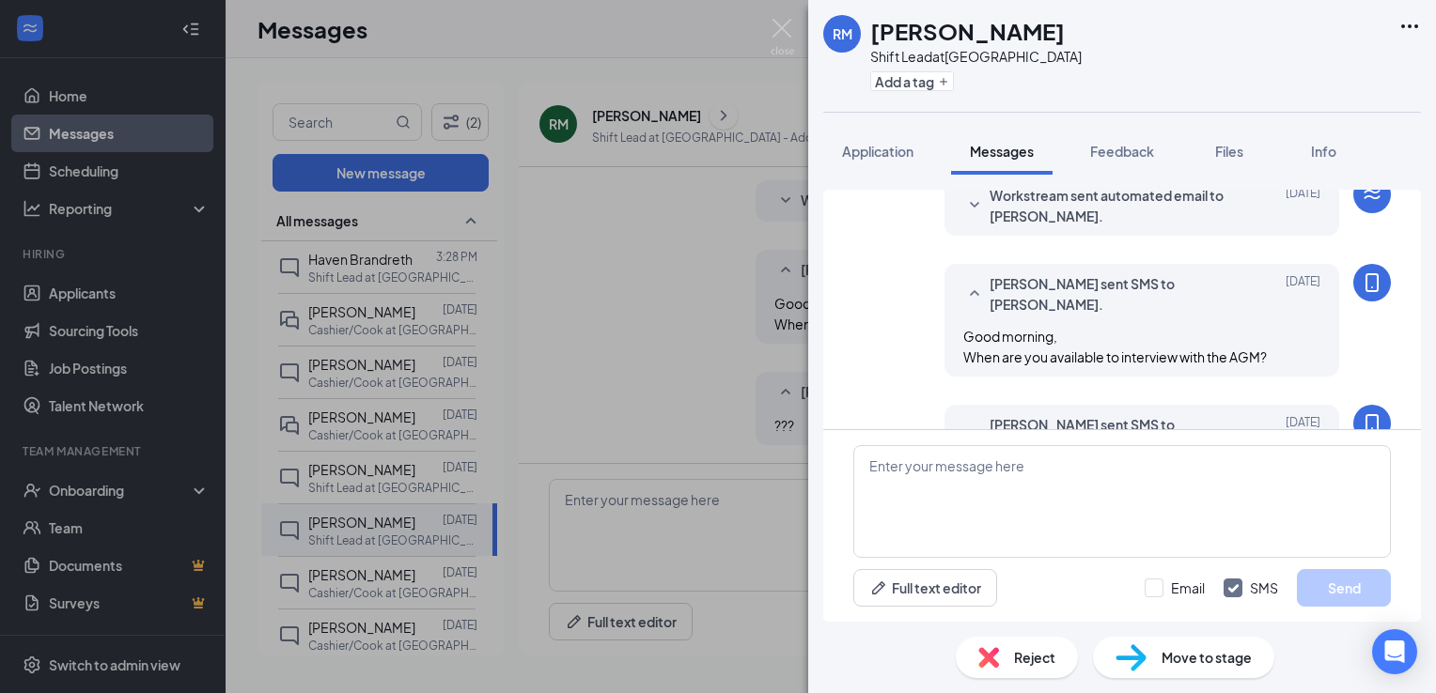
scroll to position [605, 0]
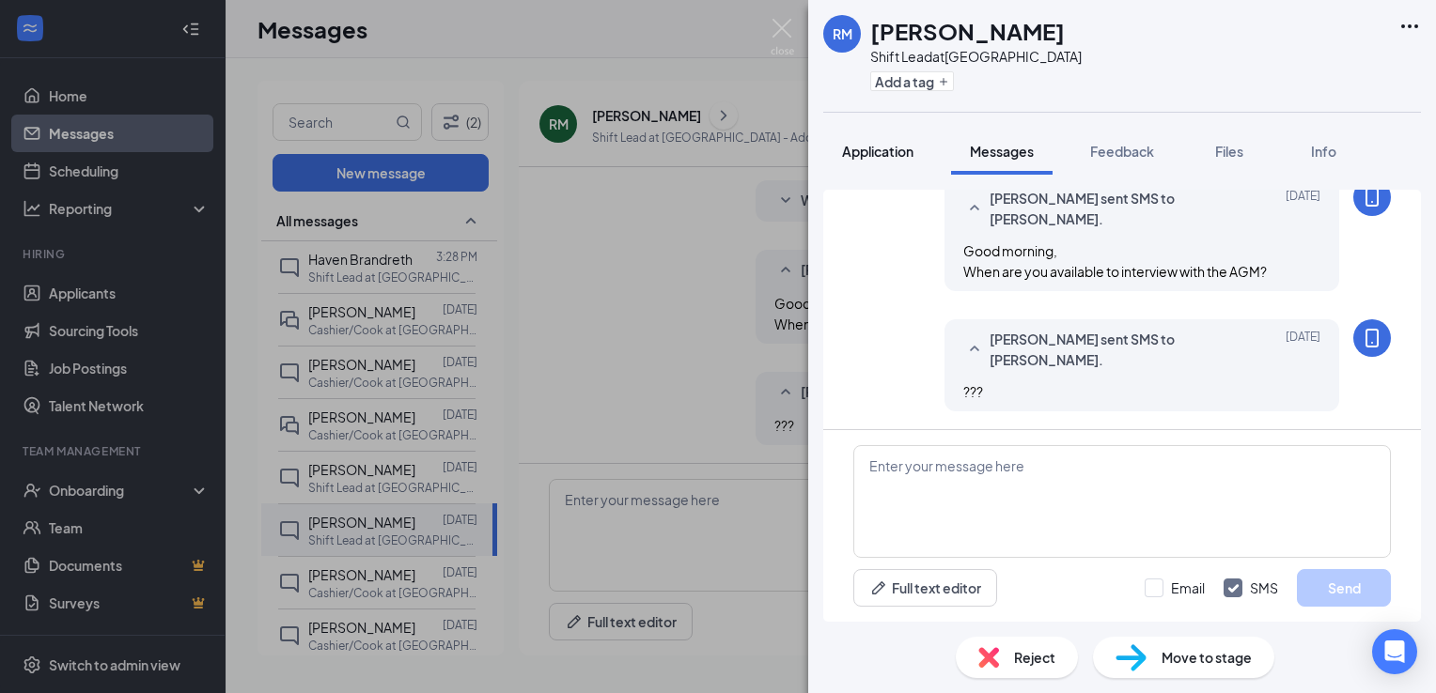
click at [873, 148] on span "Application" at bounding box center [877, 151] width 71 height 17
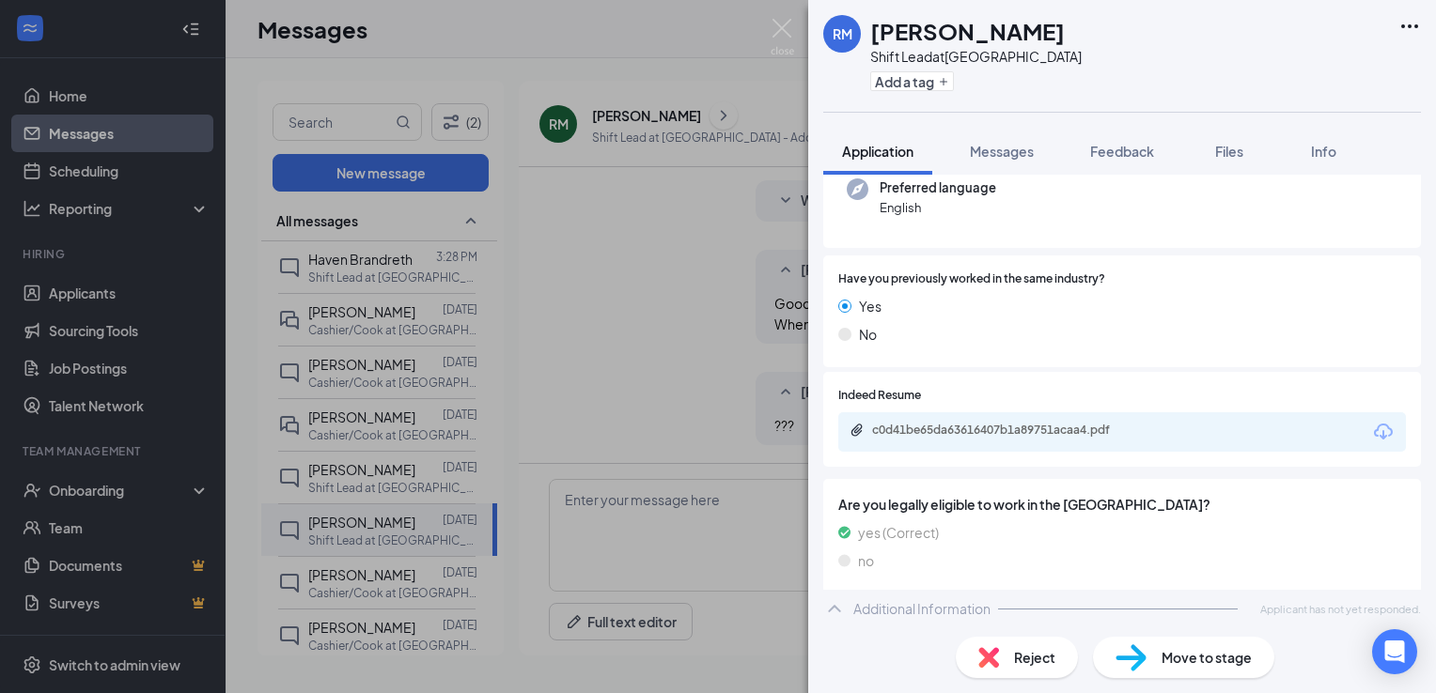
scroll to position [199, 0]
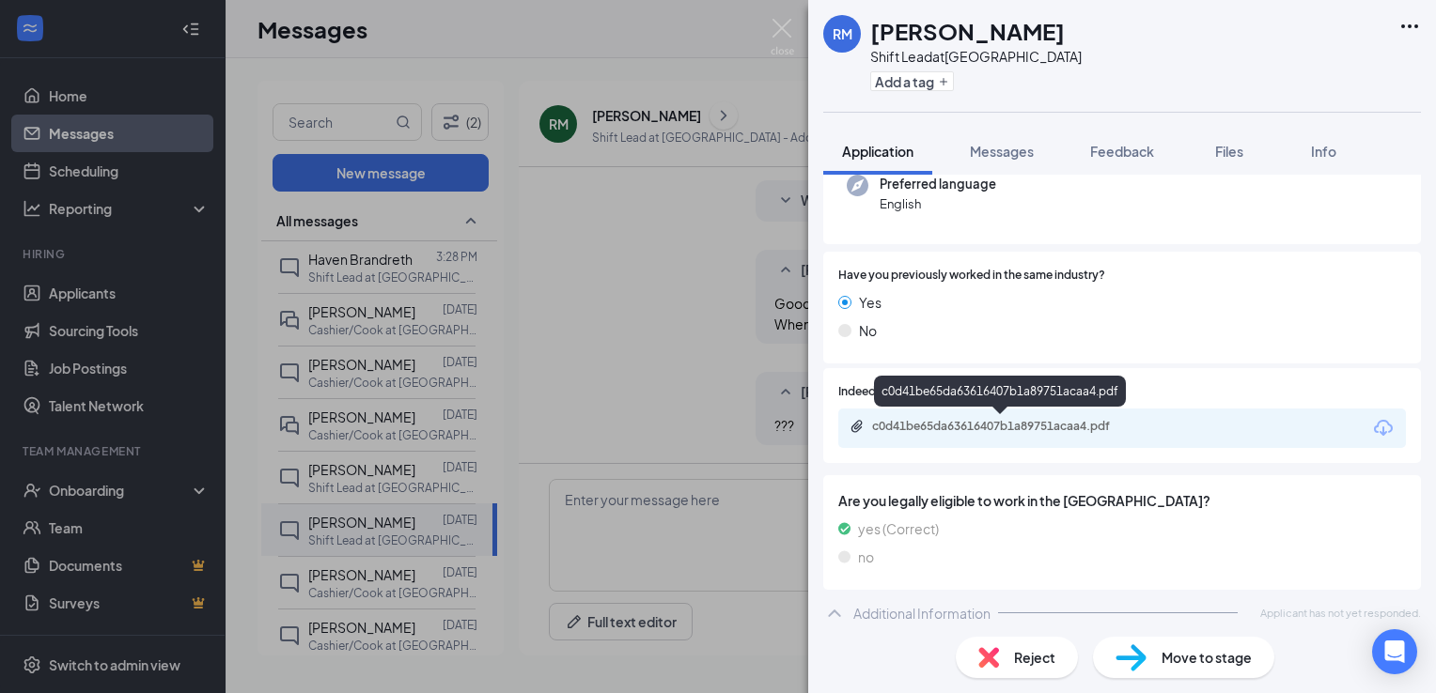
click at [912, 423] on div "c0d41be65da63616407b1a89751acaa4.pdf" at bounding box center [1003, 426] width 263 height 15
